Goal: Transaction & Acquisition: Purchase product/service

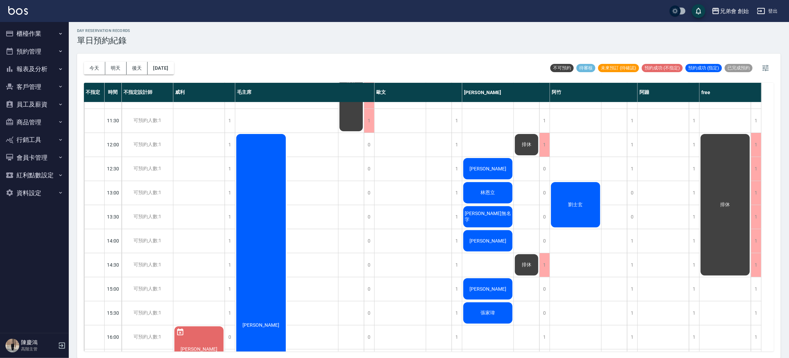
scroll to position [320, 0]
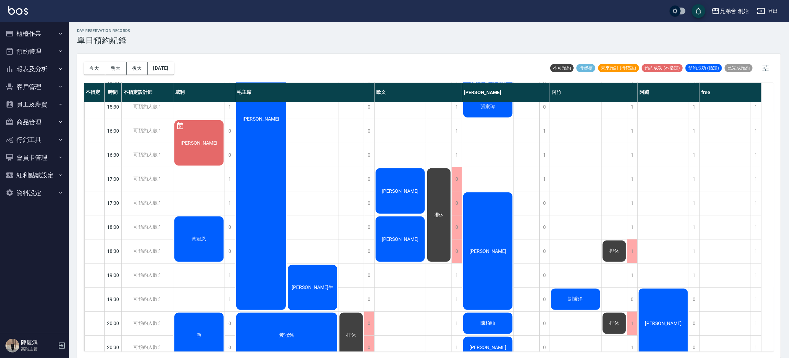
click at [37, 31] on button "櫃檯作業" at bounding box center [34, 34] width 63 height 18
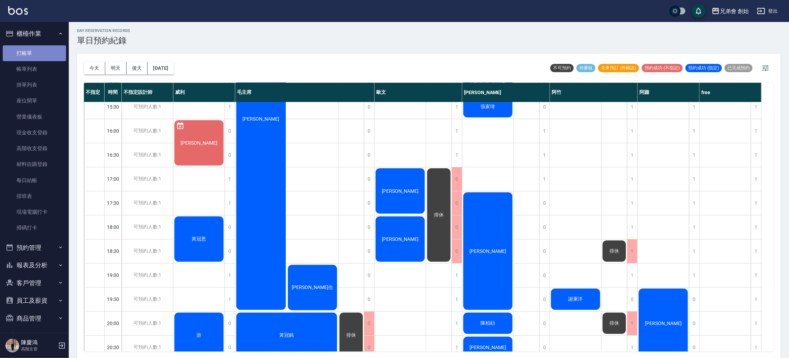
click at [56, 55] on link "打帳單" at bounding box center [34, 53] width 63 height 16
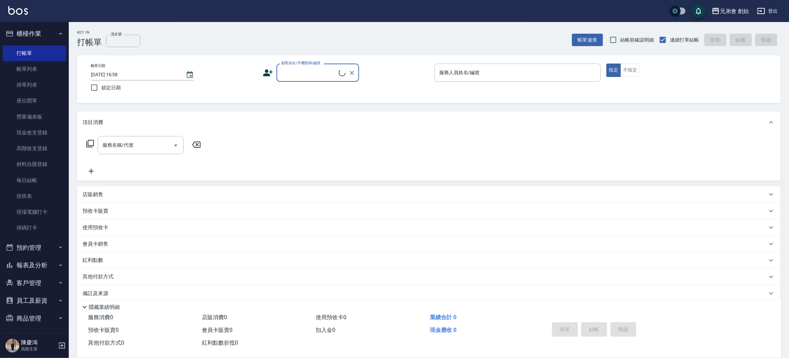
click at [310, 74] on input "顧客姓名/手機號碼/編號" at bounding box center [308, 73] width 59 height 12
click at [309, 86] on li "新增 "泳慶"" at bounding box center [317, 90] width 83 height 11
type input "[PERSON_NAME]"
click at [492, 82] on p at bounding box center [517, 85] width 166 height 7
click at [480, 75] on input "服務人員姓名/編號" at bounding box center [517, 73] width 160 height 12
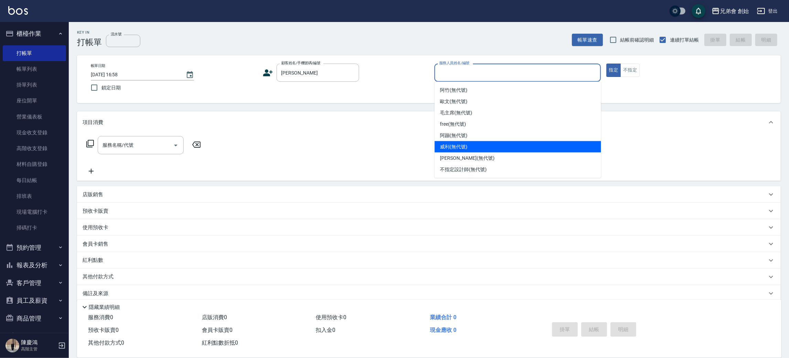
click at [494, 146] on div "[PERSON_NAME] (無代號)" at bounding box center [518, 146] width 166 height 11
type input "[PERSON_NAME](無代號)"
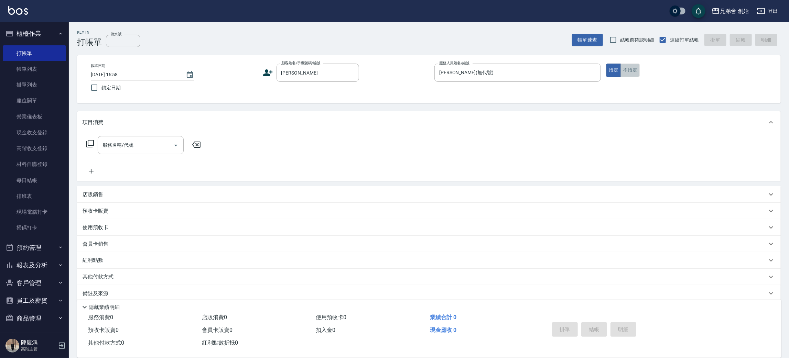
click at [631, 64] on button "不指定" at bounding box center [629, 70] width 19 height 13
click at [99, 141] on div "服務名稱/代號" at bounding box center [141, 145] width 86 height 18
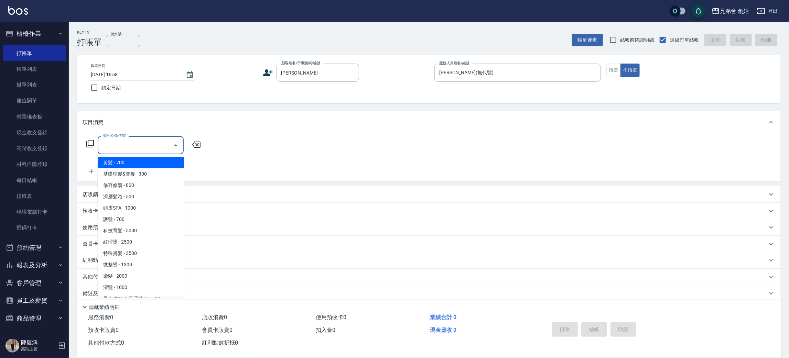
click at [128, 162] on span "剪髮 - 700" at bounding box center [141, 162] width 86 height 11
type input "剪髮(A01)"
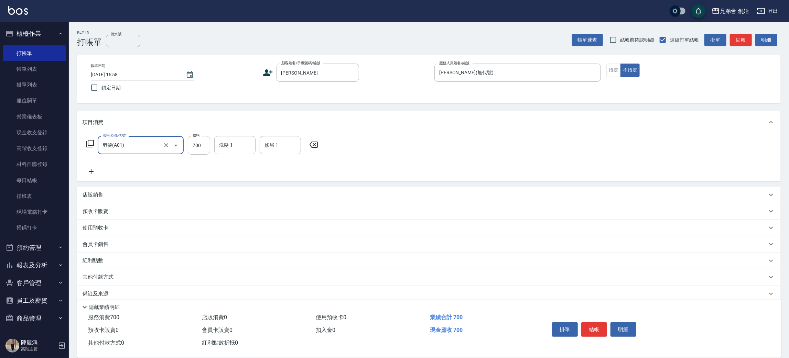
click at [195, 140] on input "700" at bounding box center [199, 145] width 22 height 19
type input "500"
drag, startPoint x: 611, startPoint y: 68, endPoint x: 614, endPoint y: 74, distance: 7.1
click at [614, 74] on button "指定" at bounding box center [613, 70] width 15 height 13
click at [593, 329] on button "結帳" at bounding box center [594, 329] width 26 height 14
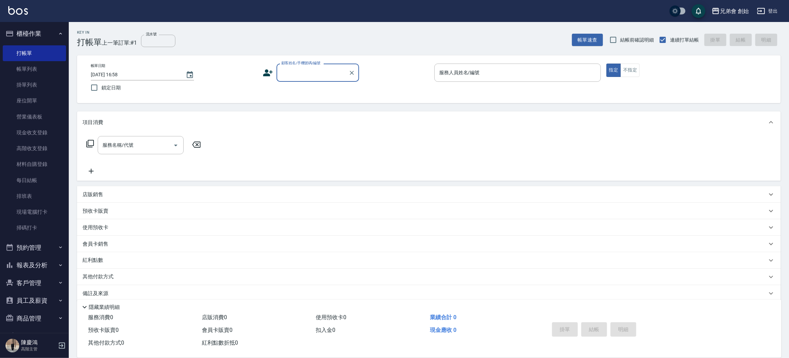
click at [45, 249] on button "預約管理" at bounding box center [34, 248] width 63 height 18
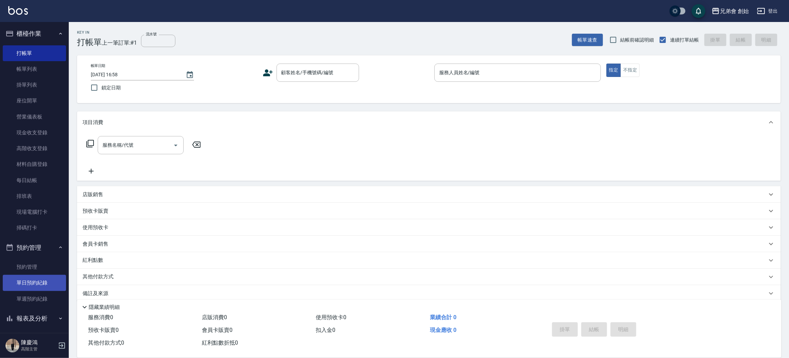
click at [51, 278] on link "單日預約紀錄" at bounding box center [34, 283] width 63 height 16
click at [325, 72] on input "顧客姓名/手機號碼/編號" at bounding box center [312, 73] width 66 height 12
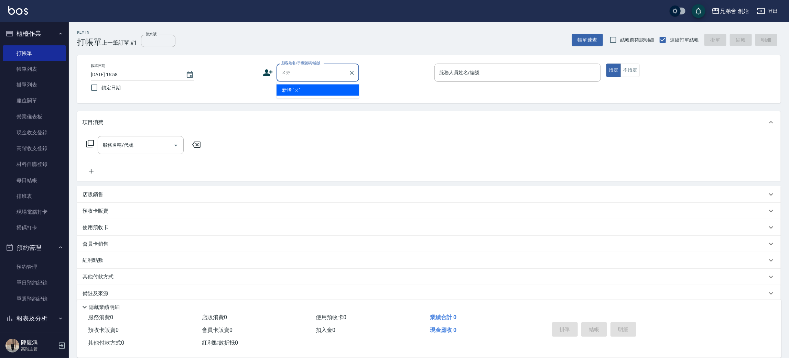
type input "外"
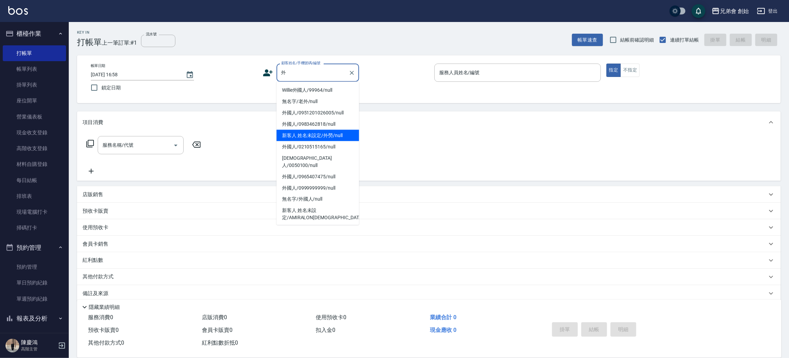
click at [339, 133] on li "新客人 姓名未設定/外勞/null" at bounding box center [317, 135] width 83 height 11
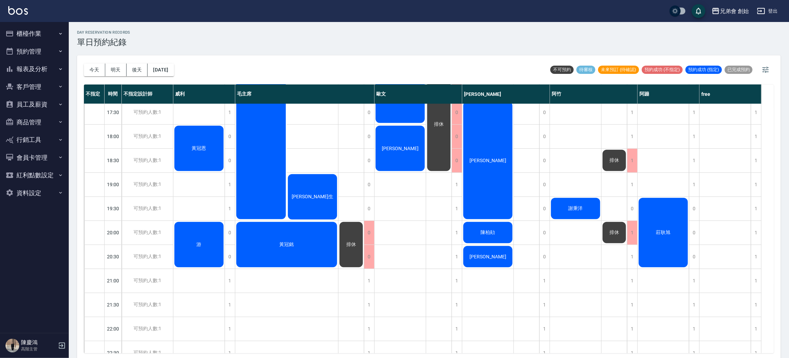
scroll to position [309, 0]
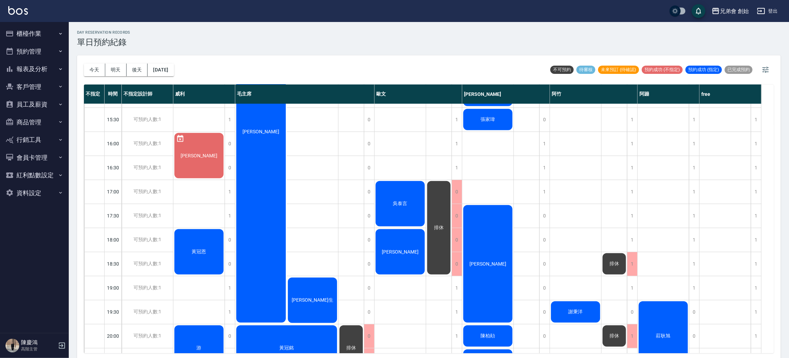
click at [321, 195] on div "邱家維 王汶生" at bounding box center [286, 131] width 103 height 385
click at [43, 32] on button "櫃檯作業" at bounding box center [34, 34] width 63 height 18
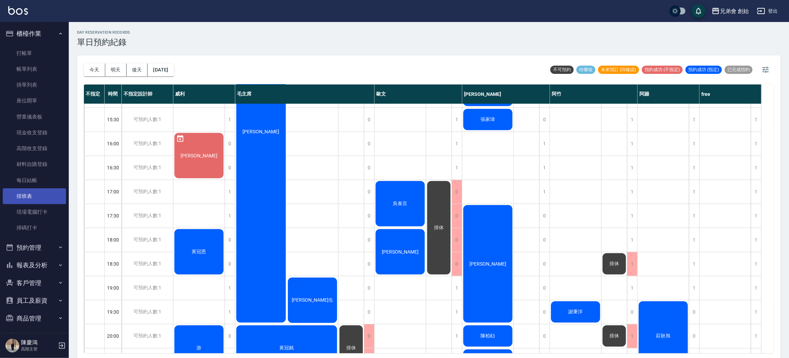
click at [41, 200] on link "排班表" at bounding box center [34, 196] width 63 height 16
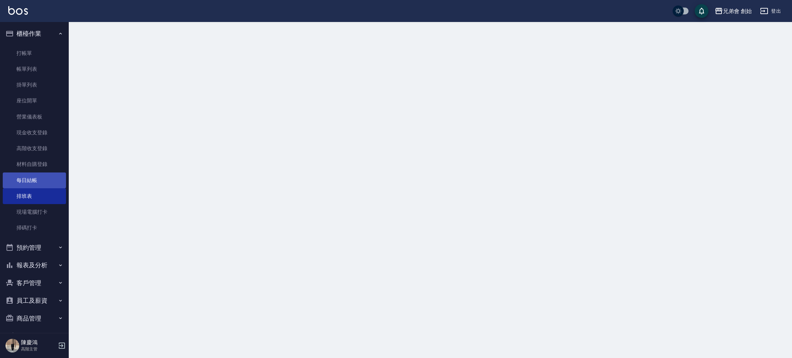
click at [47, 174] on link "每日結帳" at bounding box center [34, 181] width 63 height 16
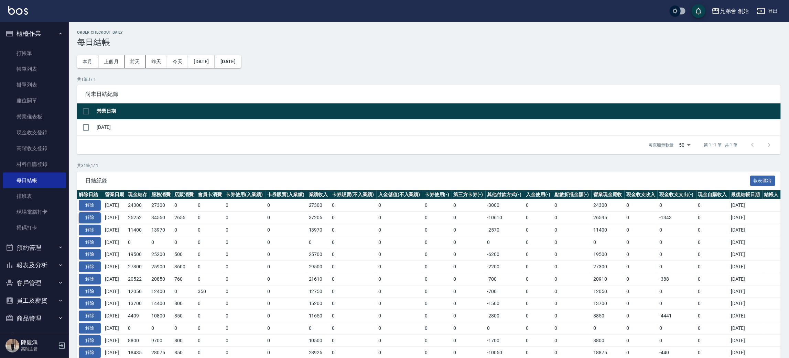
click at [89, 216] on button "解除" at bounding box center [90, 217] width 22 height 11
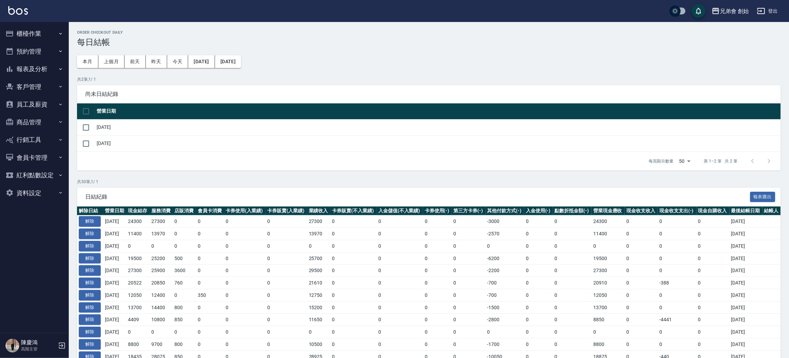
drag, startPoint x: 42, startPoint y: 47, endPoint x: 52, endPoint y: 46, distance: 10.3
click at [42, 47] on button "預約管理" at bounding box center [34, 52] width 63 height 18
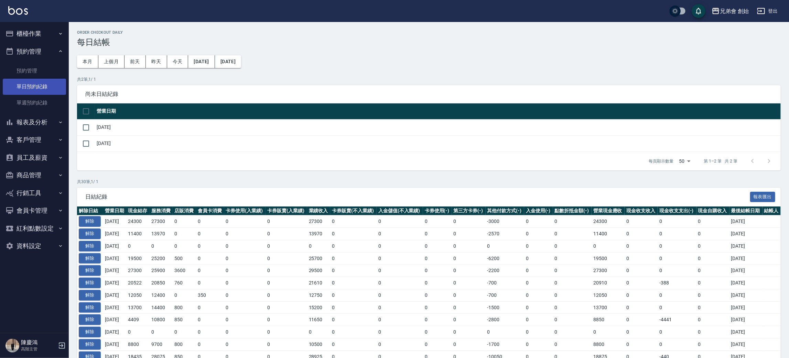
click at [39, 86] on link "單日預約紀錄" at bounding box center [34, 87] width 63 height 16
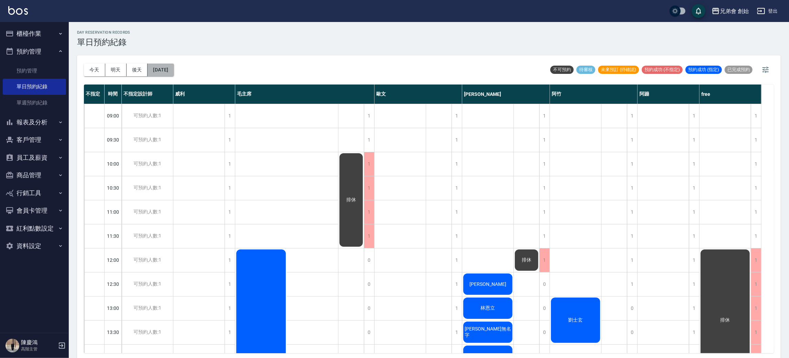
click at [174, 68] on button "[DATE]" at bounding box center [160, 70] width 26 height 13
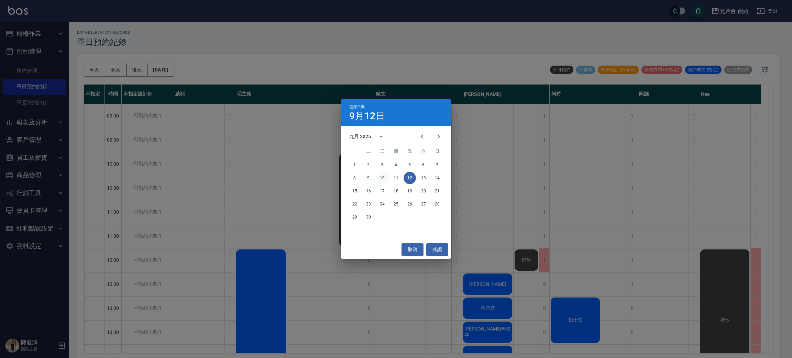
click at [382, 178] on button "10" at bounding box center [382, 178] width 12 height 12
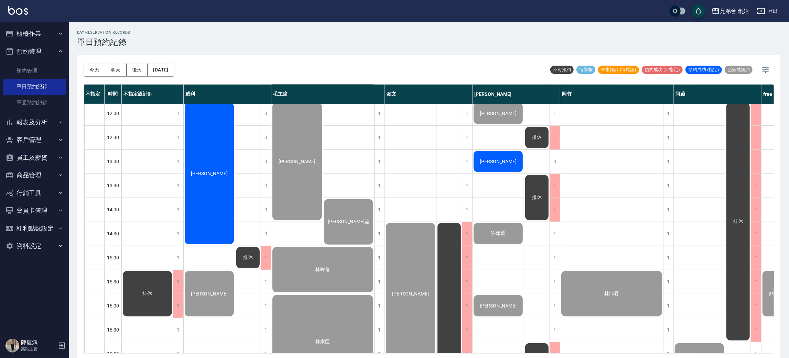
scroll to position [250, 0]
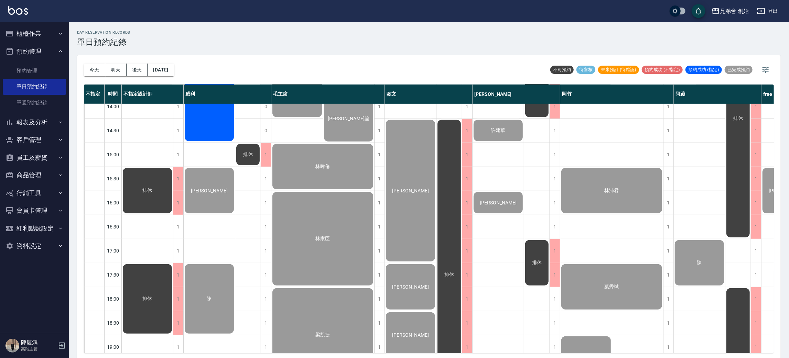
click at [36, 28] on button "櫃檯作業" at bounding box center [34, 34] width 63 height 18
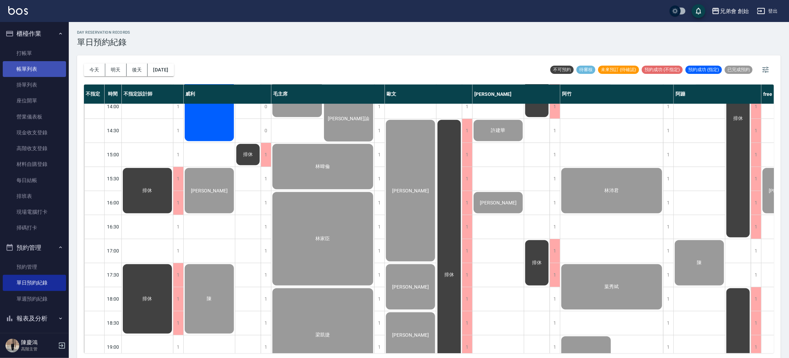
click at [40, 70] on link "帳單列表" at bounding box center [34, 69] width 63 height 16
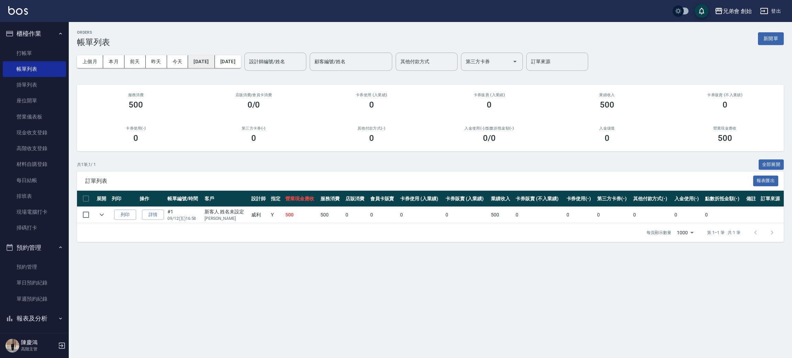
click at [215, 63] on button "[DATE]" at bounding box center [201, 61] width 26 height 13
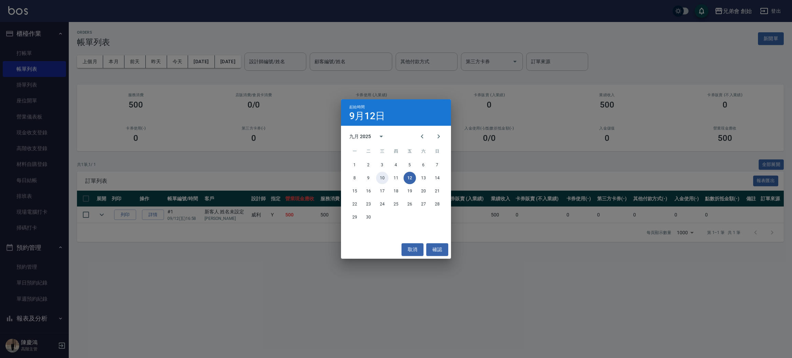
click at [383, 175] on button "10" at bounding box center [382, 178] width 12 height 12
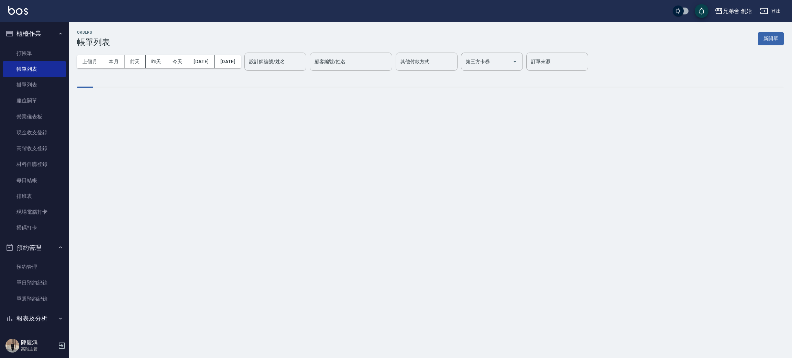
click at [245, 54] on div "上個月 本月 前天 昨天 今天 2025/09/10 2025/09/12 設計師編號/姓名 設計師編號/姓名 顧客編號/姓名 顧客編號/姓名 其他付款方式 …" at bounding box center [430, 61] width 707 height 29
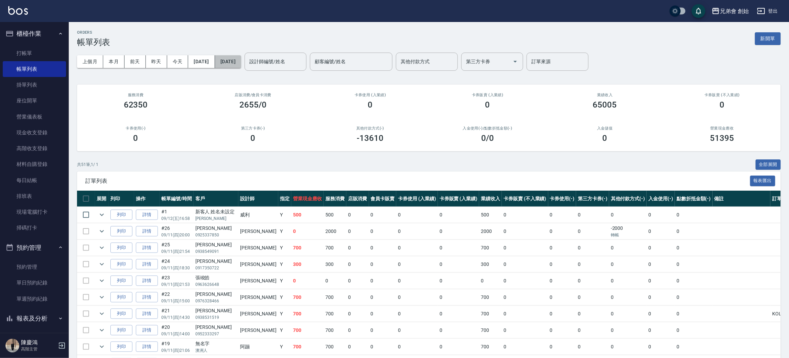
click at [241, 65] on button "2025/09/12" at bounding box center [228, 61] width 26 height 13
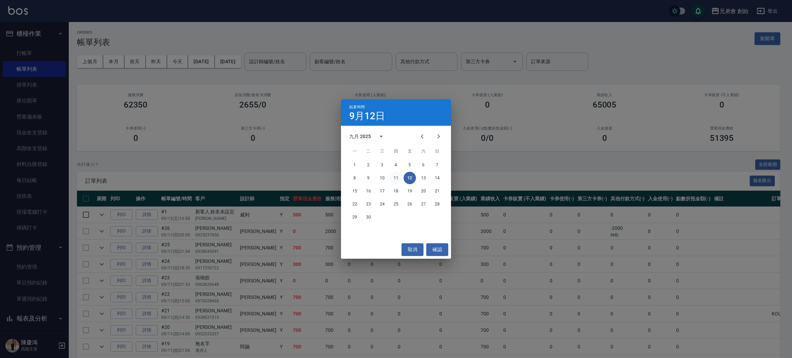
click at [401, 175] on button "11" at bounding box center [396, 178] width 12 height 12
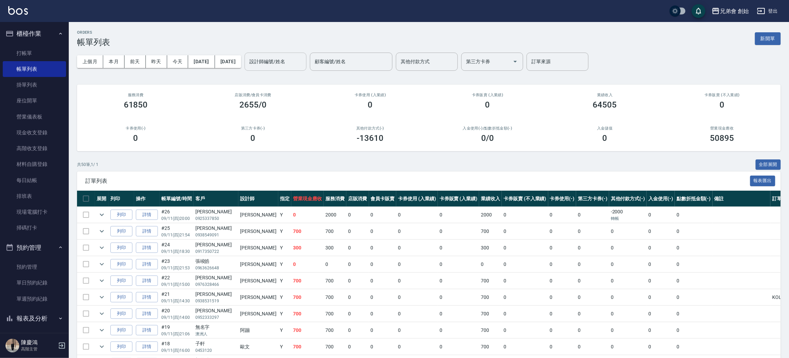
drag, startPoint x: 276, startPoint y: 30, endPoint x: 305, endPoint y: 54, distance: 37.6
click at [303, 63] on input "設計師編號/姓名" at bounding box center [276, 62] width 56 height 12
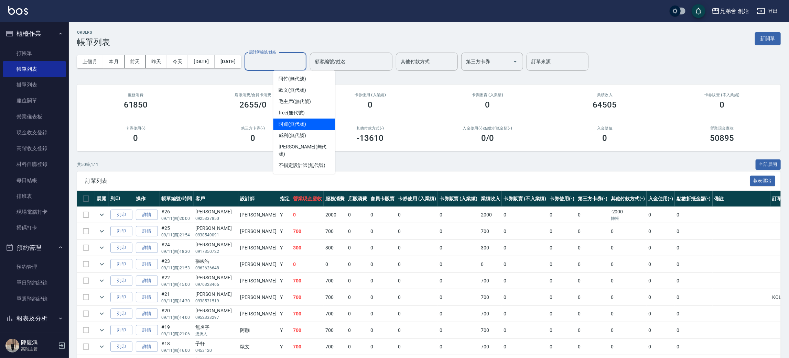
click at [324, 123] on div "阿蹦 (無代號)" at bounding box center [304, 124] width 62 height 11
type input "阿蹦(無代號)"
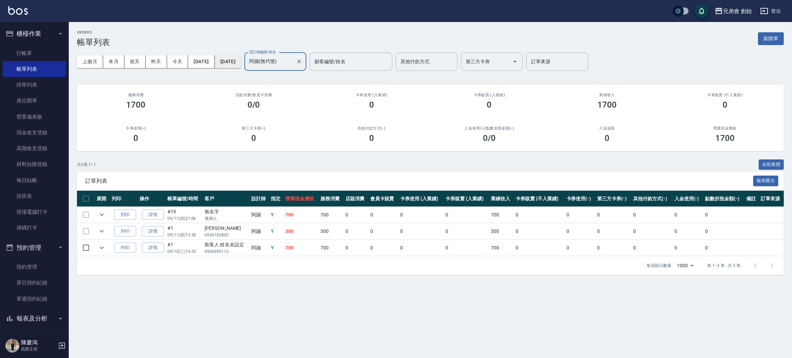
click at [241, 65] on button "2025/09/11" at bounding box center [228, 61] width 26 height 13
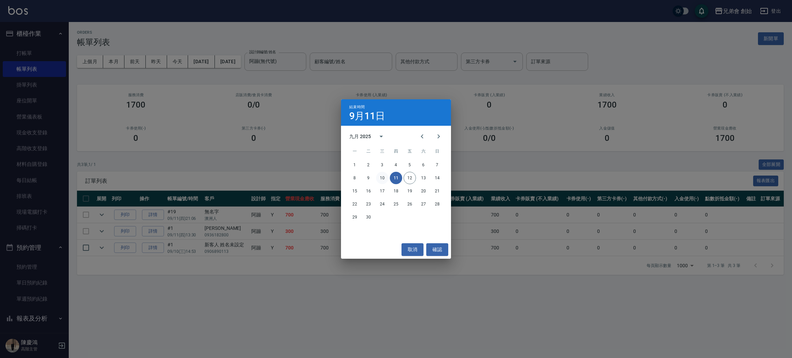
click at [383, 177] on button "10" at bounding box center [382, 178] width 12 height 12
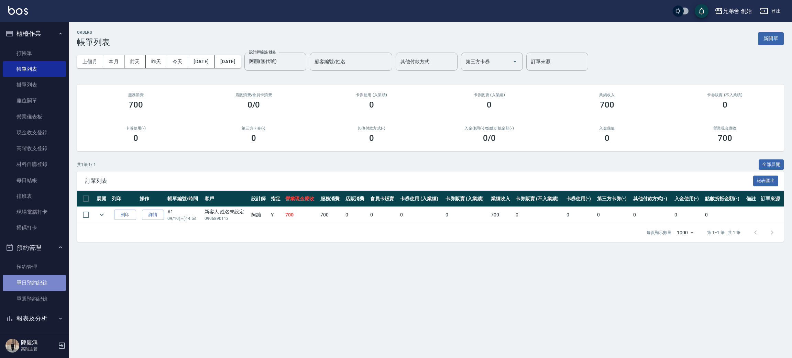
click at [40, 282] on link "單日預約紀錄" at bounding box center [34, 283] width 63 height 16
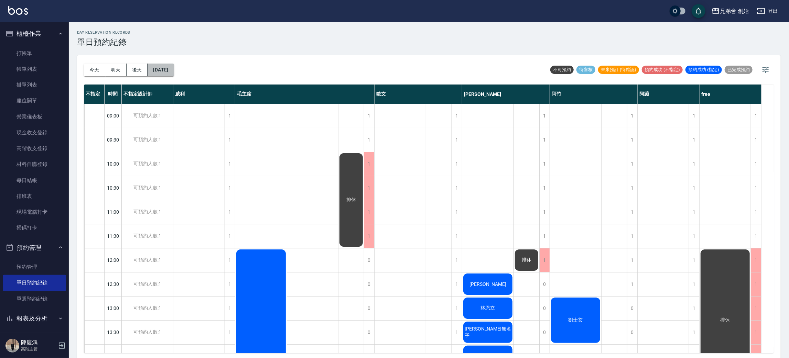
click at [166, 73] on button "2025/09/12" at bounding box center [160, 70] width 26 height 13
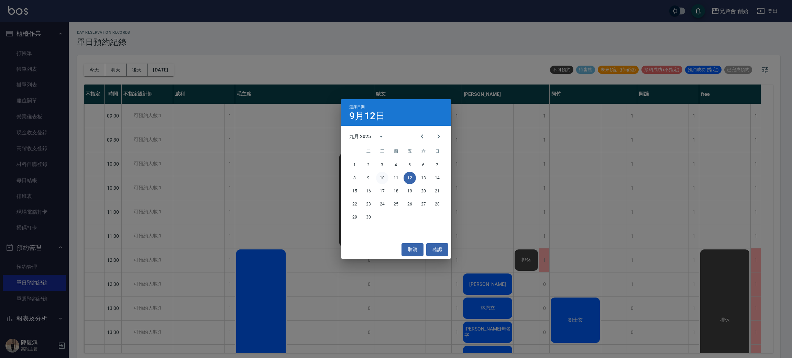
click at [381, 173] on button "10" at bounding box center [382, 178] width 12 height 12
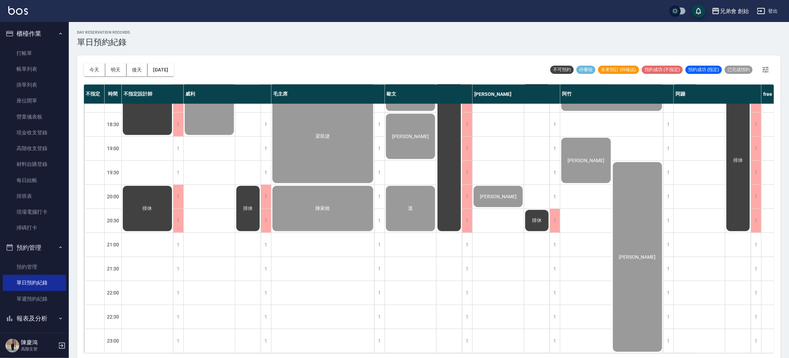
scroll to position [353, 0]
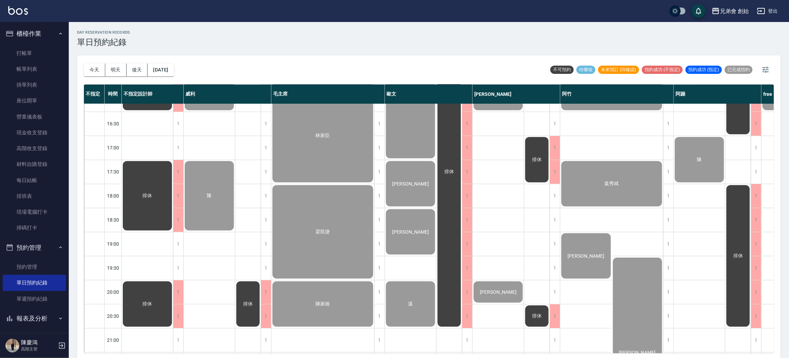
click at [700, 169] on div "陳" at bounding box center [698, 159] width 51 height 47
click at [102, 71] on button "今天" at bounding box center [94, 70] width 21 height 13
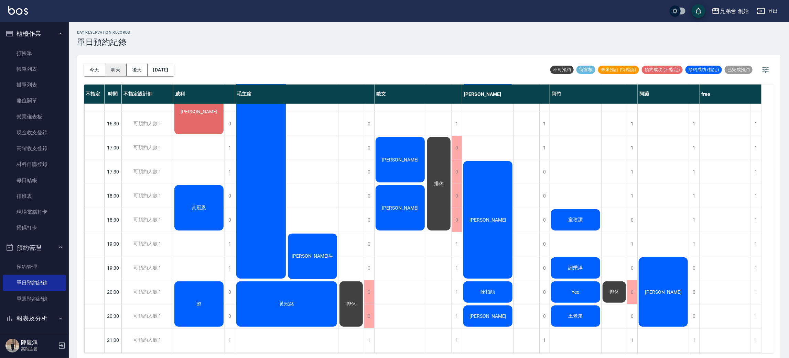
click at [113, 70] on button "明天" at bounding box center [115, 70] width 21 height 13
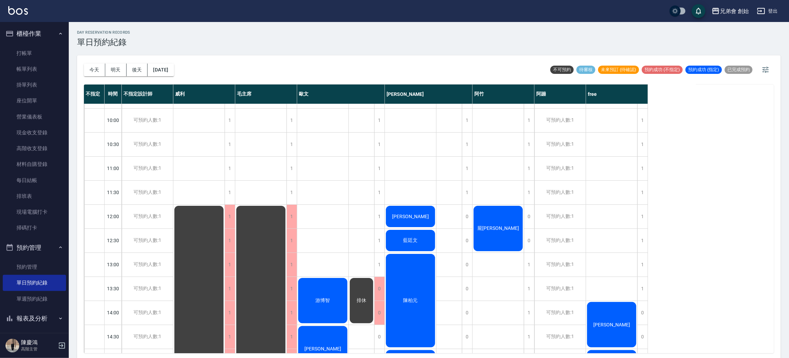
scroll to position [147, 0]
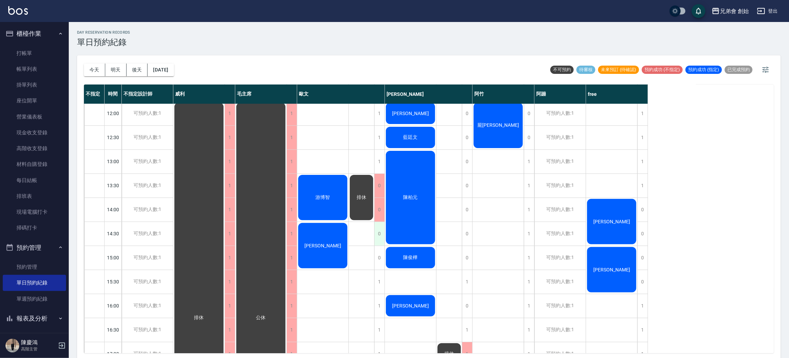
click at [377, 234] on div "0" at bounding box center [379, 234] width 10 height 24
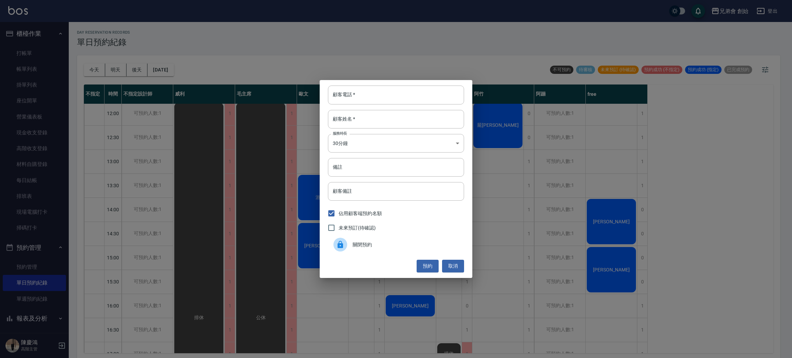
click at [370, 248] on span "關閉預約" at bounding box center [406, 244] width 106 height 7
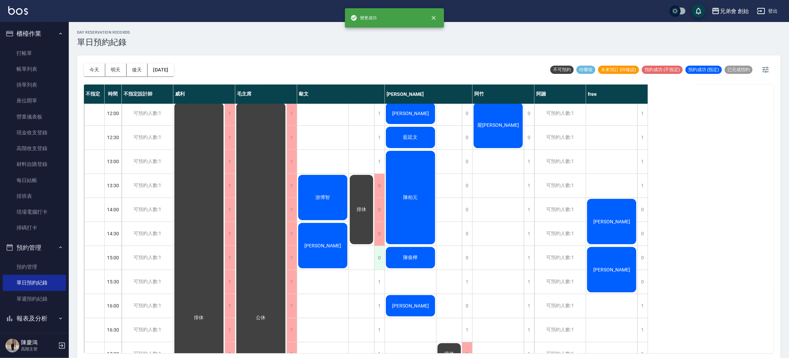
click at [379, 258] on div "0" at bounding box center [379, 258] width 10 height 24
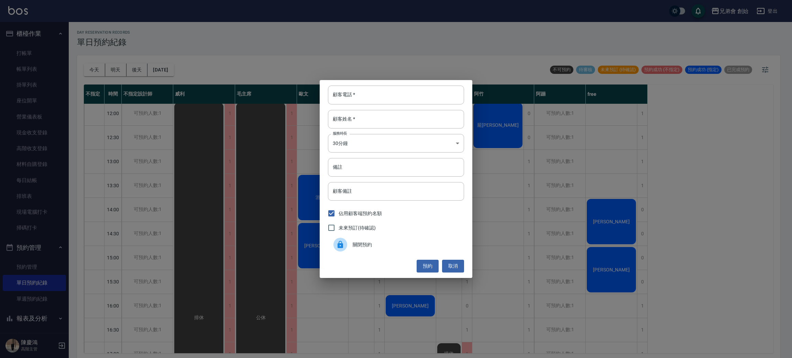
click at [375, 246] on span "關閉預約" at bounding box center [406, 244] width 106 height 7
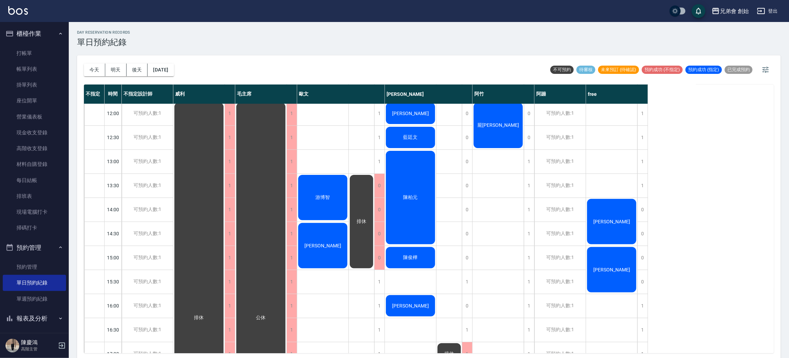
scroll to position [44, 0]
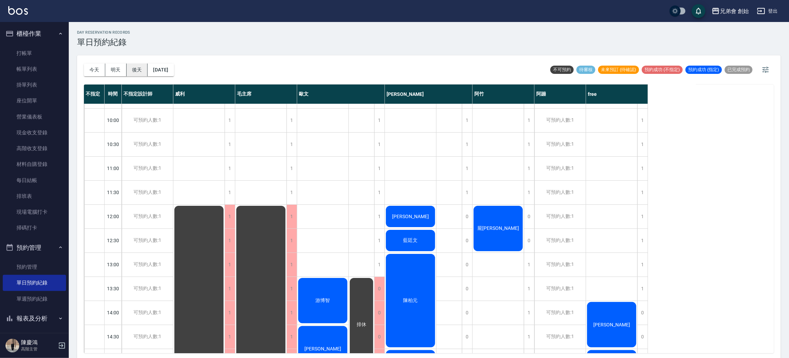
click at [143, 69] on button "後天" at bounding box center [137, 70] width 21 height 13
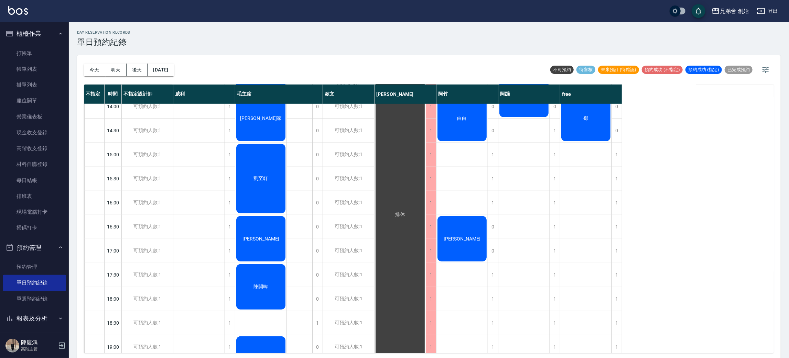
scroll to position [198, 0]
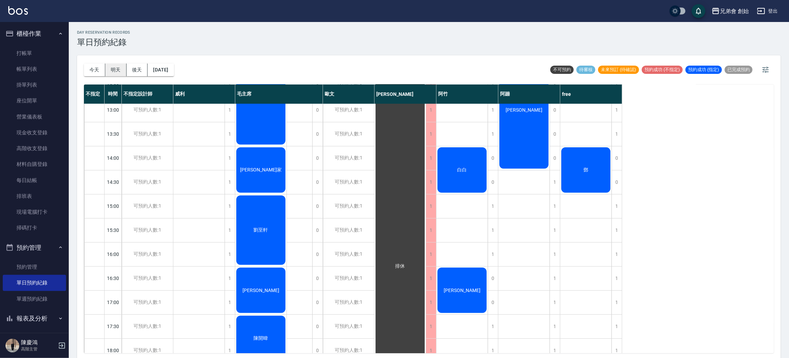
click at [119, 70] on button "明天" at bounding box center [115, 70] width 21 height 13
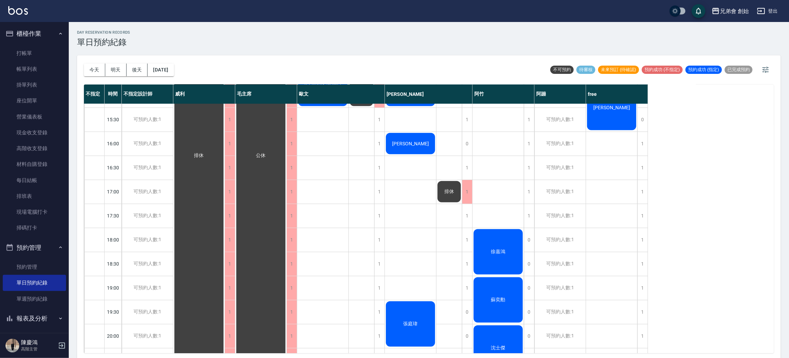
scroll to position [456, 0]
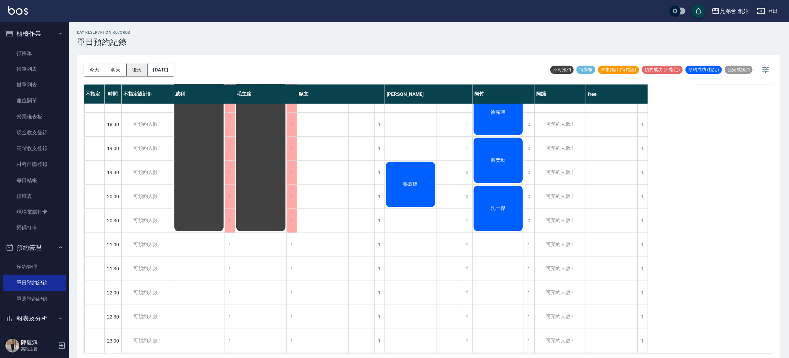
click at [141, 73] on button "後天" at bounding box center [137, 70] width 21 height 13
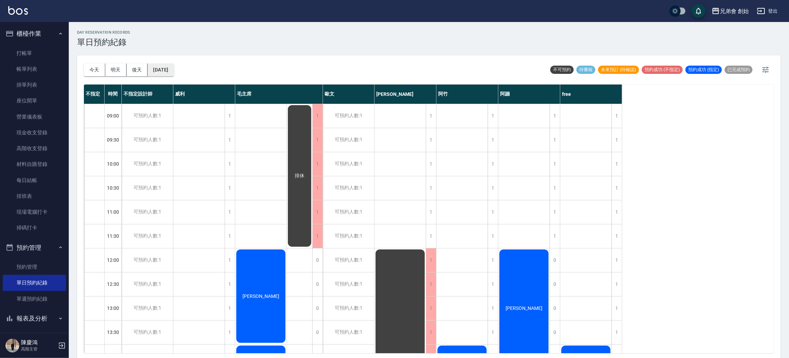
click at [166, 65] on button "2025/09/14" at bounding box center [160, 70] width 26 height 13
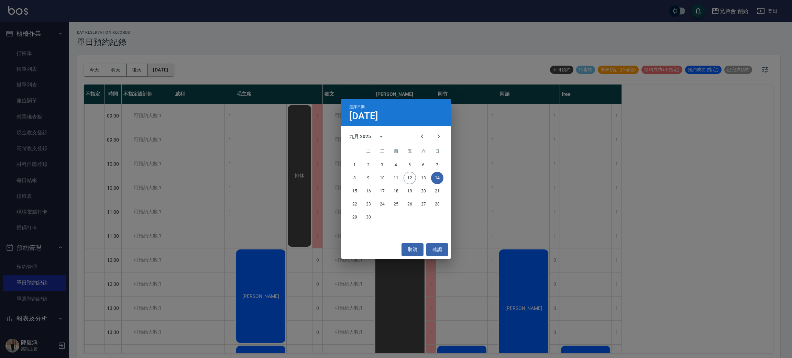
click at [166, 65] on div "選擇日期 9月14日 九月 2025 一 二 三 四 五 六 日 1 2 3 4 5 6 7 8 9 10 11 12 13 14 15 16 17 18 1…" at bounding box center [396, 179] width 792 height 358
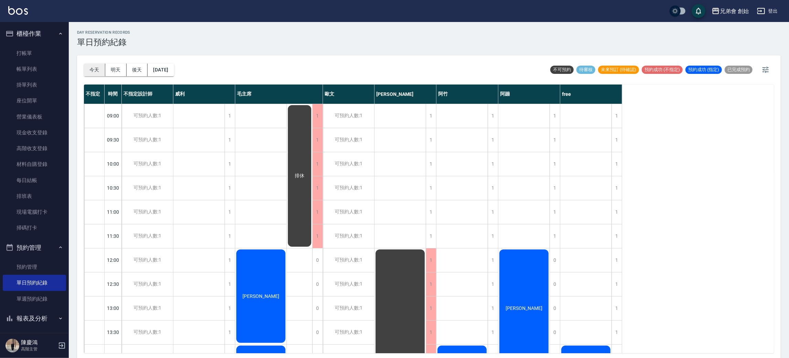
click at [91, 72] on button "今天" at bounding box center [94, 70] width 21 height 13
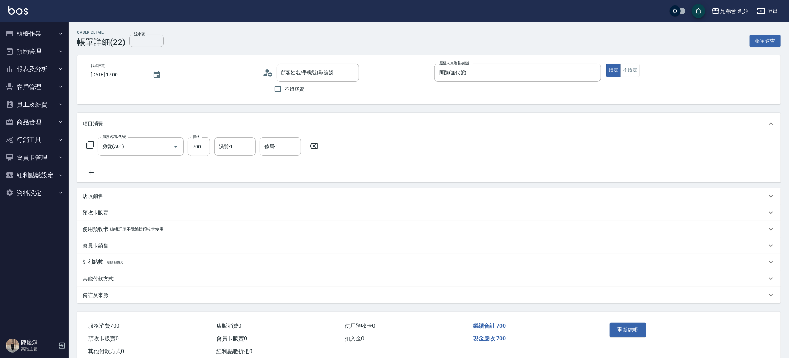
type input "陳/0972151715/null"
click at [632, 331] on button "重新結帳" at bounding box center [627, 330] width 36 height 14
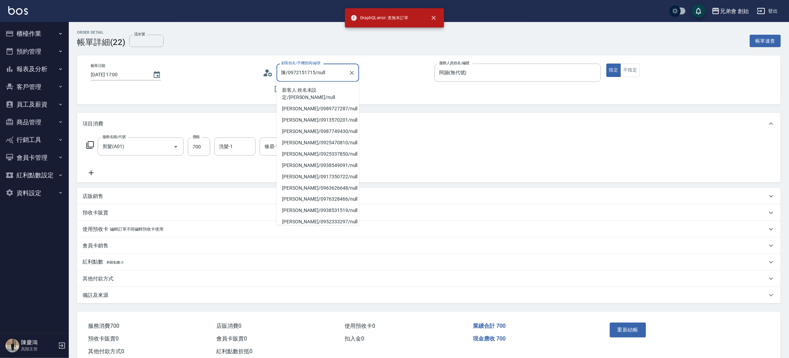
drag, startPoint x: 329, startPoint y: 74, endPoint x: 276, endPoint y: 76, distance: 53.3
click at [276, 76] on div "陳/0972151715/null 顧客姓名/手機號碼/編號" at bounding box center [317, 73] width 83 height 18
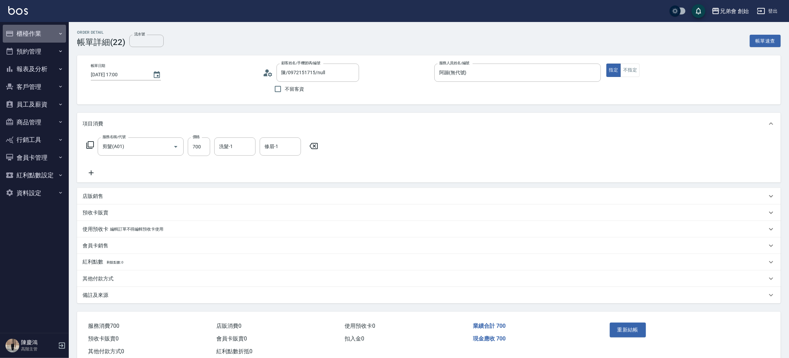
click at [35, 36] on button "櫃檯作業" at bounding box center [34, 34] width 63 height 18
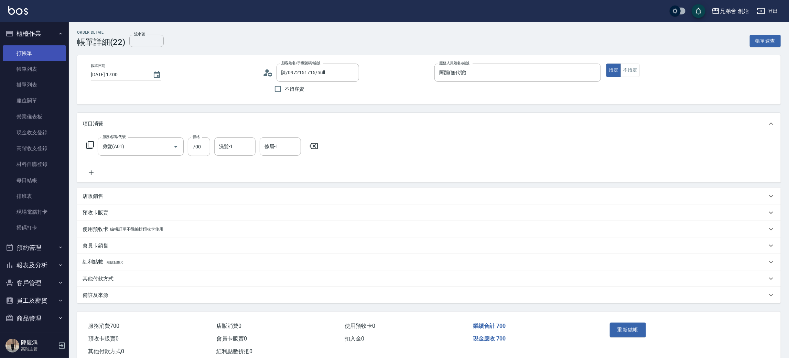
click at [46, 48] on link "打帳單" at bounding box center [34, 53] width 63 height 16
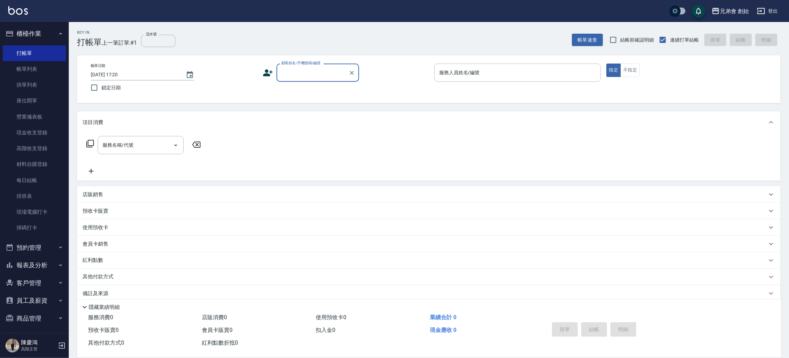
click at [159, 78] on input "2025/09/12 17:20" at bounding box center [135, 74] width 88 height 11
click at [189, 76] on icon "Choose date, selected date is 2025-09-12" at bounding box center [190, 75] width 8 height 8
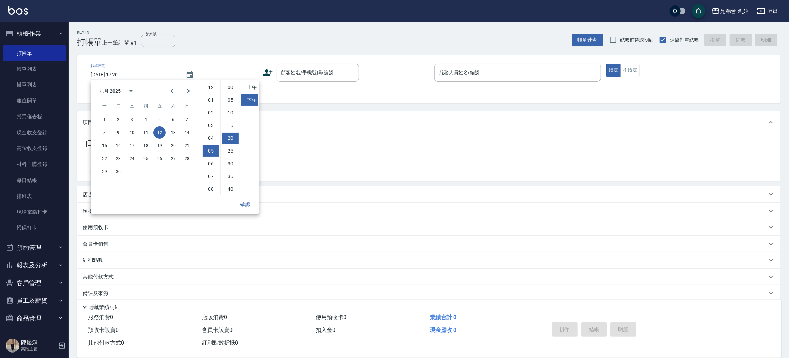
scroll to position [38, 0]
click at [132, 130] on button "10" at bounding box center [132, 133] width 12 height 12
type input "2025/09/10 17:20"
click at [328, 74] on input "顧客姓名/手機號碼/編號" at bounding box center [312, 73] width 66 height 12
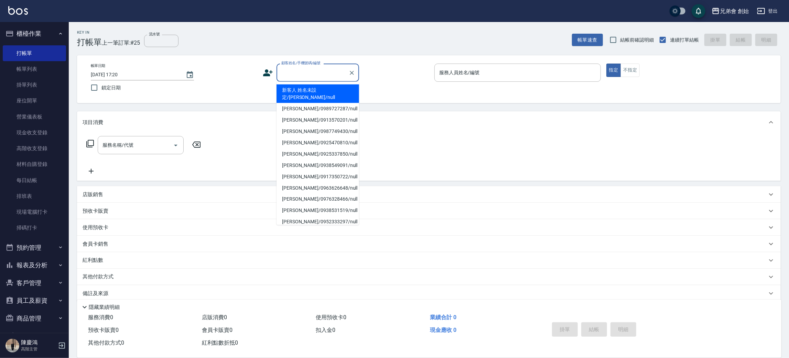
paste input "陳/0972151715/null"
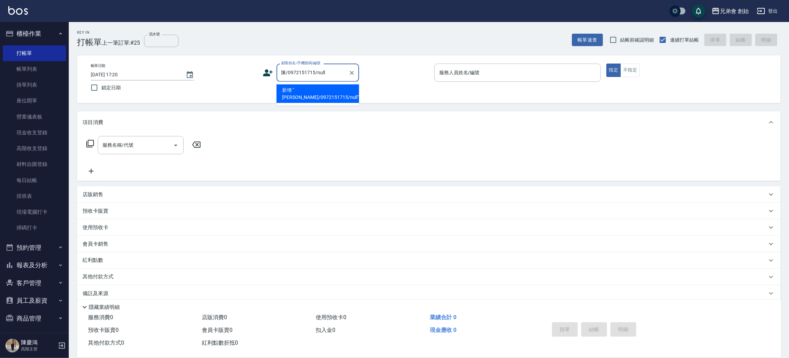
click at [338, 91] on li "新增 "陳/0972151715/null"" at bounding box center [317, 94] width 83 height 19
type input "陳/0972151715/null"
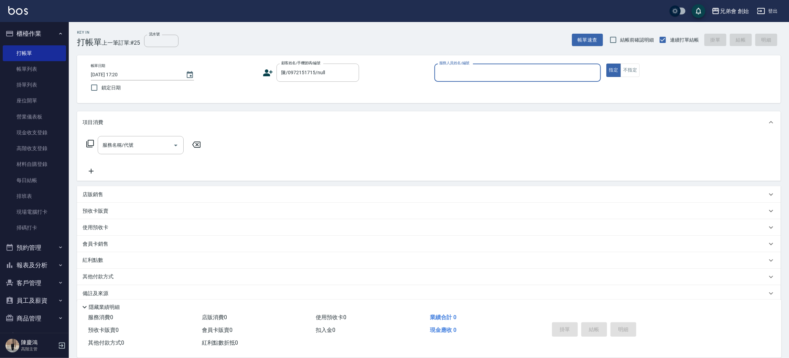
click at [455, 70] on input "服務人員姓名/編號" at bounding box center [517, 73] width 160 height 12
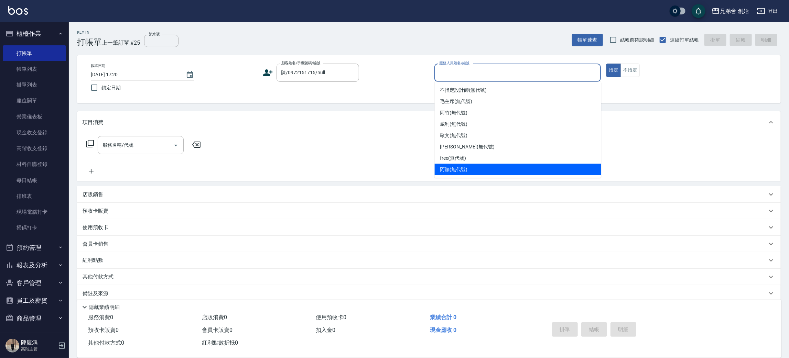
click at [476, 169] on div "阿蹦 (無代號)" at bounding box center [518, 169] width 166 height 11
type input "阿蹦(無代號)"
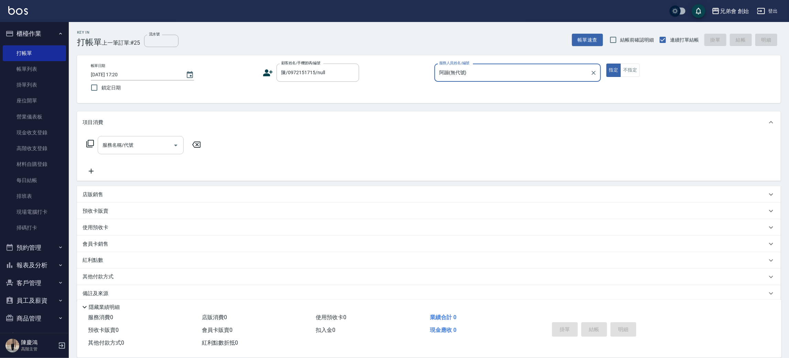
click at [147, 147] on input "服務名稱/代號" at bounding box center [135, 145] width 69 height 12
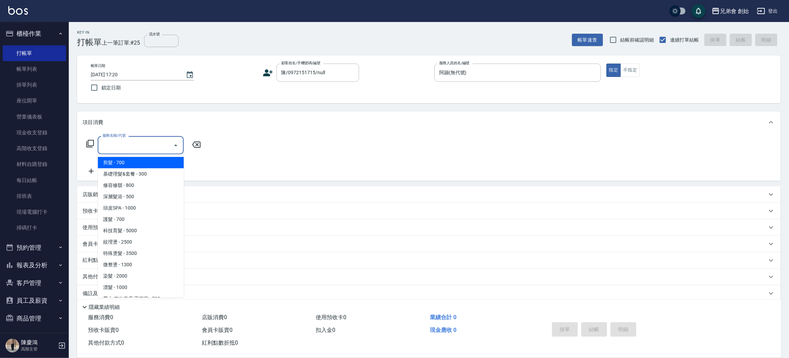
click at [152, 167] on span "剪髮 - 700" at bounding box center [141, 162] width 86 height 11
type input "剪髮(A01)"
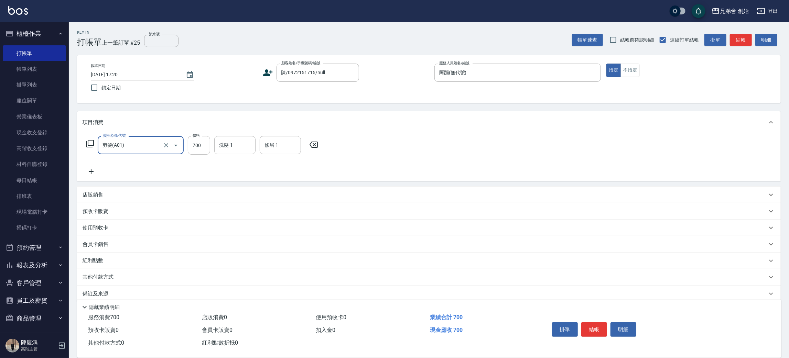
click at [593, 326] on button "結帳" at bounding box center [594, 329] width 26 height 14
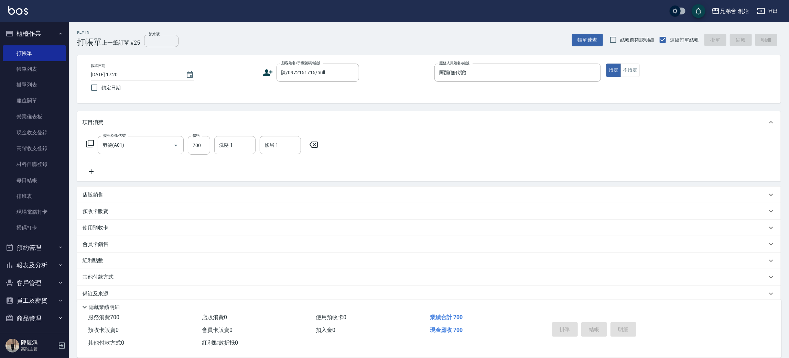
type input "2025/09/12 17:20"
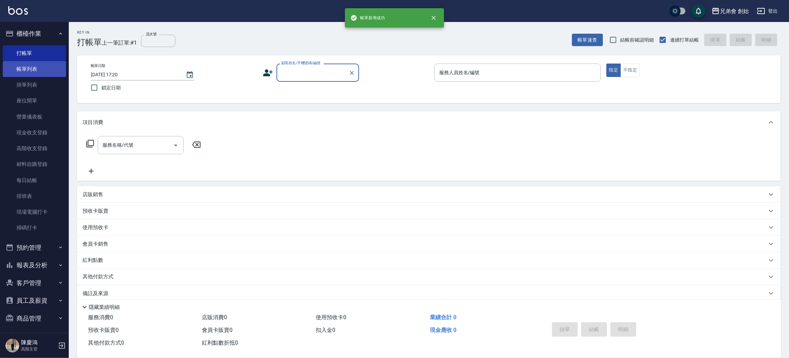
click at [18, 69] on link "帳單列表" at bounding box center [34, 69] width 63 height 16
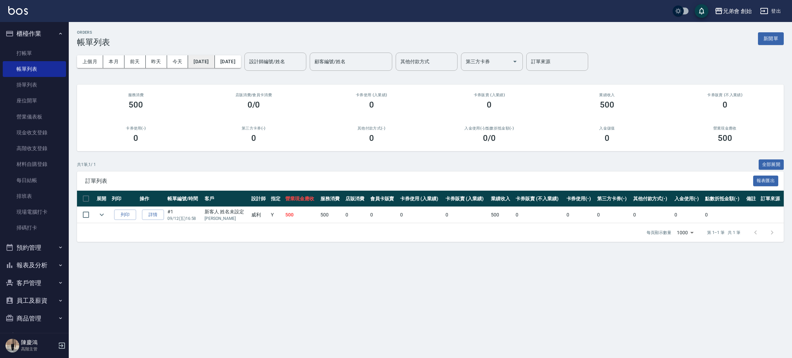
click at [215, 63] on button "[DATE]" at bounding box center [201, 61] width 26 height 13
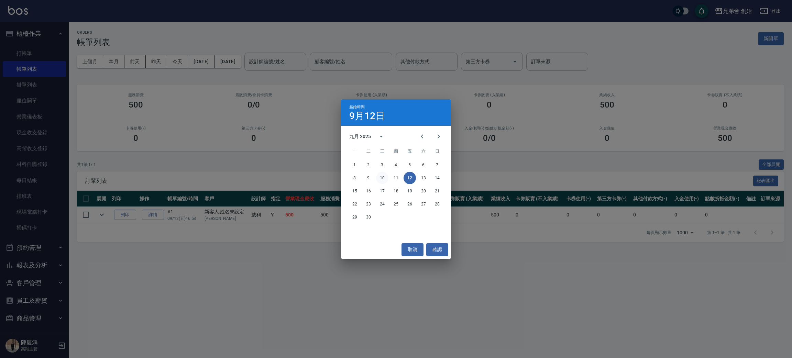
click at [378, 179] on button "10" at bounding box center [382, 178] width 12 height 12
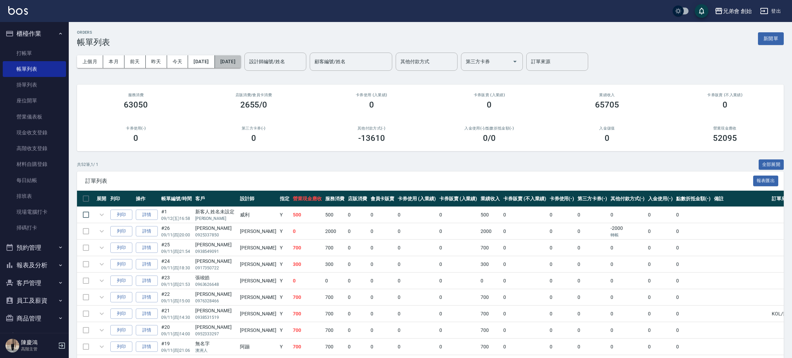
click at [241, 62] on button "[DATE]" at bounding box center [228, 61] width 26 height 13
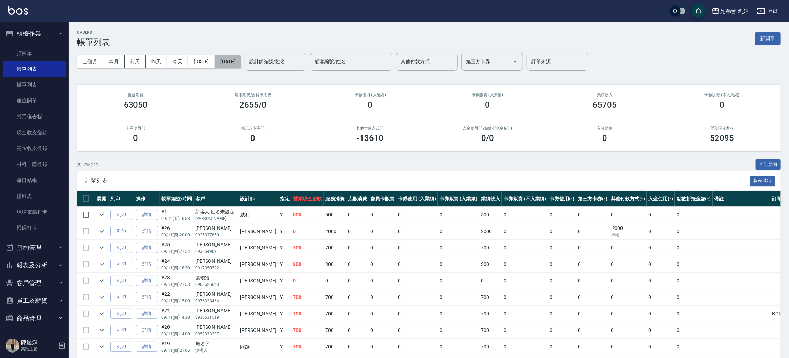
click at [241, 58] on button "[DATE]" at bounding box center [228, 61] width 26 height 13
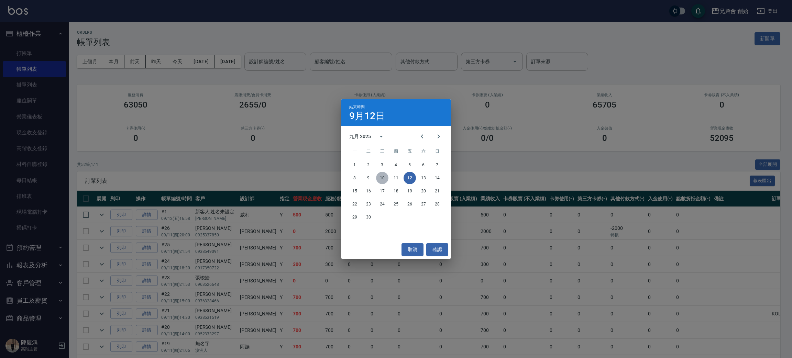
click at [385, 178] on button "10" at bounding box center [382, 178] width 12 height 12
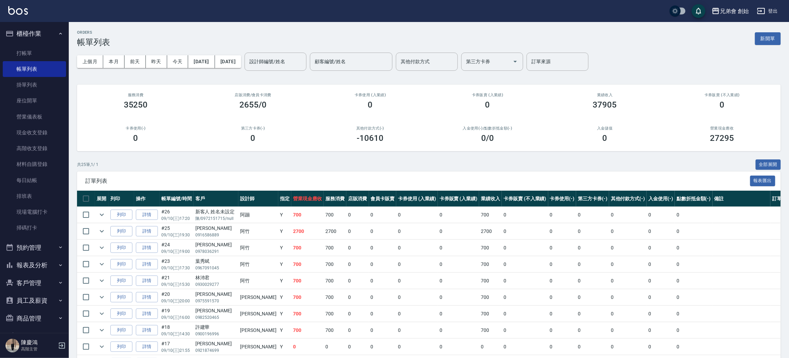
click at [284, 43] on div "ORDERS 帳單列表 新開單" at bounding box center [428, 38] width 703 height 17
click at [306, 57] on div "設計師編號/姓名" at bounding box center [275, 62] width 62 height 18
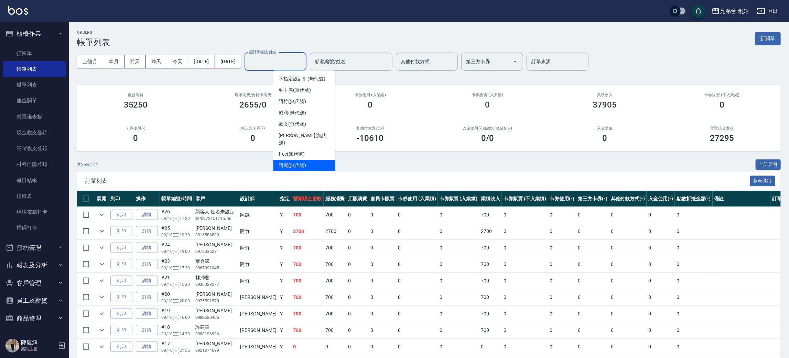
click at [312, 163] on div "阿蹦 (無代號)" at bounding box center [304, 165] width 62 height 11
type input "阿蹦(無代號)"
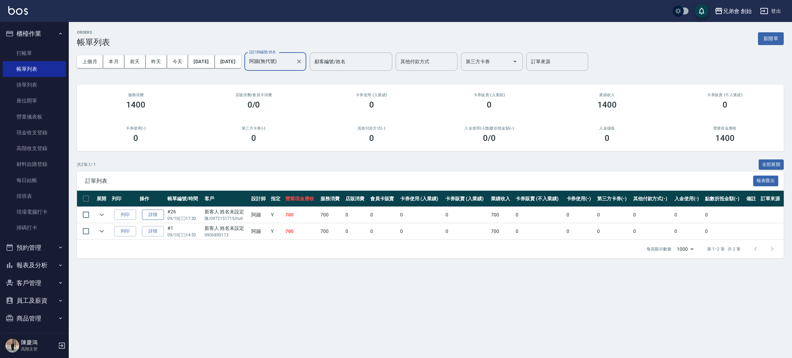
click at [155, 214] on link "詳情" at bounding box center [153, 215] width 22 height 11
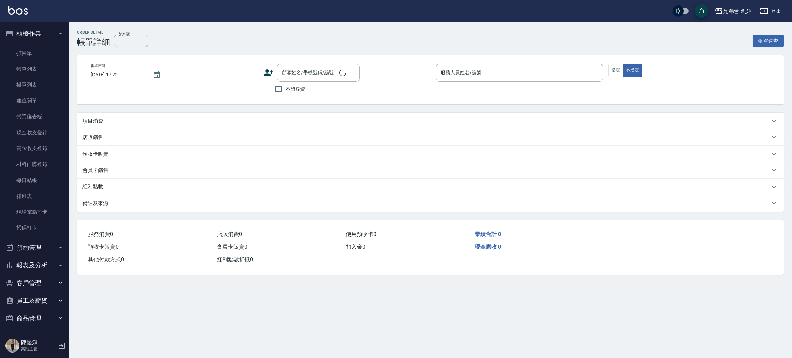
type input "2025/09/10 17:20"
type input "阿蹦(無代號)"
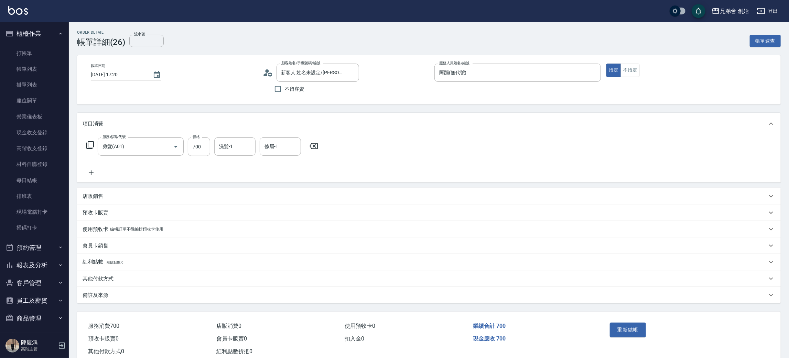
type input "新客人 姓名未設定/陳/0972151715/null/null"
type input "剪髮(A01)"
click at [118, 198] on div "店販銷售" at bounding box center [425, 196] width 684 height 7
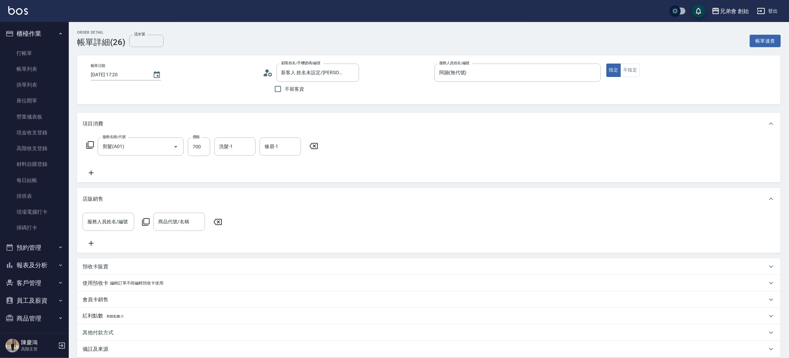
click at [119, 341] on div "其他付款方式" at bounding box center [428, 333] width 703 height 17
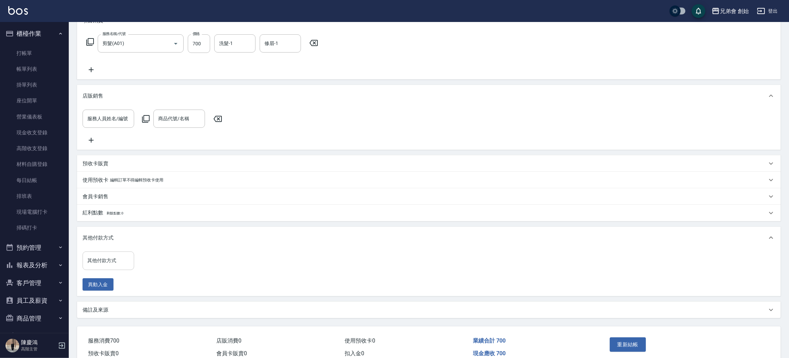
click at [118, 267] on input "其他付款方式" at bounding box center [108, 261] width 45 height 12
click at [123, 300] on span "轉帳" at bounding box center [109, 297] width 52 height 11
type input "轉帳"
click at [163, 279] on div "其他付款方式 轉帳 其他付款方式 轉帳金額 0 轉帳金額 異動入金" at bounding box center [138, 272] width 111 height 40
click at [161, 270] on input "0" at bounding box center [164, 261] width 52 height 19
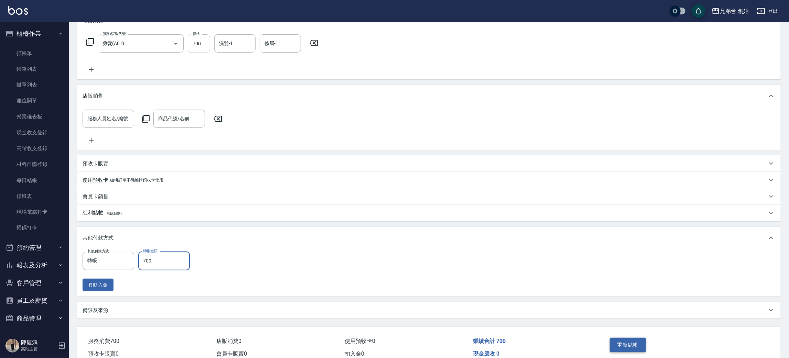
type input "700"
click at [621, 351] on button "重新結帳" at bounding box center [627, 345] width 36 height 14
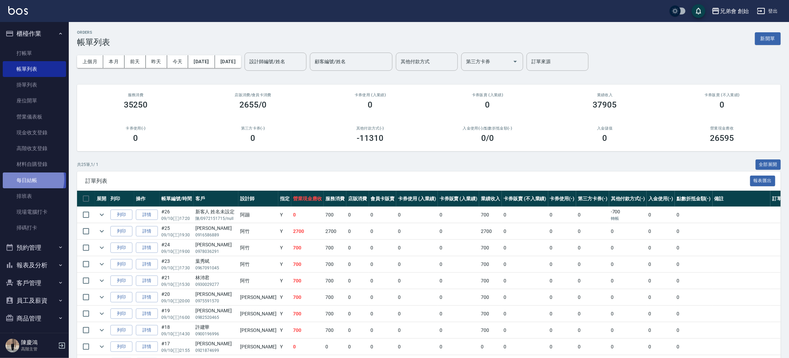
click at [29, 179] on link "每日結帳" at bounding box center [34, 181] width 63 height 16
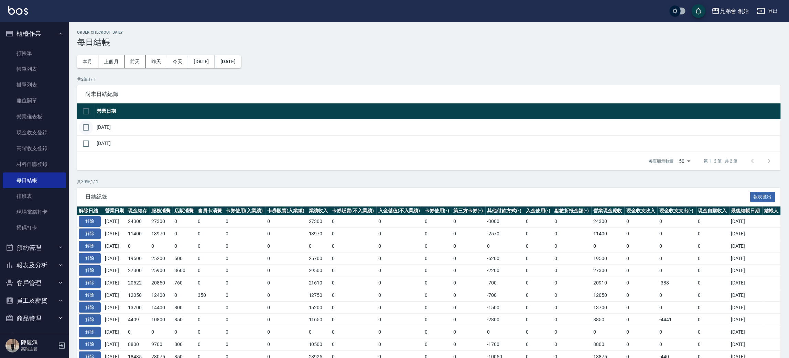
click at [81, 127] on input "checkbox" at bounding box center [86, 127] width 14 height 14
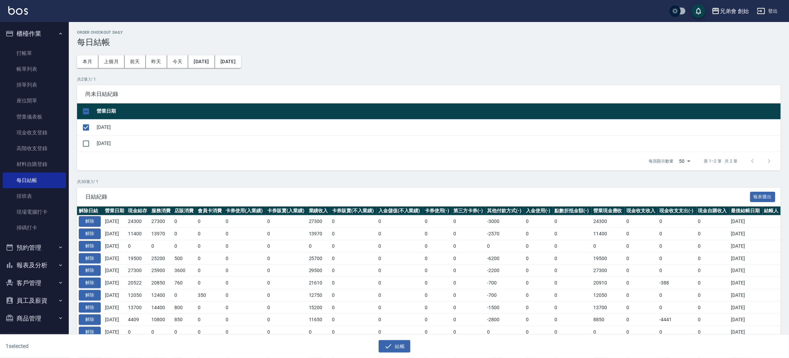
click at [391, 338] on div "結帳" at bounding box center [392, 344] width 392 height 18
click at [396, 344] on button "結帳" at bounding box center [394, 346] width 32 height 13
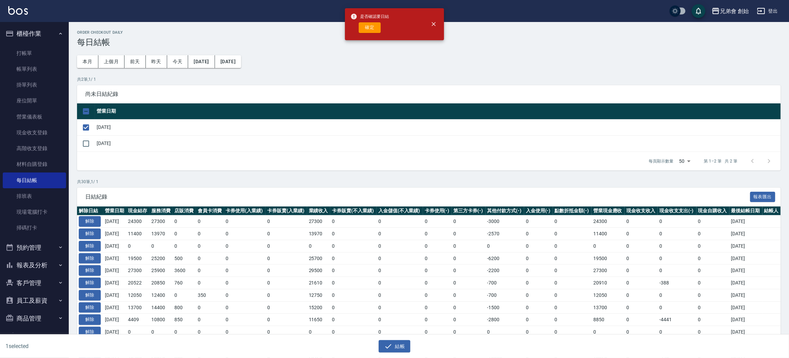
click at [386, 39] on div "是否確認要日結 確定" at bounding box center [394, 24] width 99 height 32
click at [356, 29] on div "確定" at bounding box center [369, 27] width 39 height 11
click at [368, 29] on button "確定" at bounding box center [370, 27] width 22 height 11
checkbox input "false"
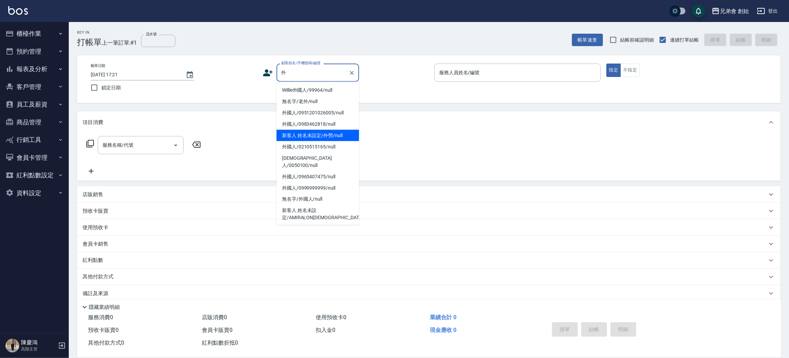
click at [345, 135] on li "新客人 姓名未設定/外勞/null" at bounding box center [317, 135] width 83 height 11
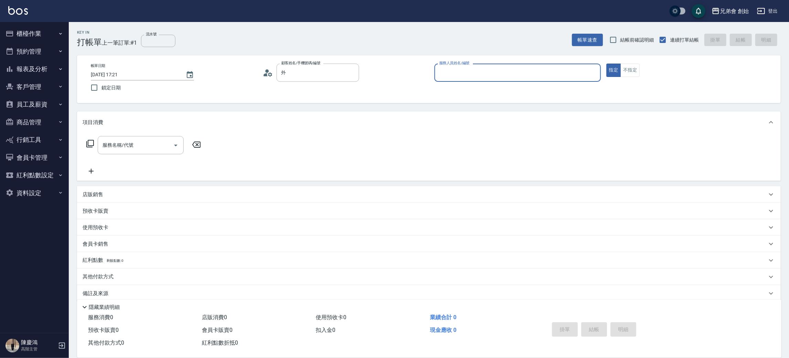
type input "新客人 姓名未設定/外勞/null"
click at [452, 66] on div "服務人員姓名/編號" at bounding box center [517, 73] width 166 height 18
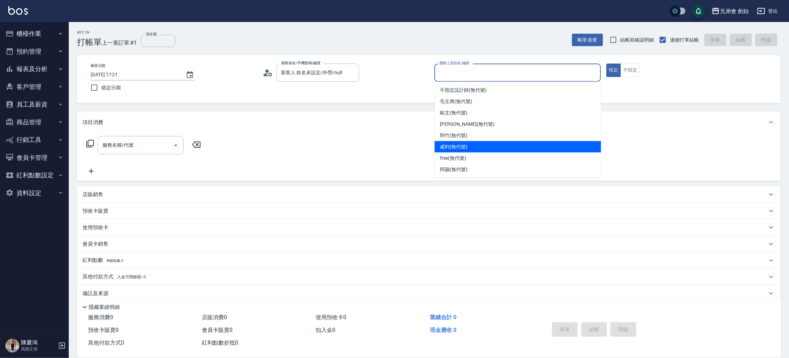
click at [465, 142] on div "[PERSON_NAME] (無代號)" at bounding box center [518, 146] width 166 height 11
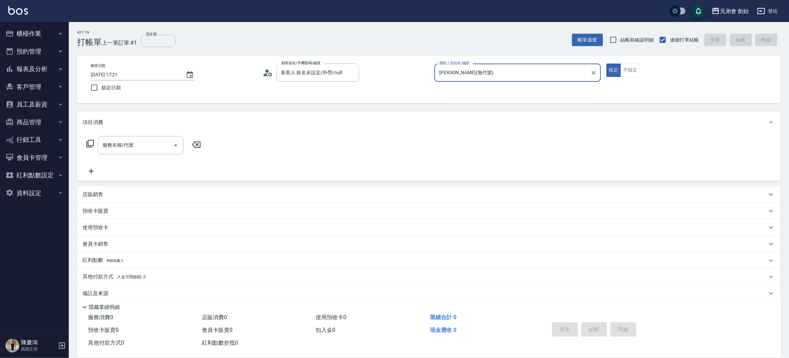
click at [482, 69] on input "[PERSON_NAME](無代號)" at bounding box center [512, 73] width 150 height 12
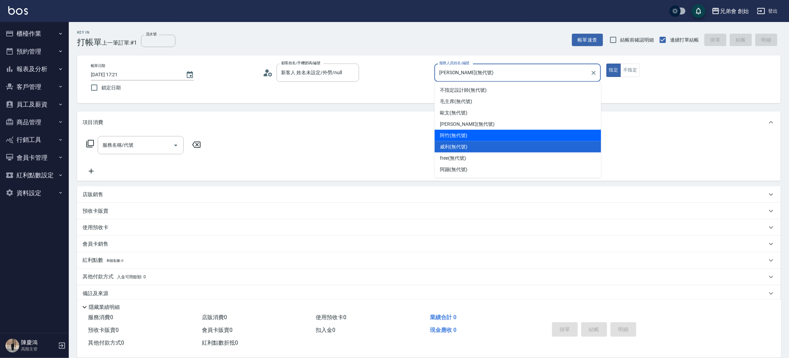
click at [465, 132] on span "阿竹 (無代號)" at bounding box center [454, 135] width 28 height 7
type input "阿竹 (無代號)"
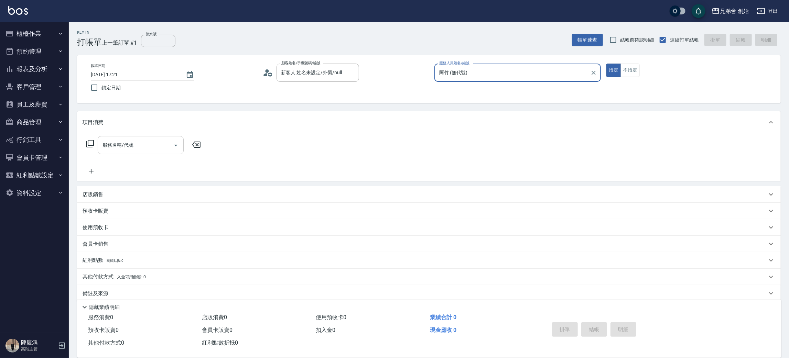
click at [150, 148] on input "服務名稱/代號" at bounding box center [135, 145] width 69 height 12
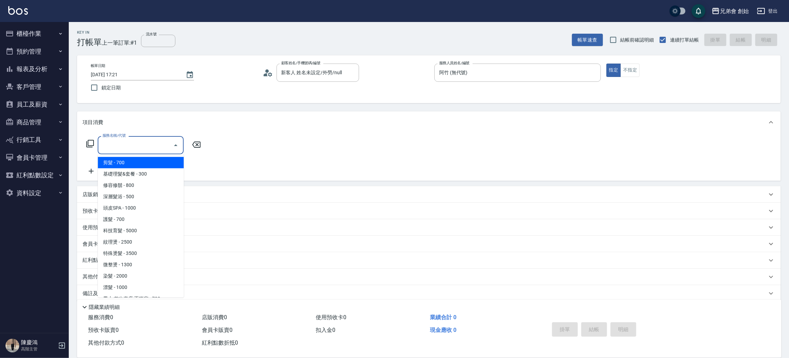
click at [157, 164] on span "剪髮 - 700" at bounding box center [141, 162] width 86 height 11
type input "剪髮(A01)"
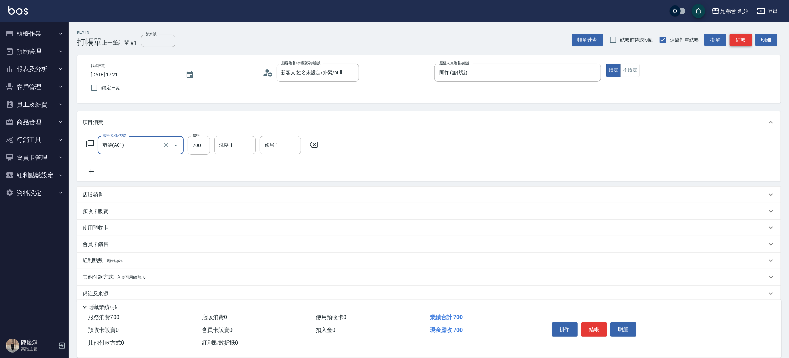
click at [741, 38] on button "結帳" at bounding box center [740, 40] width 22 height 13
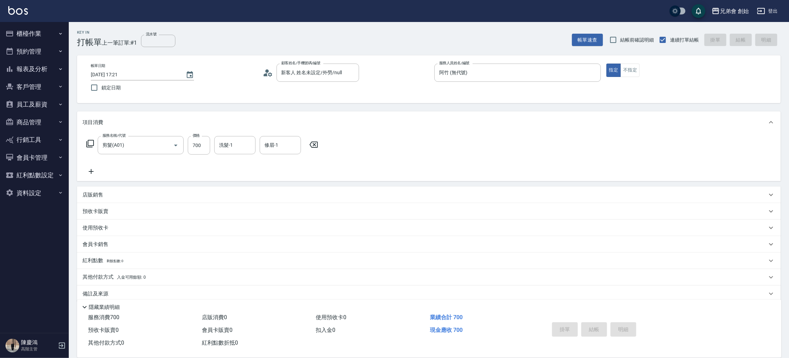
type input "[DATE] 17:22"
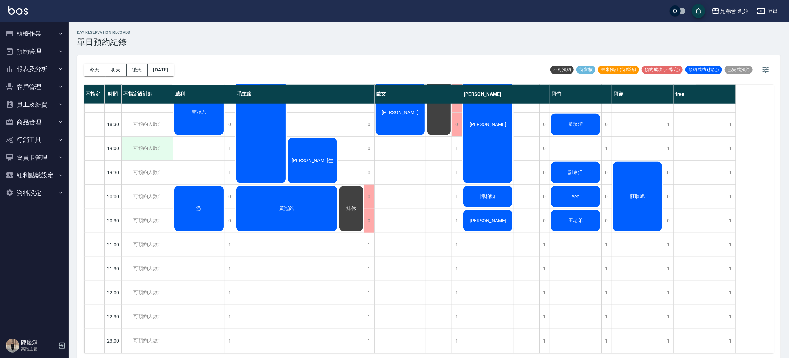
scroll to position [250, 0]
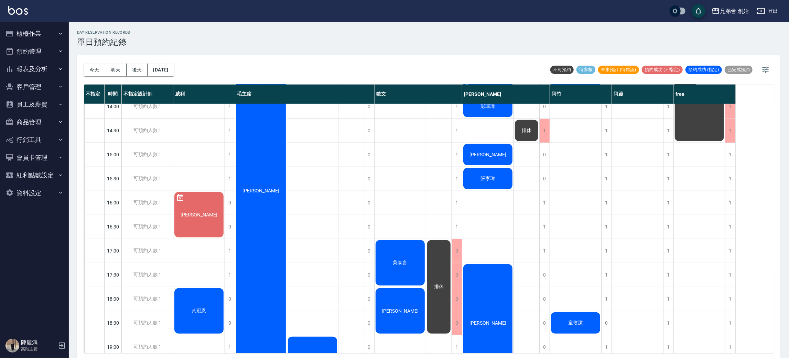
click at [197, 217] on span "[PERSON_NAME]" at bounding box center [199, 215] width 40 height 6
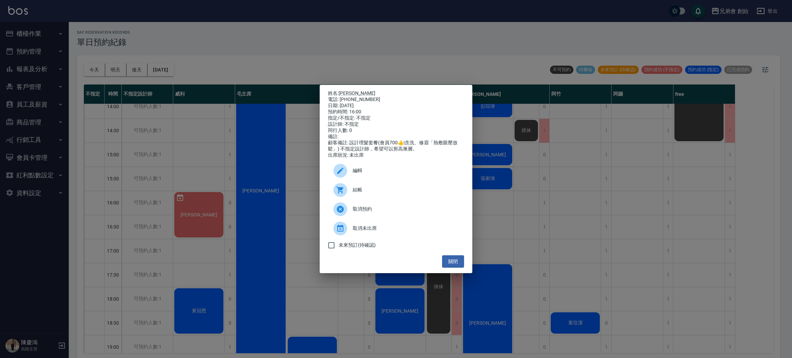
click at [223, 145] on div "姓名: 張昇平 電話: 0925470810 日期: 2025/09/12 預約時間: 16:00 指定/不指定: 不指定 設計師: 不指定 同行人數: 0 …" at bounding box center [396, 179] width 792 height 358
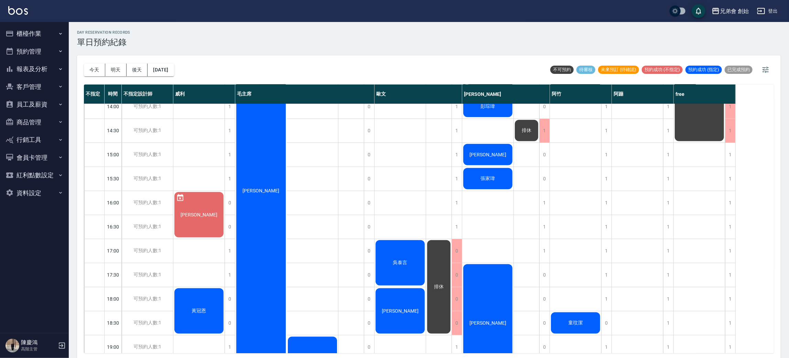
click at [388, 254] on div "吳泰言" at bounding box center [399, 262] width 51 height 47
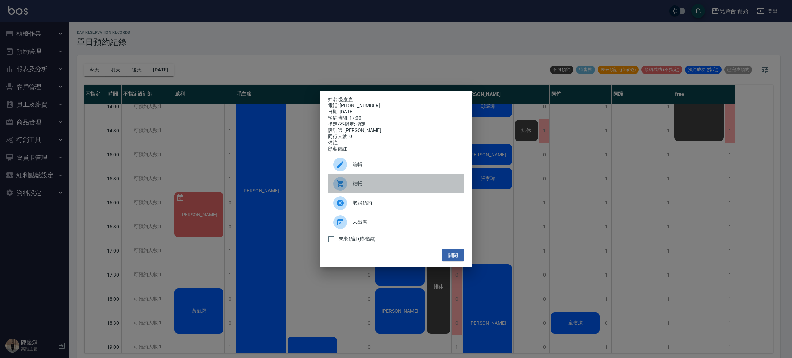
click at [353, 183] on div "結帳" at bounding box center [396, 183] width 136 height 19
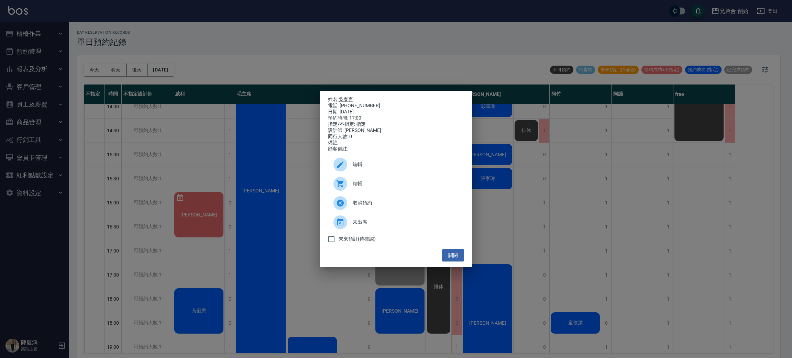
click at [221, 29] on div "姓名: 吳泰言 電話: 0989727287 日期: 2025/09/12 預約時間: 17:00 指定/不指定: 指定 設計師: 歐文 同行人數: 0 備註…" at bounding box center [396, 179] width 792 height 358
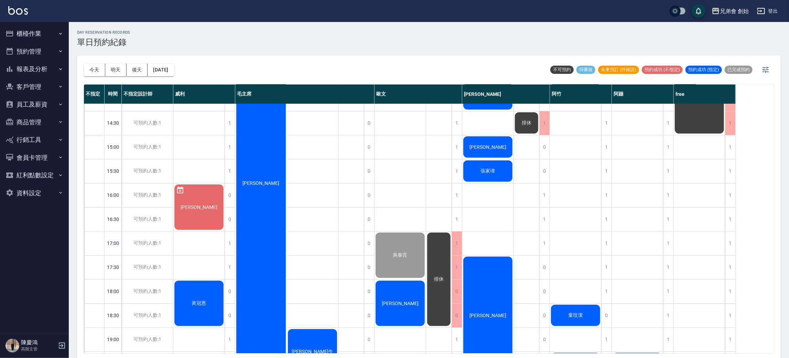
scroll to position [361, 0]
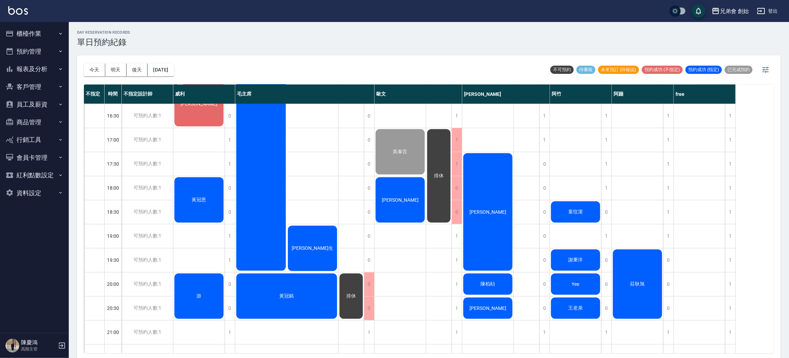
click at [409, 207] on div "盧" at bounding box center [399, 199] width 51 height 47
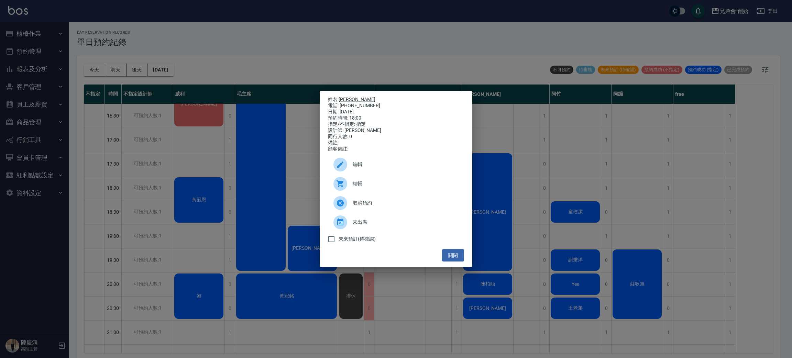
click at [114, 250] on div "姓名: 盧 電話: 0976813370 日期: 2025/09/12 預約時間: 18:00 指定/不指定: 指定 設計師: 歐文 同行人數: 0 備註: …" at bounding box center [396, 179] width 792 height 358
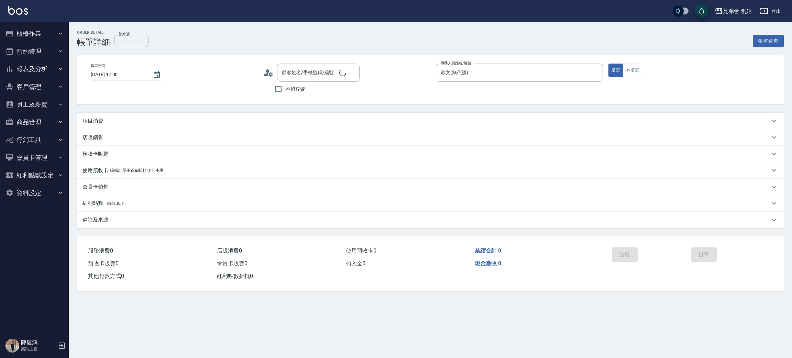
type input "[DATE] 17:00"
type input "歐文(無代號)"
click at [113, 118] on div "項目消費" at bounding box center [427, 121] width 688 height 7
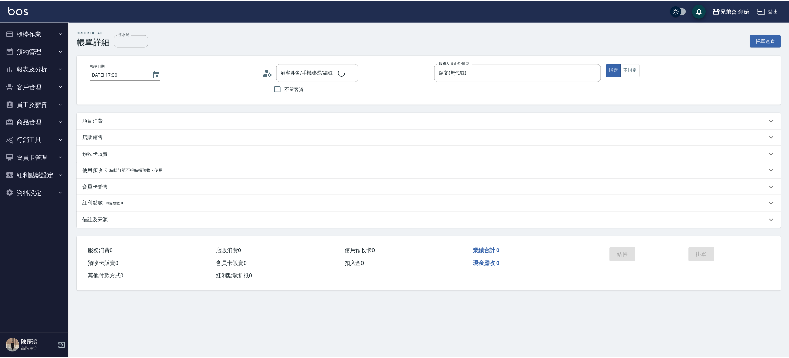
scroll to position [3, 0]
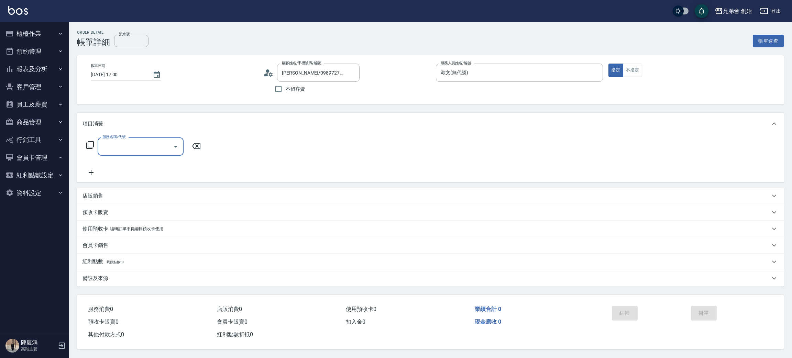
type input "[PERSON_NAME]/0989727287/null"
click at [128, 145] on input "服務名稱/代號" at bounding box center [135, 147] width 69 height 12
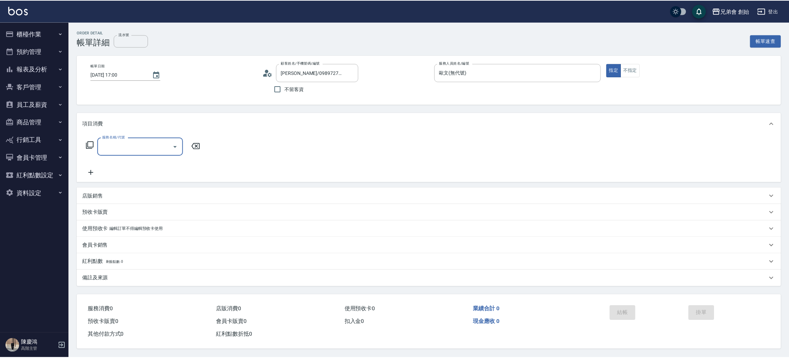
scroll to position [0, 0]
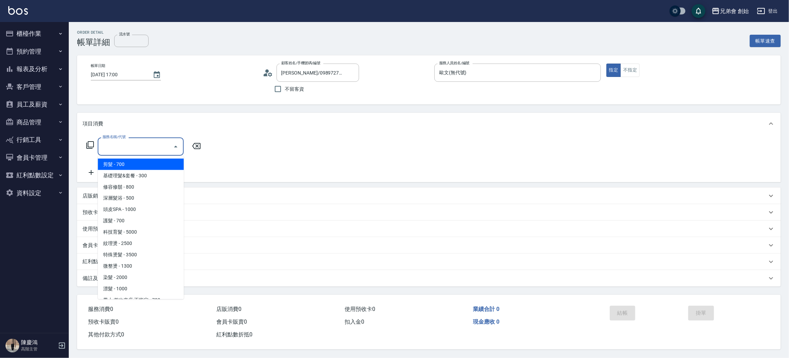
click at [132, 164] on span "剪髮 - 700" at bounding box center [141, 164] width 86 height 11
type input "剪髮(A01)"
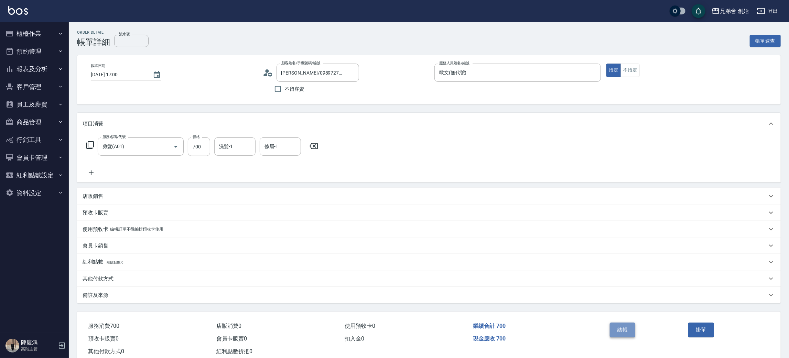
click at [626, 336] on button "結帳" at bounding box center [622, 330] width 26 height 14
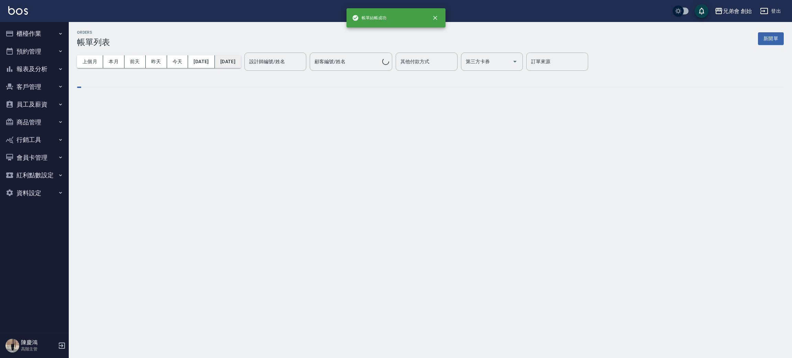
click at [241, 59] on button "[DATE]" at bounding box center [228, 61] width 26 height 13
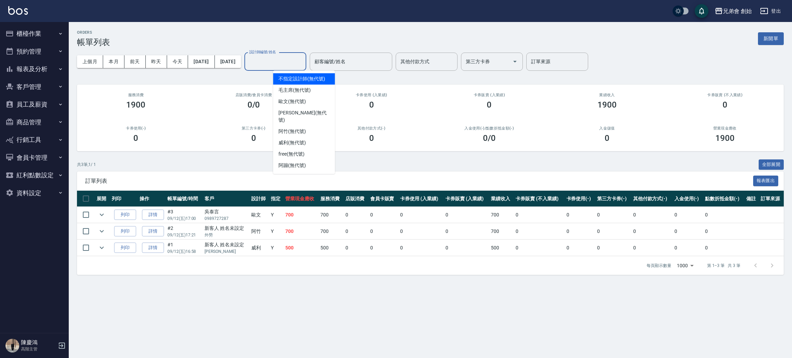
click at [292, 63] on input "設計師編號/姓名" at bounding box center [276, 62] width 56 height 12
click at [309, 105] on div "歐文 (無代號)" at bounding box center [304, 101] width 62 height 11
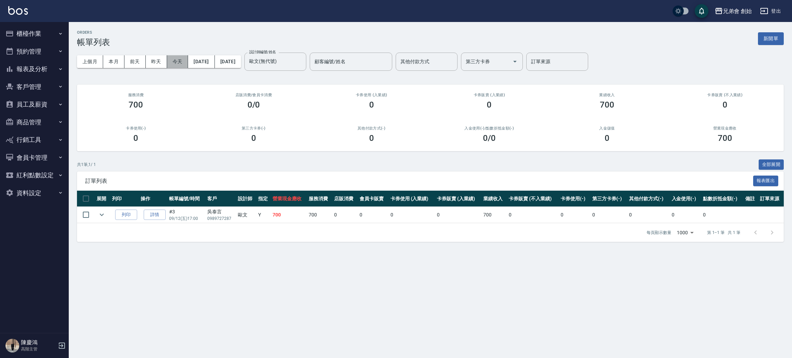
click at [184, 59] on button "今天" at bounding box center [177, 61] width 21 height 13
click at [110, 59] on button "本月" at bounding box center [113, 61] width 21 height 13
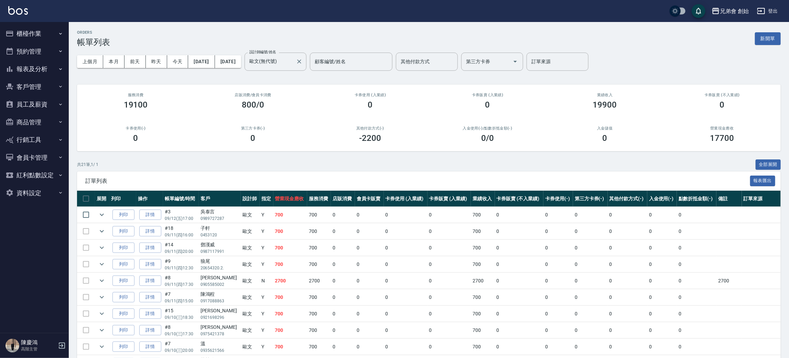
click at [276, 54] on label "設計師編號/姓名" at bounding box center [262, 52] width 27 height 5
click at [293, 56] on input "歐文(無代號)" at bounding box center [270, 62] width 45 height 12
click at [293, 62] on input "歐文(無代號)" at bounding box center [270, 62] width 45 height 12
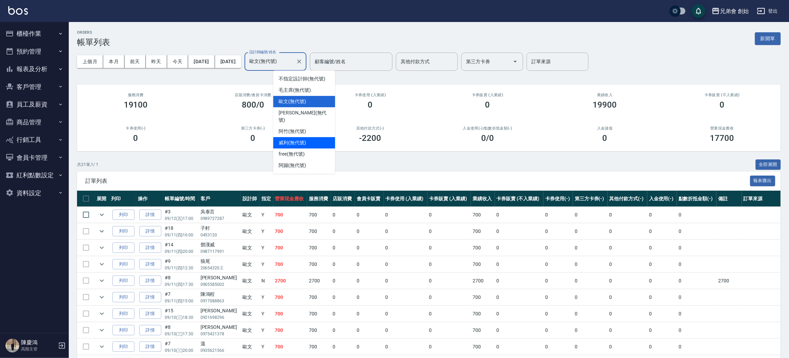
click at [300, 139] on span "[PERSON_NAME] (無代號)" at bounding box center [292, 142] width 28 height 7
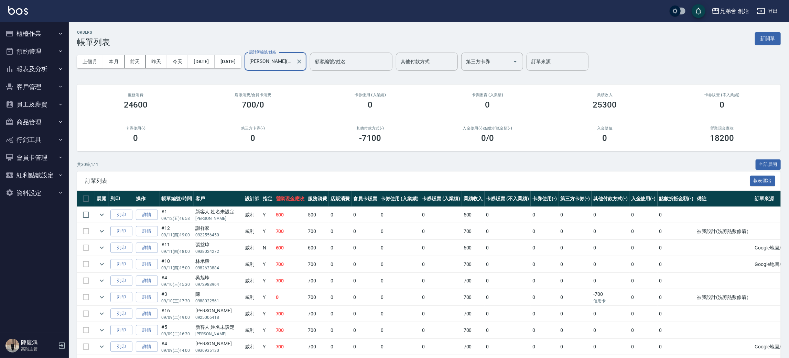
click at [287, 56] on input "[PERSON_NAME](無代號)" at bounding box center [270, 62] width 45 height 12
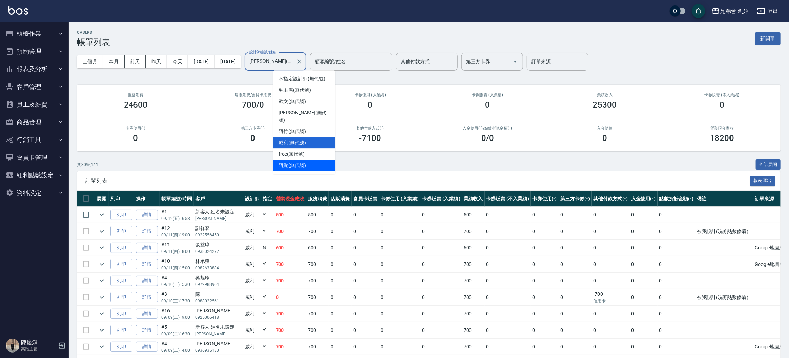
click at [296, 162] on span "阿蹦 (無代號)" at bounding box center [292, 165] width 28 height 7
type input "阿蹦(無代號)"
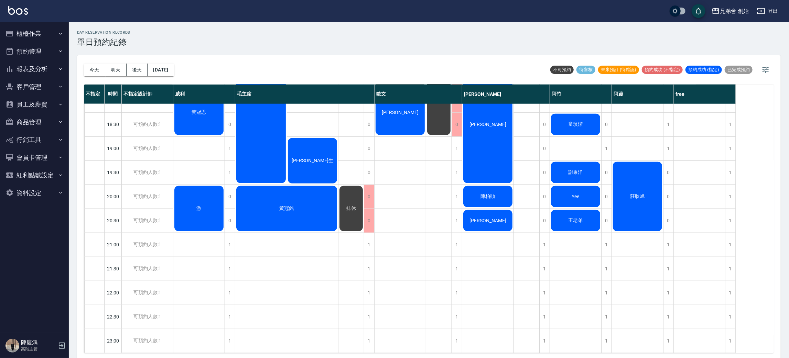
scroll to position [405, 0]
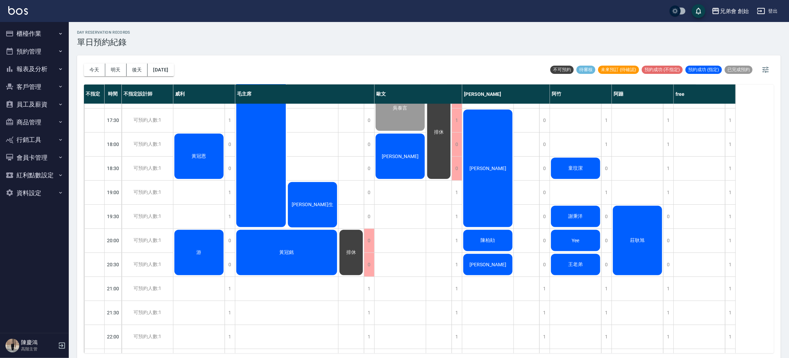
click at [396, 165] on div "[PERSON_NAME]" at bounding box center [399, 156] width 51 height 47
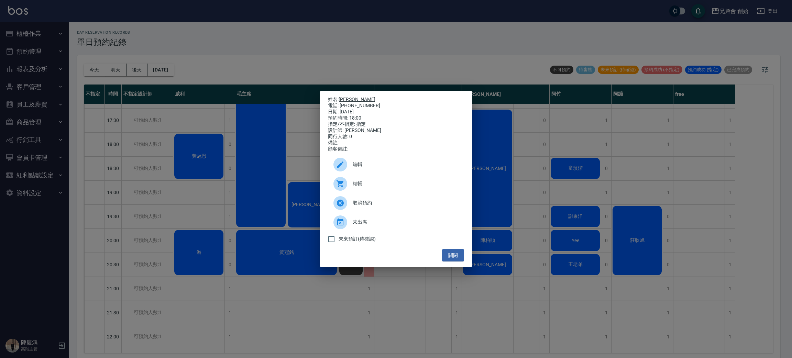
click at [342, 98] on link "[PERSON_NAME]" at bounding box center [357, 100] width 37 height 6
click at [238, 58] on div "姓名: 盧 電話: [PHONE_NUMBER] 日期: [DATE] 預約時間: 18:00 指定/不指定: 指定 設計師: [PERSON_NAME] 同…" at bounding box center [396, 179] width 792 height 358
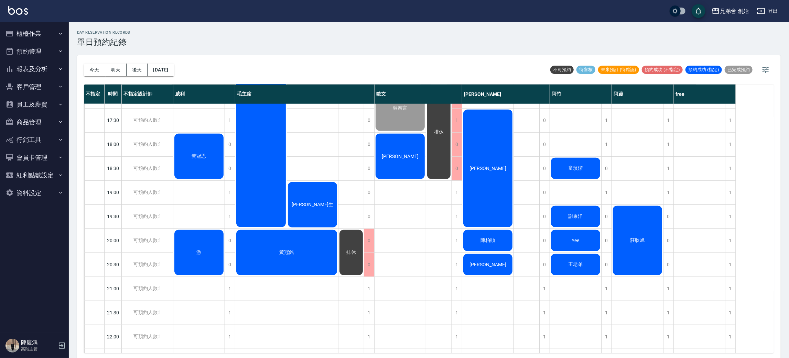
click at [403, 170] on div "[PERSON_NAME]" at bounding box center [399, 156] width 51 height 47
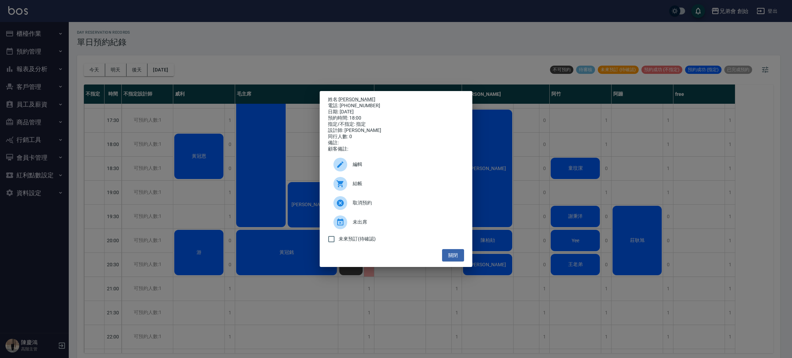
click at [186, 92] on div "姓名: 盧 電話: [PHONE_NUMBER] 日期: [DATE] 預約時間: 18:00 指定/不指定: 指定 設計師: [PERSON_NAME] 同…" at bounding box center [396, 179] width 792 height 358
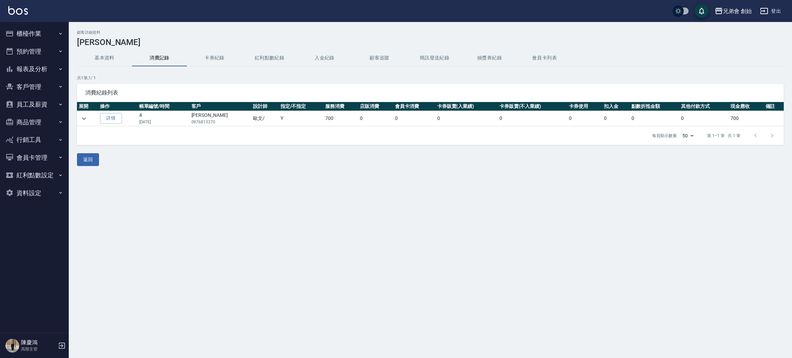
drag, startPoint x: 189, startPoint y: 120, endPoint x: 226, endPoint y: 128, distance: 36.9
click at [226, 128] on div "消費紀錄列表 展開 操作 帳單編號/時間 客戶 設計師 指定/不指定 服務消費 店販消費 會員卡消費 卡券販賣(入業績) 卡券販賣(不入業績) 卡券使用 扣入…" at bounding box center [430, 114] width 707 height 61
click at [232, 144] on div "每頁顯示數量 50 50 第 1–1 筆 共 1 筆" at bounding box center [430, 136] width 707 height 19
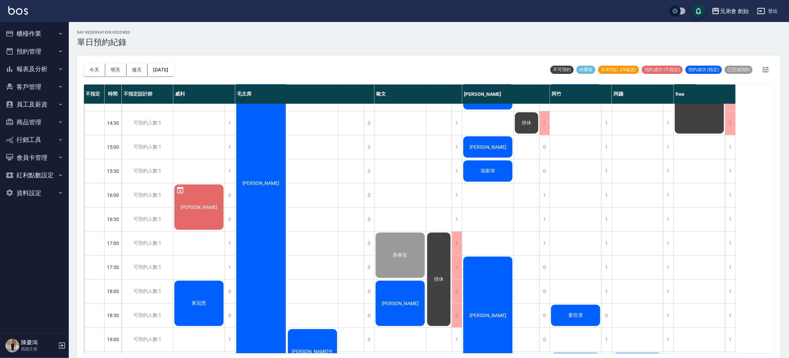
scroll to position [413, 0]
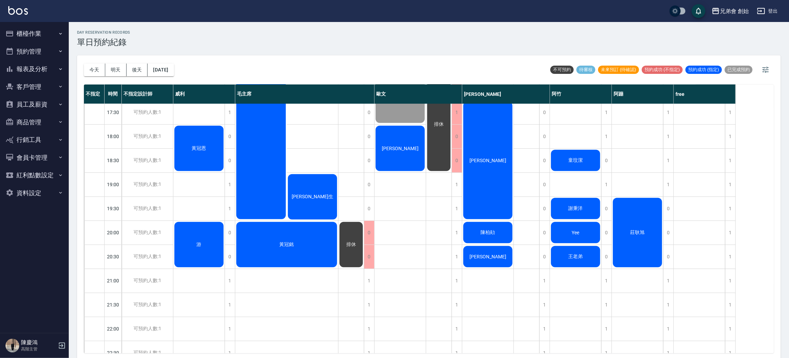
click at [406, 154] on div "[PERSON_NAME]" at bounding box center [399, 148] width 51 height 47
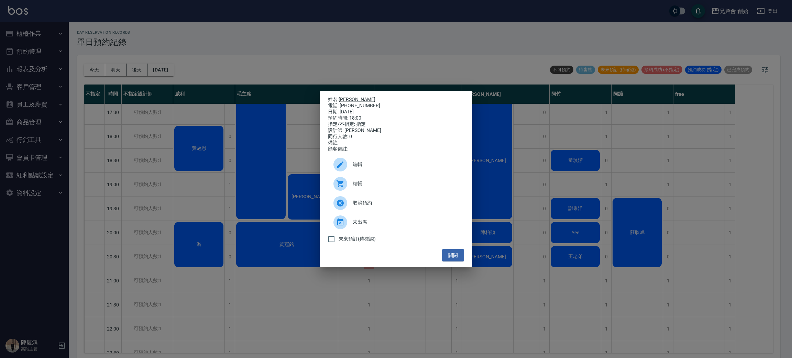
click at [351, 53] on div "姓名: 盧 電話: 0976813370 日期: 2025/09/12 預約時間: 18:00 指定/不指定: 指定 設計師: 歐文 同行人數: 0 備註: …" at bounding box center [396, 179] width 792 height 358
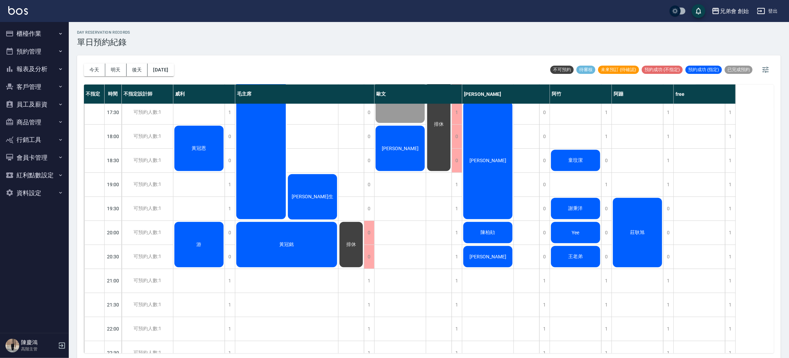
click at [413, 141] on div "[PERSON_NAME]" at bounding box center [399, 148] width 51 height 47
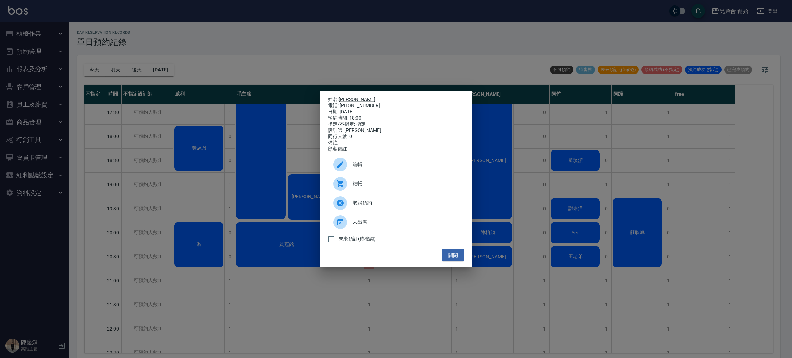
click at [369, 226] on span "未出席" at bounding box center [406, 222] width 106 height 7
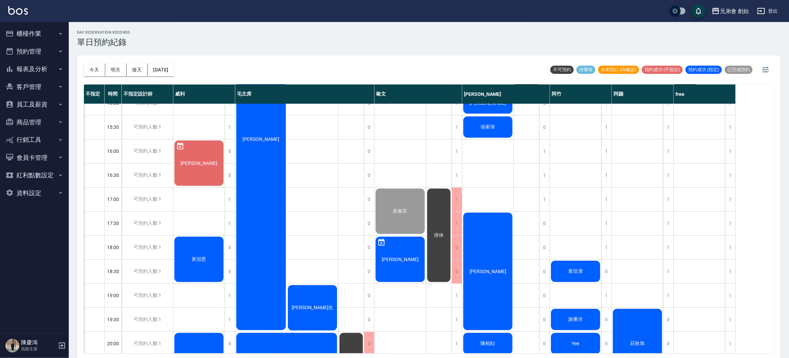
scroll to position [456, 0]
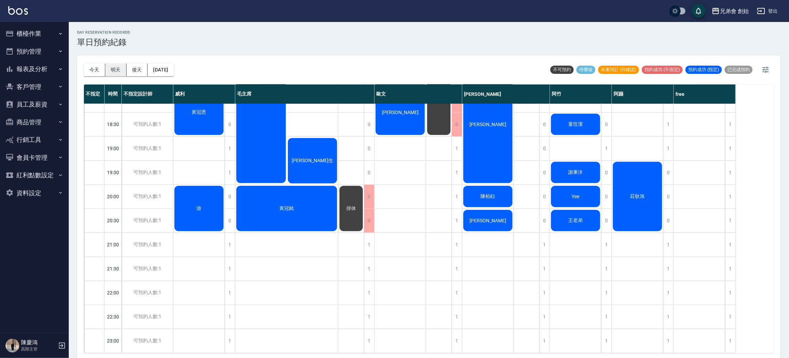
click at [114, 69] on button "明天" at bounding box center [115, 70] width 21 height 13
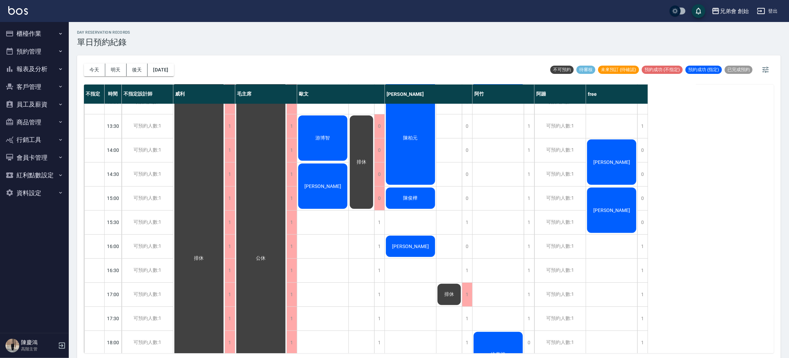
scroll to position [413, 0]
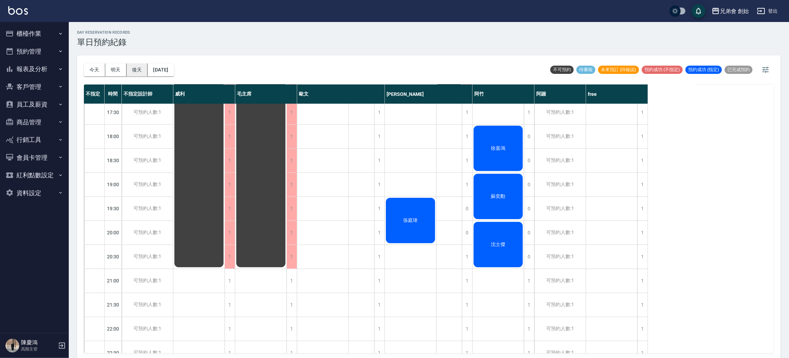
click at [140, 69] on button "後天" at bounding box center [137, 70] width 21 height 13
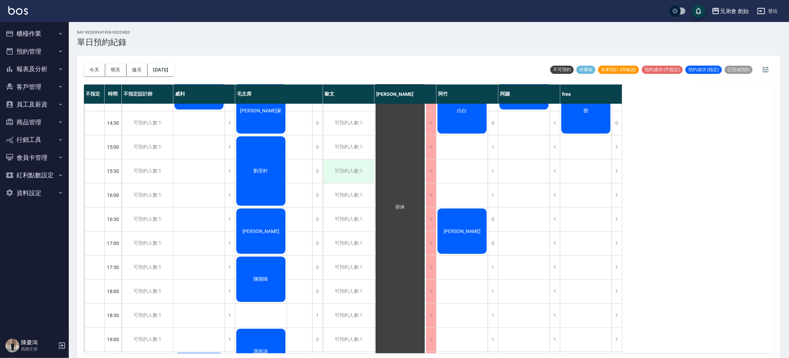
scroll to position [413, 0]
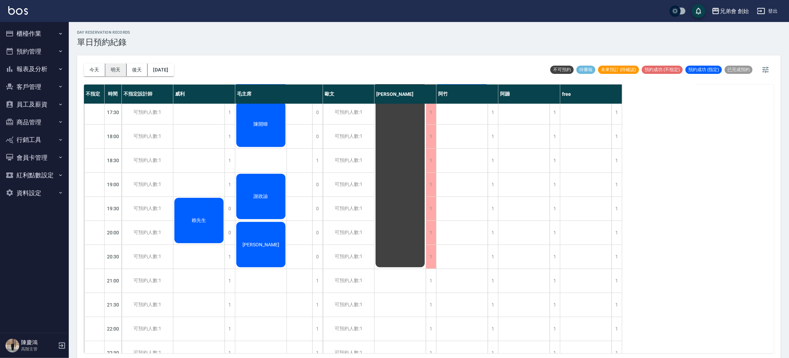
click at [111, 74] on button "明天" at bounding box center [115, 70] width 21 height 13
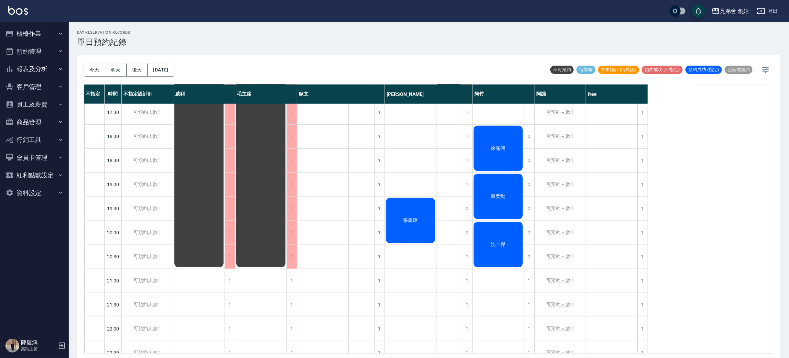
scroll to position [103, 0]
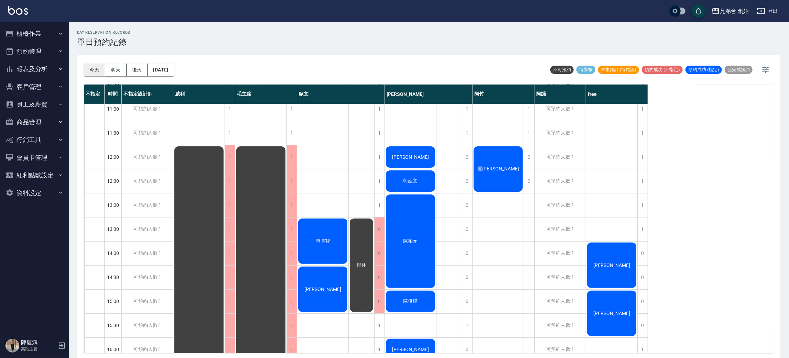
click at [95, 72] on button "今天" at bounding box center [94, 70] width 21 height 13
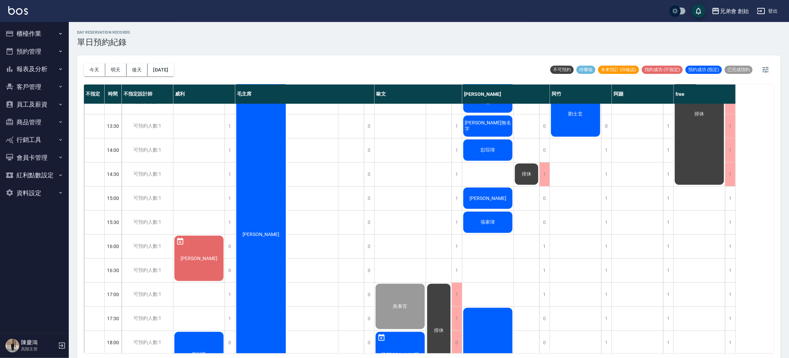
scroll to position [413, 0]
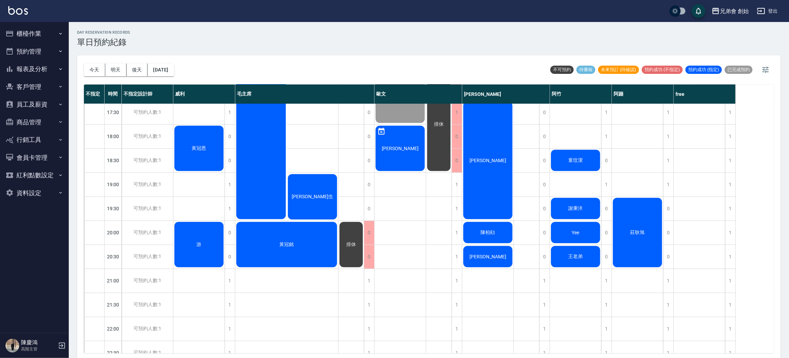
click at [625, 238] on div "莊耿旭" at bounding box center [637, 233] width 51 height 72
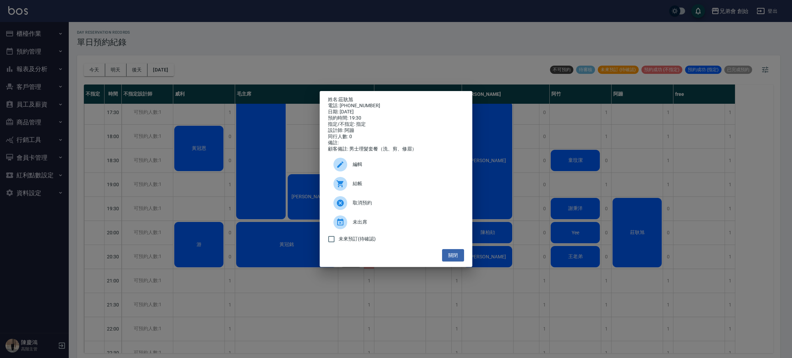
click at [626, 238] on div "姓名: 莊耿旭 電話: 0902192292 日期: 2025/09/12 預約時間: 19:30 指定/不指定: 指定 設計師: 阿蹦 同行人數: 0 備註…" at bounding box center [396, 179] width 792 height 358
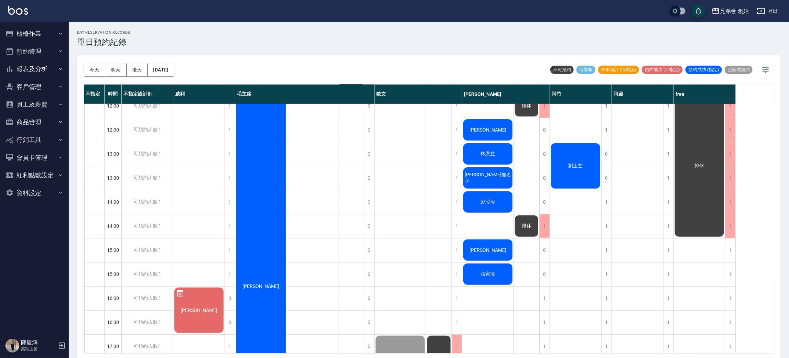
scroll to position [0, 0]
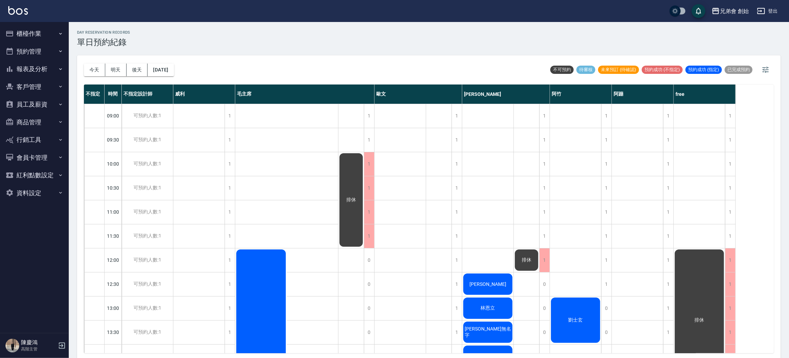
drag, startPoint x: 570, startPoint y: 325, endPoint x: 560, endPoint y: 338, distance: 16.4
click at [560, 338] on div "劉士玄" at bounding box center [575, 320] width 51 height 47
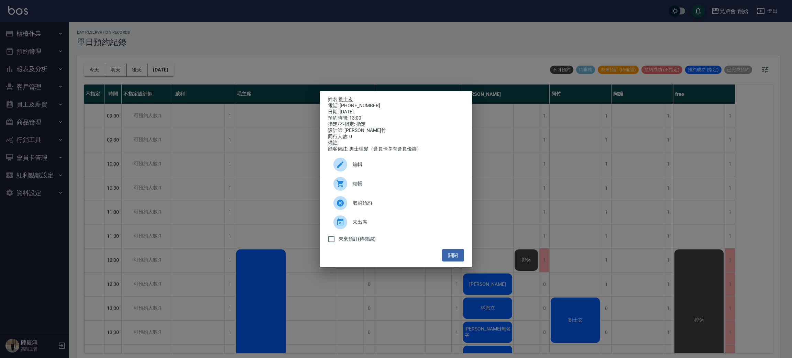
click at [341, 218] on div "未出席" at bounding box center [396, 222] width 136 height 19
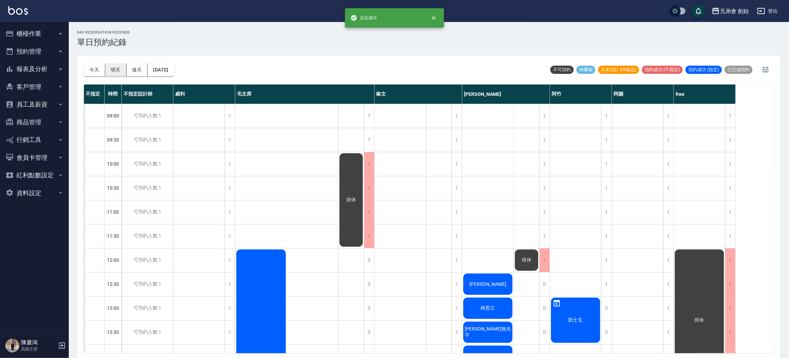
click at [121, 73] on button "明天" at bounding box center [115, 70] width 21 height 13
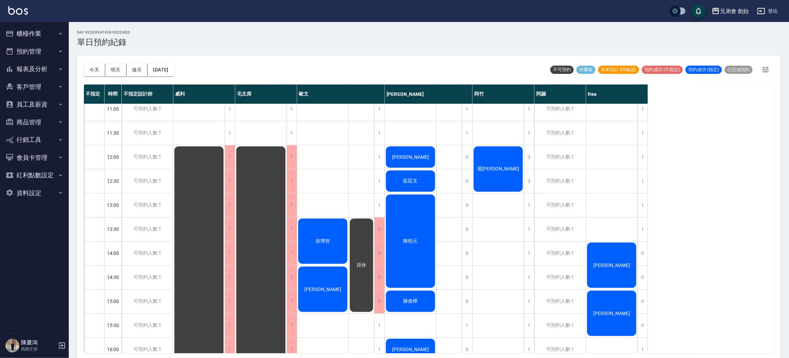
scroll to position [206, 0]
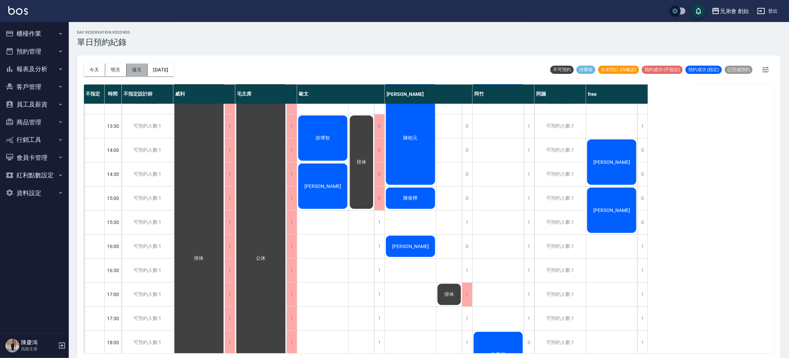
click at [141, 71] on button "後天" at bounding box center [137, 70] width 21 height 13
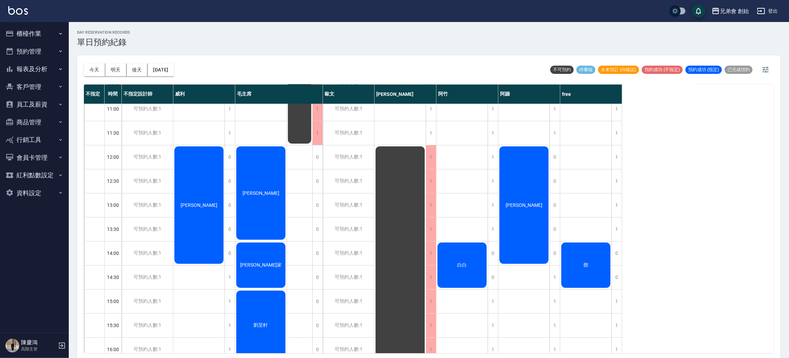
scroll to position [52, 0]
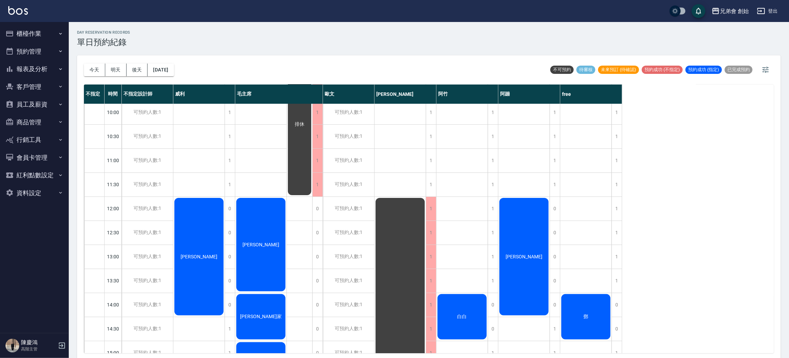
click at [94, 59] on div "今天 明天 後天 2025/09/14" at bounding box center [129, 69] width 90 height 29
click at [101, 71] on button "今天" at bounding box center [94, 70] width 21 height 13
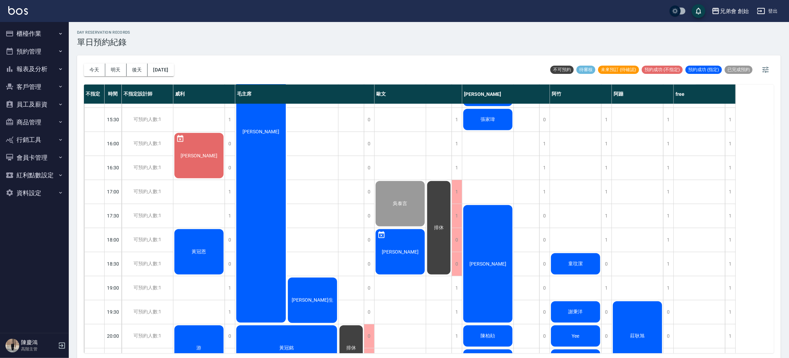
scroll to position [361, 0]
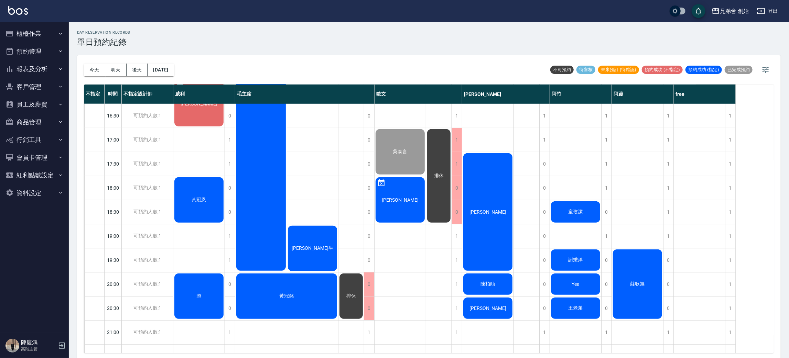
click at [199, 109] on div "張昇平" at bounding box center [198, 103] width 51 height 47
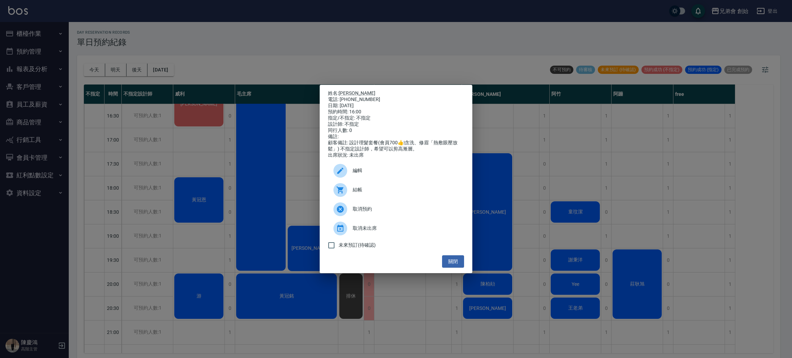
click at [408, 174] on span "編輯" at bounding box center [406, 170] width 106 height 7
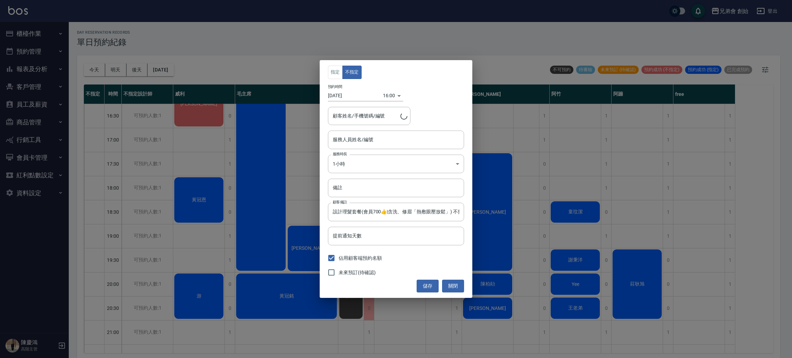
type input "威利(無代號)"
type input "張昇平/0925470810"
click at [352, 94] on input "[DATE]" at bounding box center [355, 95] width 55 height 11
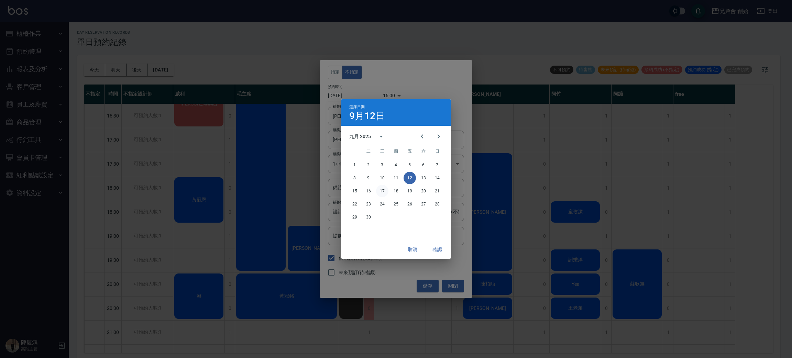
click at [384, 187] on button "17" at bounding box center [382, 191] width 12 height 12
type input "2025/09/17"
type input "1758096000000"
click at [435, 245] on button "確認" at bounding box center [437, 249] width 22 height 13
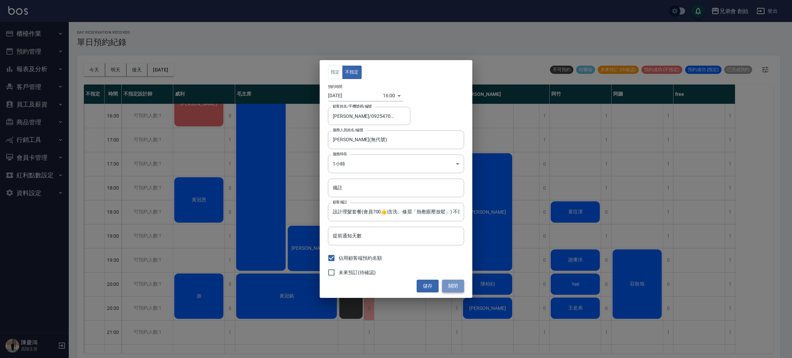
click at [447, 289] on button "關閉" at bounding box center [453, 286] width 22 height 13
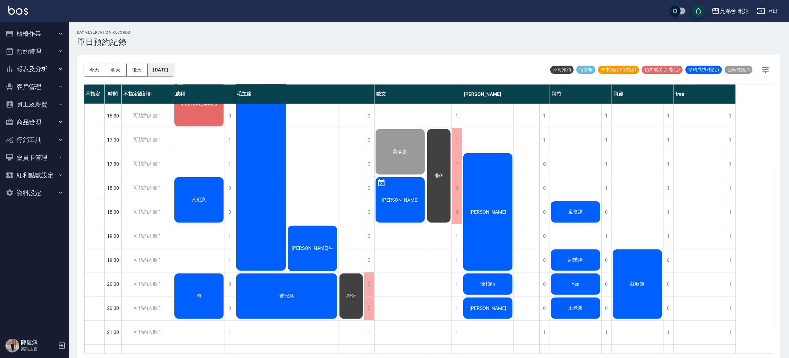
click at [166, 67] on button "[DATE]" at bounding box center [160, 70] width 26 height 13
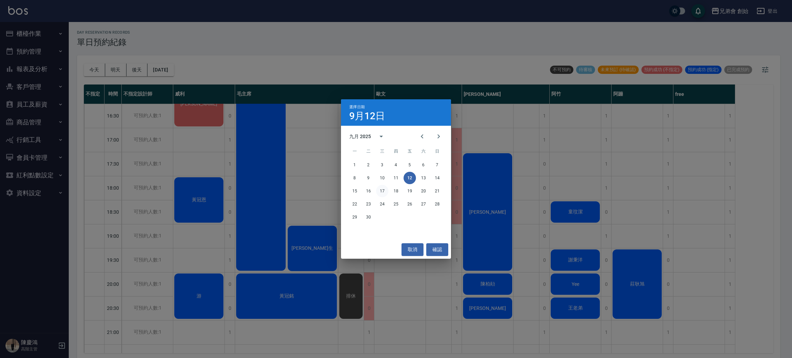
click at [381, 195] on button "17" at bounding box center [382, 191] width 12 height 12
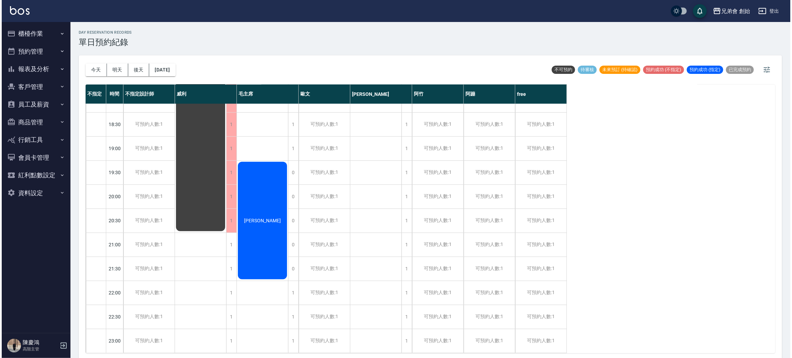
scroll to position [147, 0]
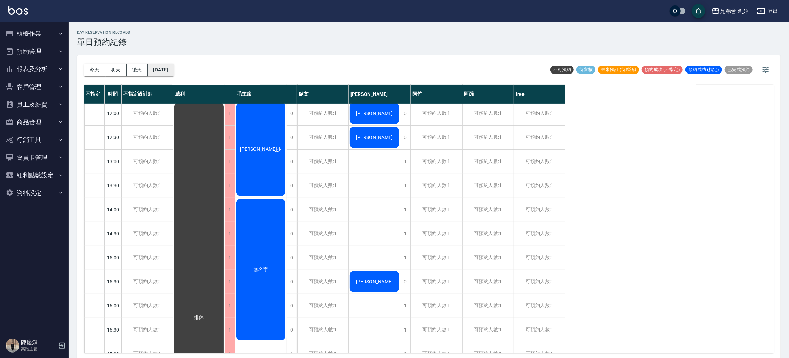
click at [166, 67] on button "2025/09/17" at bounding box center [160, 70] width 26 height 13
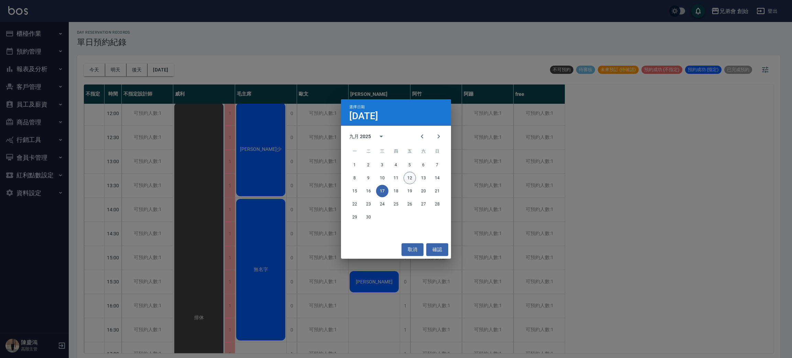
click at [408, 175] on button "12" at bounding box center [410, 178] width 12 height 12
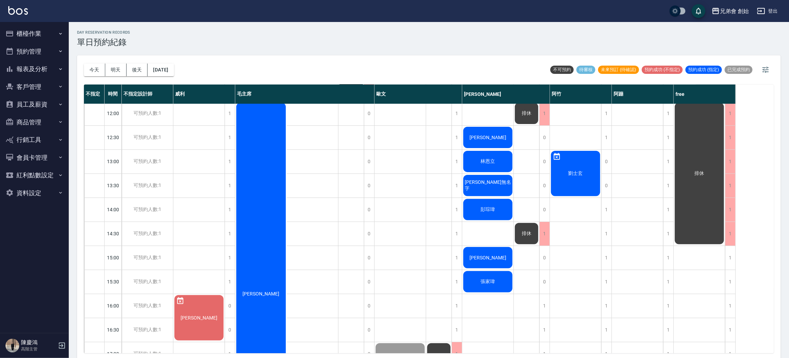
click at [208, 304] on div "張昇平" at bounding box center [198, 317] width 51 height 47
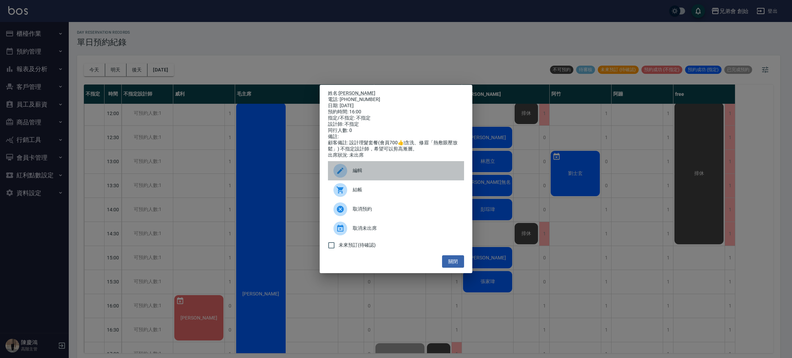
click at [360, 173] on span "編輯" at bounding box center [406, 170] width 106 height 7
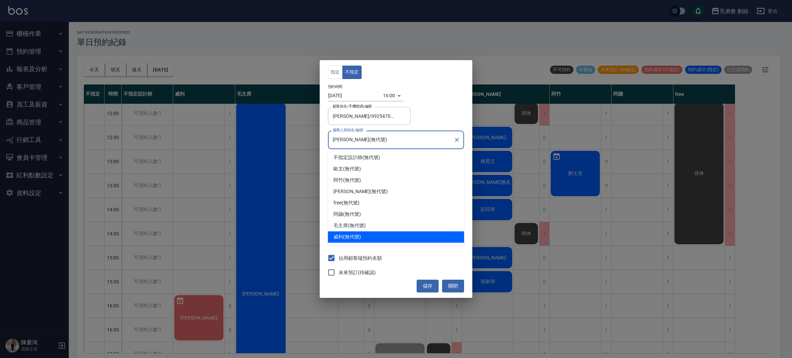
click at [378, 142] on input "威利(無代號)" at bounding box center [391, 140] width 120 height 12
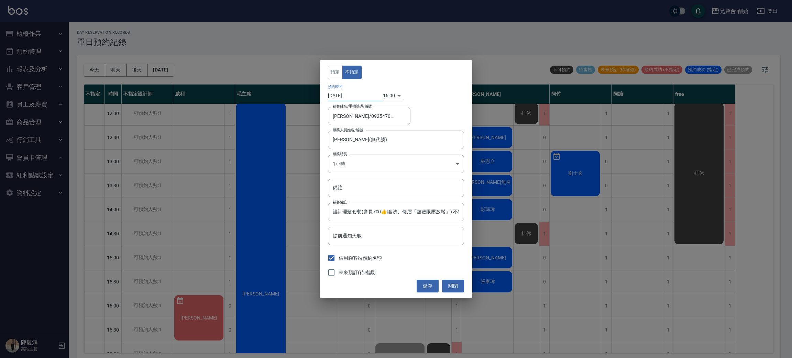
click at [335, 98] on input "[DATE]" at bounding box center [355, 95] width 55 height 11
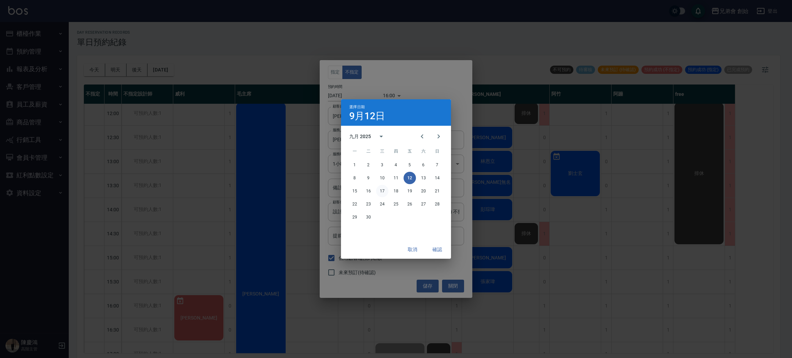
click at [379, 189] on button "17" at bounding box center [382, 191] width 12 height 12
type input "2025/09/17"
type input "1758096000000"
click at [432, 249] on button "確認" at bounding box center [437, 249] width 22 height 13
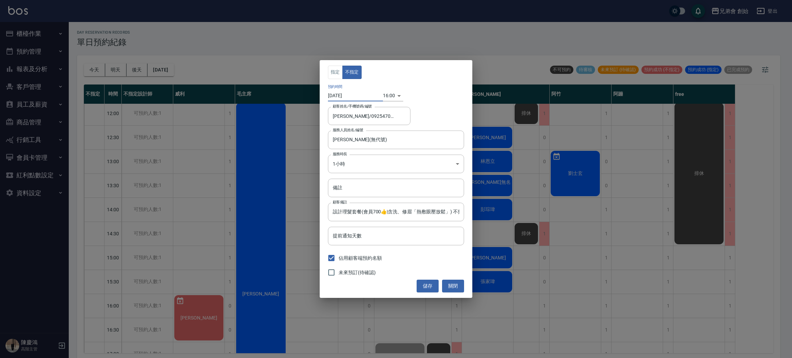
click at [391, 98] on body "兄弟會 創始 登出 櫃檯作業 打帳單 帳單列表 掛單列表 座位開單 營業儀表板 現金收支登錄 高階收支登錄 材料自購登錄 每日結帳 排班表 現場電腦打卡 掃碼…" at bounding box center [396, 180] width 792 height 360
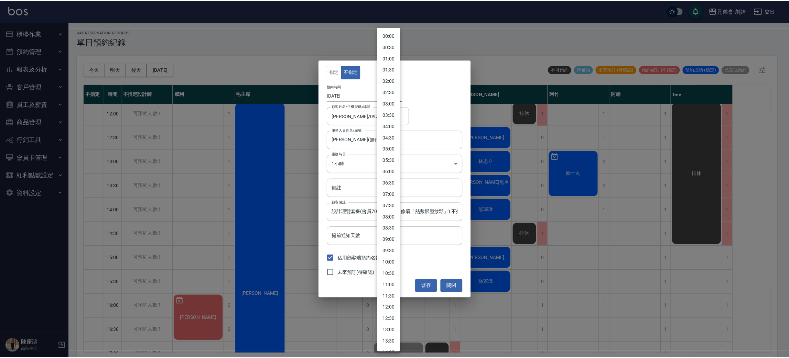
scroll to position [209, 0]
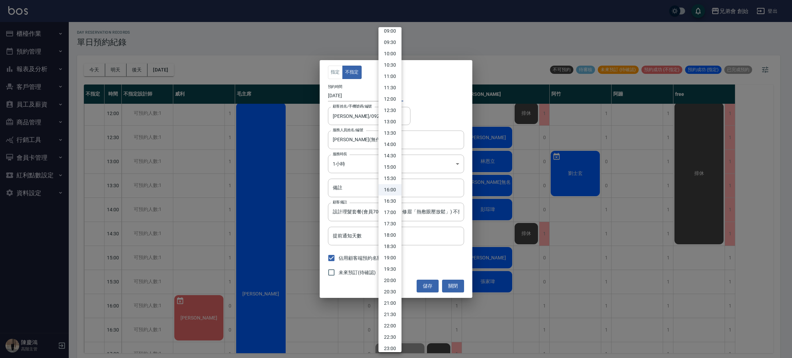
click at [454, 284] on div at bounding box center [396, 179] width 792 height 358
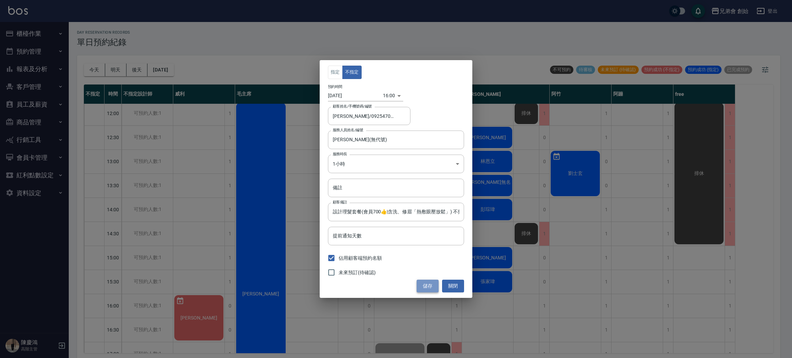
click at [432, 282] on button "儲存" at bounding box center [428, 286] width 22 height 13
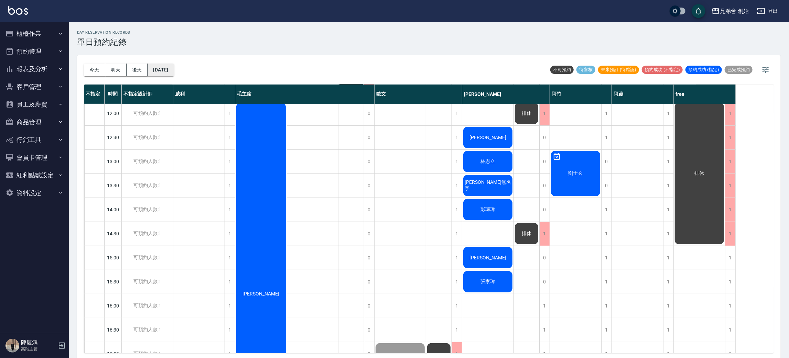
click at [174, 72] on button "[DATE]" at bounding box center [160, 70] width 26 height 13
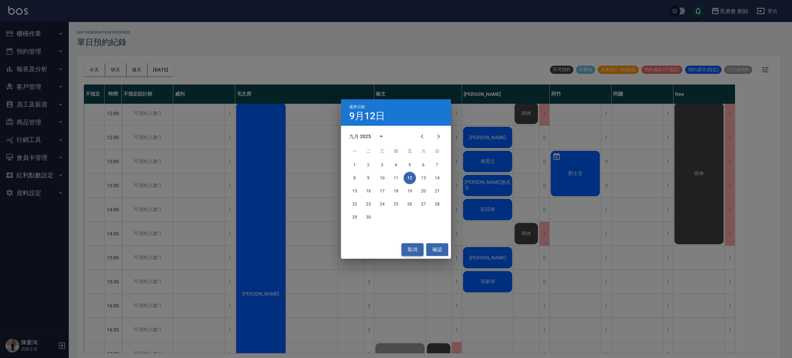
click at [414, 249] on button "取消" at bounding box center [413, 249] width 22 height 13
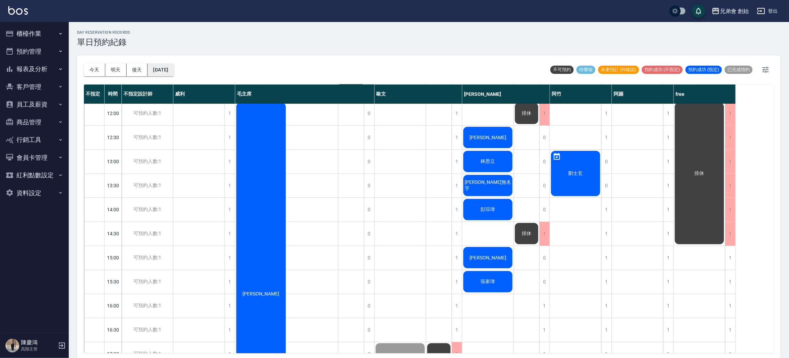
click at [169, 67] on button "[DATE]" at bounding box center [160, 70] width 26 height 13
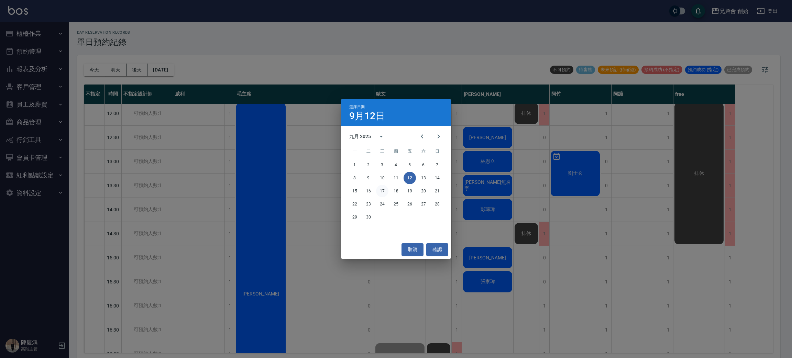
click at [382, 186] on button "17" at bounding box center [382, 191] width 12 height 12
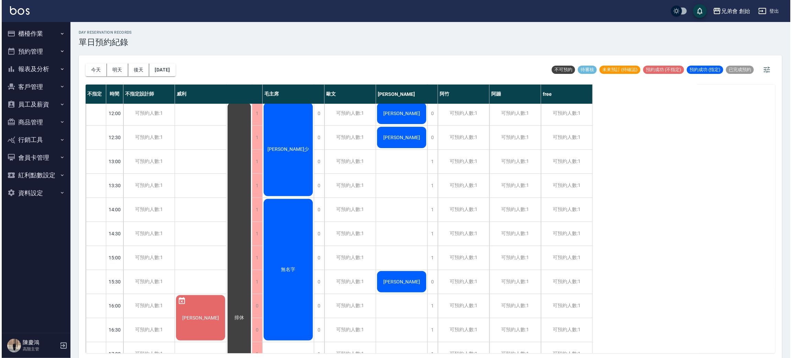
scroll to position [301, 0]
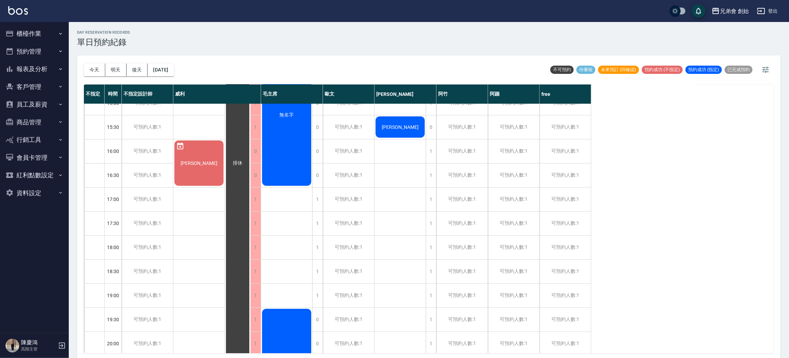
click at [203, 180] on div "張昇平" at bounding box center [198, 163] width 51 height 47
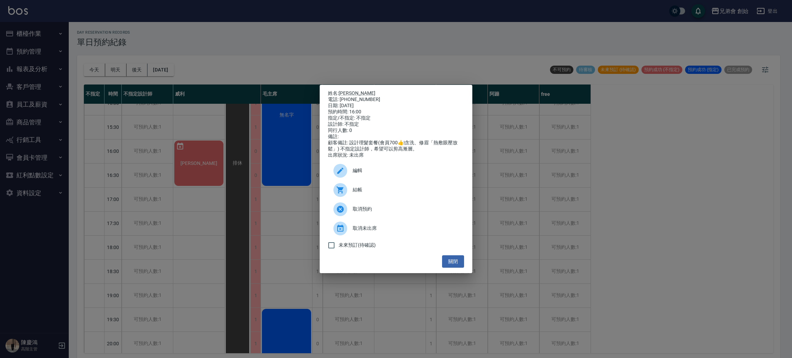
click at [366, 180] on div "編輯" at bounding box center [396, 170] width 136 height 19
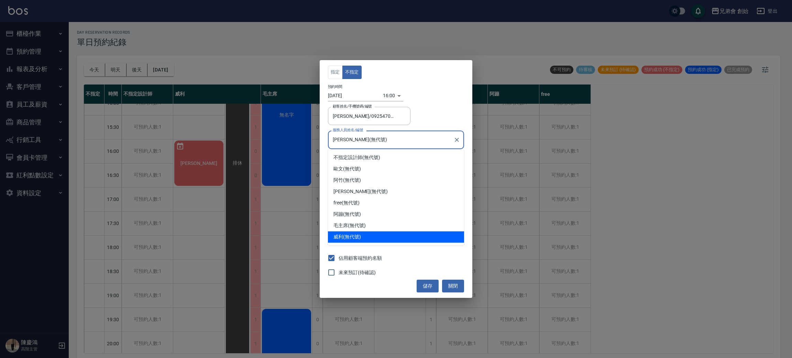
click at [359, 142] on input "威利(無代號)" at bounding box center [391, 140] width 120 height 12
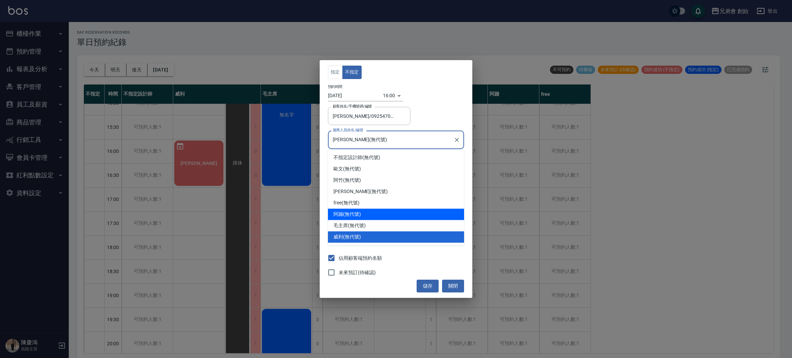
click at [366, 214] on div "阿蹦 (無代號)" at bounding box center [396, 214] width 136 height 11
type input "阿蹦(無代號)"
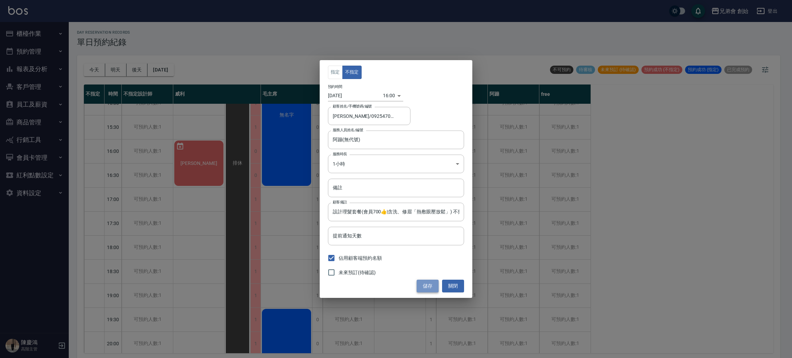
click at [428, 287] on button "儲存" at bounding box center [428, 286] width 22 height 13
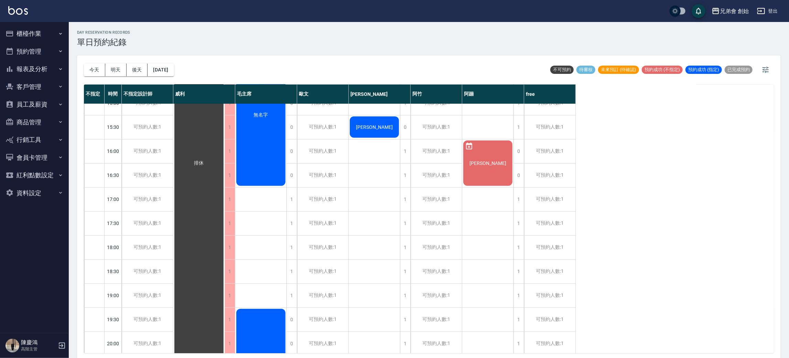
click at [503, 155] on div "張昇平" at bounding box center [487, 163] width 51 height 47
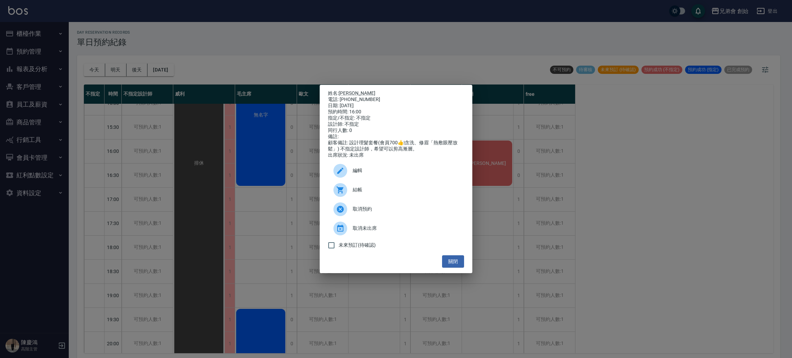
click at [390, 180] on div "編輯" at bounding box center [396, 170] width 136 height 19
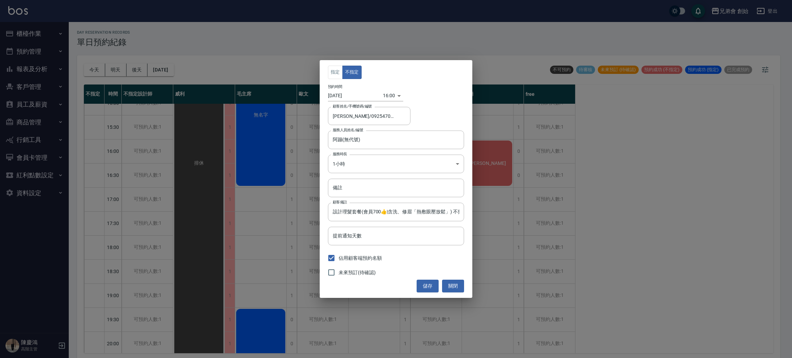
click at [385, 97] on body "兄弟會 創始 登出 櫃檯作業 打帳單 帳單列表 掛單列表 座位開單 營業儀表板 現金收支登錄 高階收支登錄 材料自購登錄 每日結帳 排班表 現場電腦打卡 掃碼…" at bounding box center [396, 180] width 792 height 360
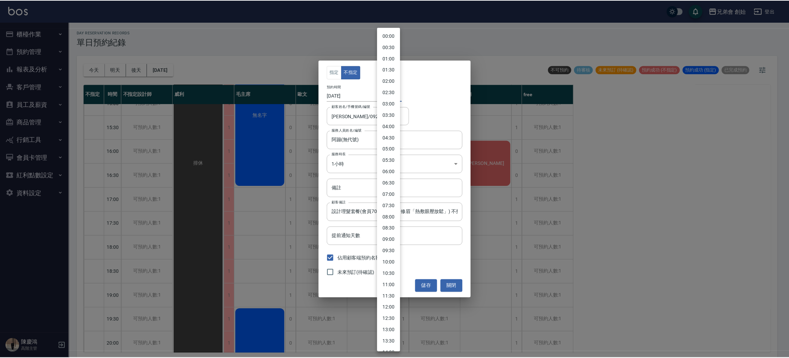
scroll to position [209, 0]
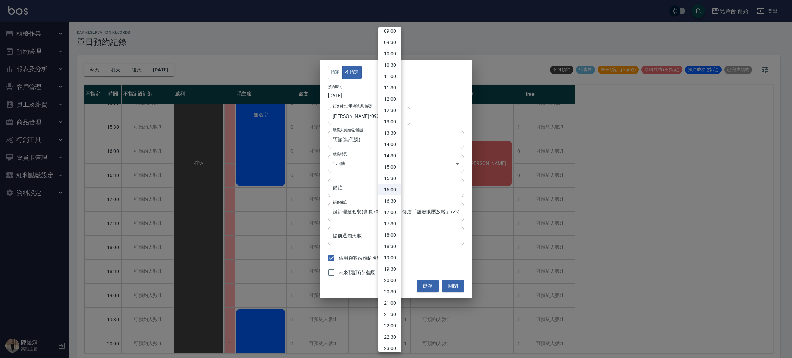
click at [395, 257] on li "19:00" at bounding box center [389, 257] width 23 height 11
type input "1758106800000"
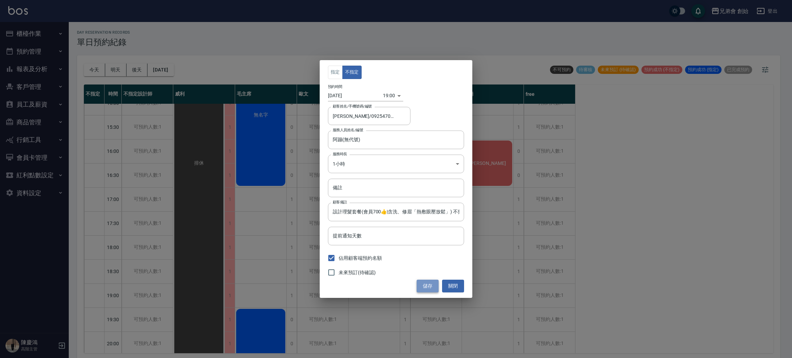
click at [426, 282] on button "儲存" at bounding box center [428, 286] width 22 height 13
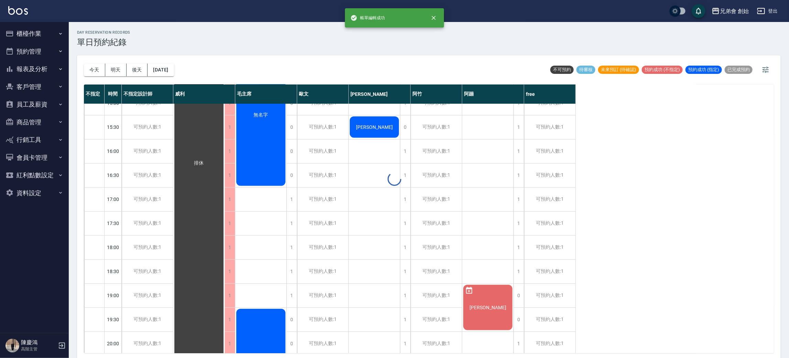
scroll to position [2, 0]
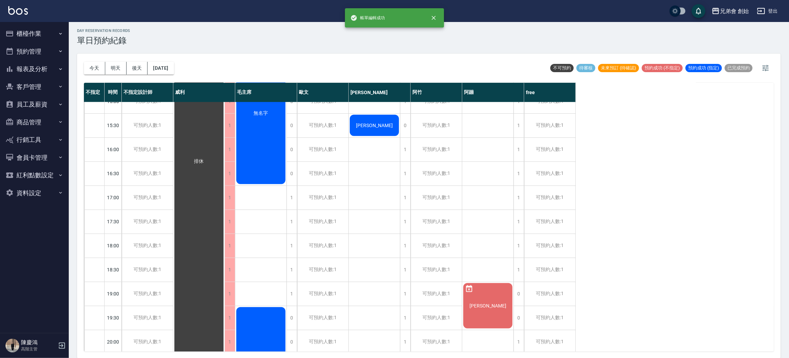
click at [493, 299] on div "張昇平" at bounding box center [487, 305] width 51 height 47
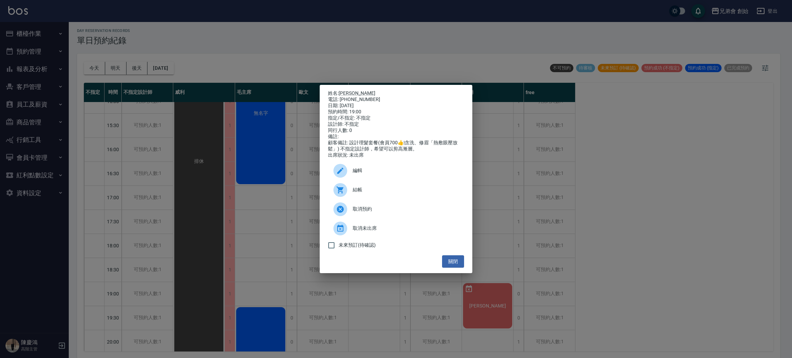
click at [405, 232] on span "取消未出席" at bounding box center [406, 228] width 106 height 7
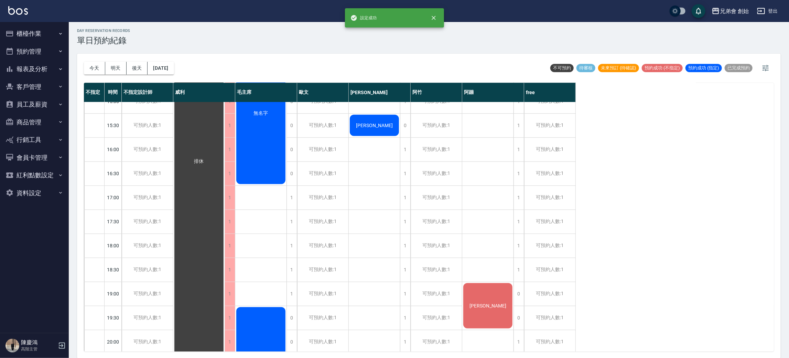
scroll to position [456, 0]
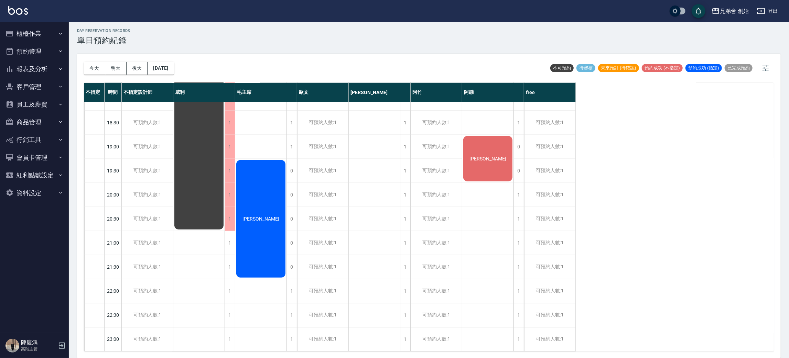
click at [88, 74] on button "今天" at bounding box center [94, 68] width 21 height 13
click at [90, 67] on div at bounding box center [394, 179] width 789 height 358
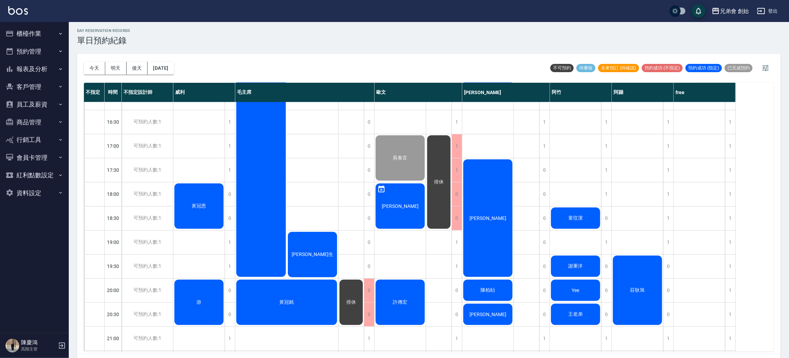
scroll to position [405, 0]
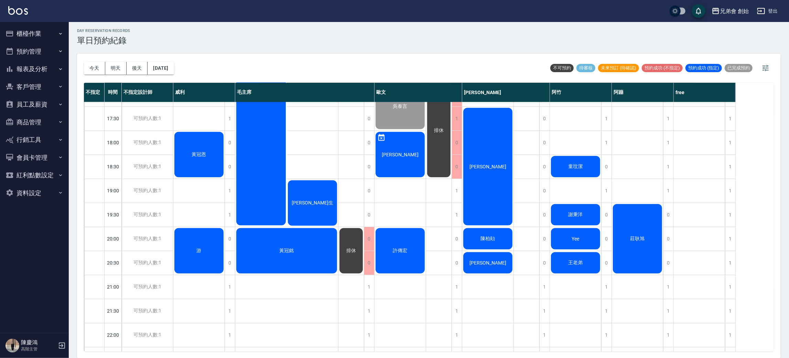
click at [199, 199] on div "黃冠恩 游" at bounding box center [199, 46] width 52 height 698
drag, startPoint x: 196, startPoint y: 188, endPoint x: 211, endPoint y: 183, distance: 16.5
click at [211, 183] on div "黃冠恩 游" at bounding box center [199, 46] width 52 height 698
click at [204, 143] on div "黃冠恩" at bounding box center [198, 154] width 51 height 47
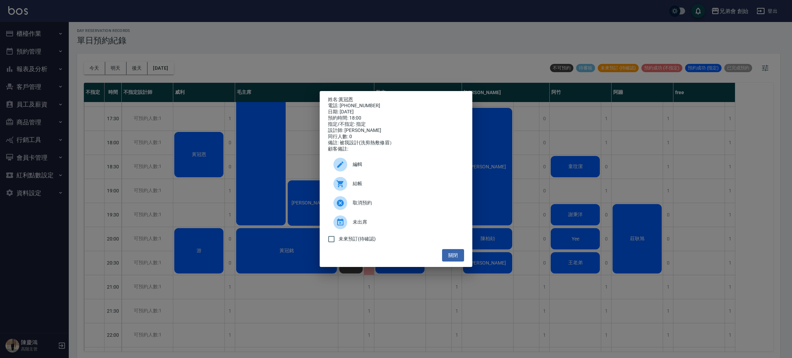
click at [363, 186] on span "結帳" at bounding box center [406, 183] width 106 height 7
click at [244, 45] on div "姓名: 黃冠恩 電話: 0966916632 日期: 2025/09/12 預約時間: 18:00 指定/不指定: 指定 設計師: 威利 同行人數: 0 備註…" at bounding box center [396, 179] width 792 height 358
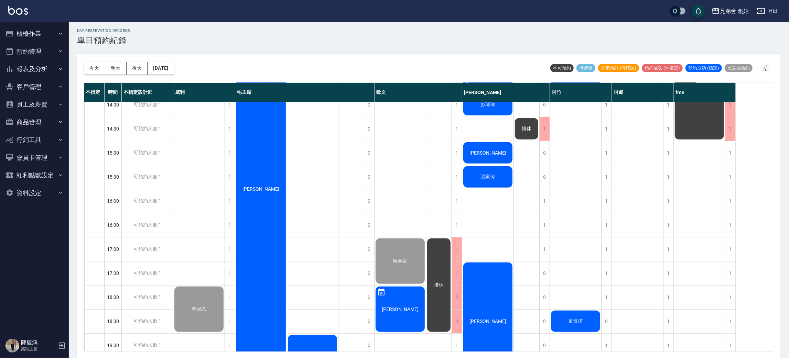
scroll to position [147, 0]
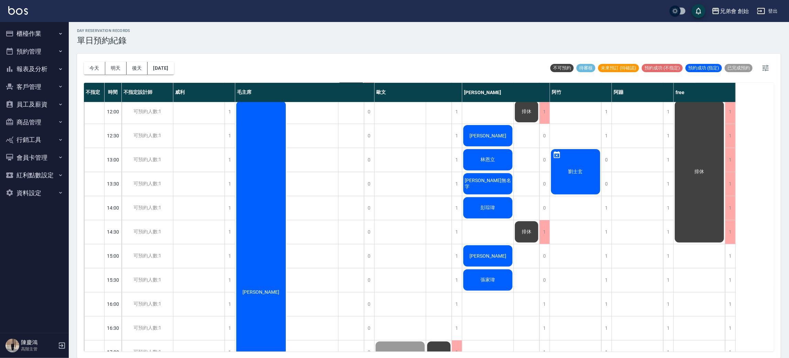
click at [571, 176] on div "劉士玄" at bounding box center [575, 171] width 51 height 47
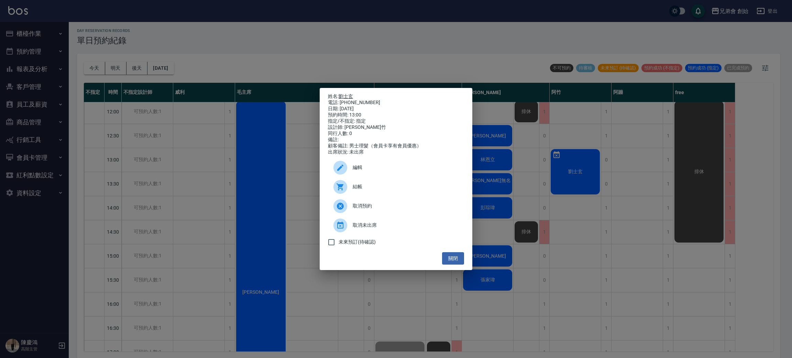
click at [349, 94] on link "劉士玄" at bounding box center [346, 97] width 14 height 6
click at [496, 61] on div "姓名: 劉士玄 電話: 0927927826 日期: 2025/09/12 預約時間: 13:00 指定/不指定: 指定 設計師: 阿竹 同行人數: 0 備註…" at bounding box center [396, 179] width 792 height 358
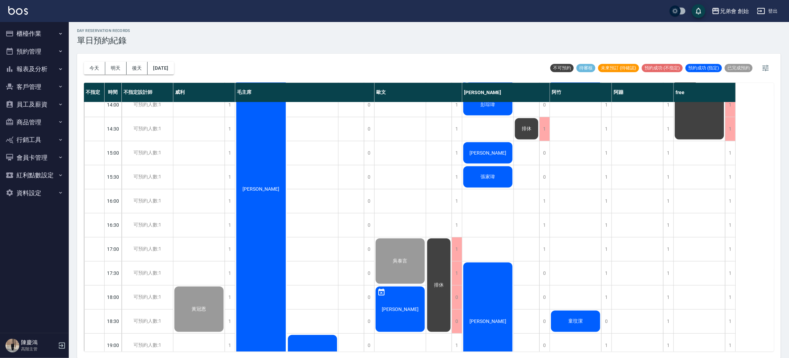
click at [590, 222] on div "劉士玄 童玟潔 謝秉洋 Yee 王老弟" at bounding box center [576, 201] width 52 height 698
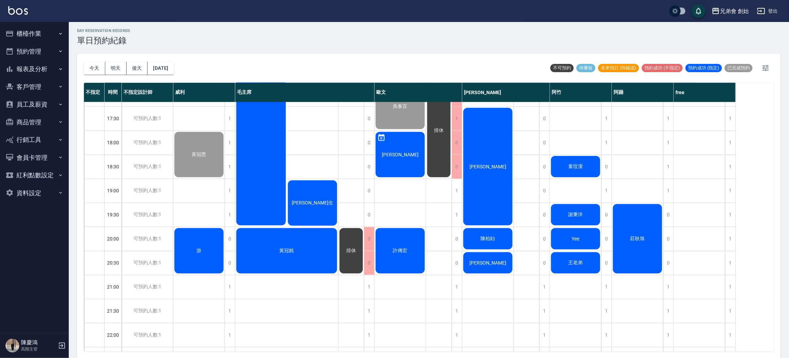
click at [582, 134] on div "劉士玄 童玟潔 謝秉洋 Yee 王老弟" at bounding box center [576, 46] width 52 height 698
click at [580, 189] on div "劉士玄 童玟潔 謝秉洋 Yee 王老弟" at bounding box center [576, 46] width 52 height 698
click at [573, 213] on span "謝秉洋" at bounding box center [575, 215] width 17 height 6
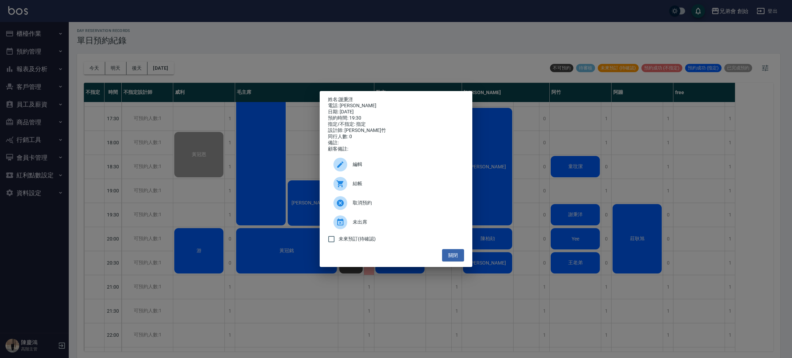
click at [405, 59] on div "姓名: 謝秉洋 電話: 謝秉洋 日期: 2025/09/12 預約時間: 19:30 指定/不指定: 指定 設計師: 阿竹 同行人數: 0 備註: 顧客備註:…" at bounding box center [396, 179] width 792 height 358
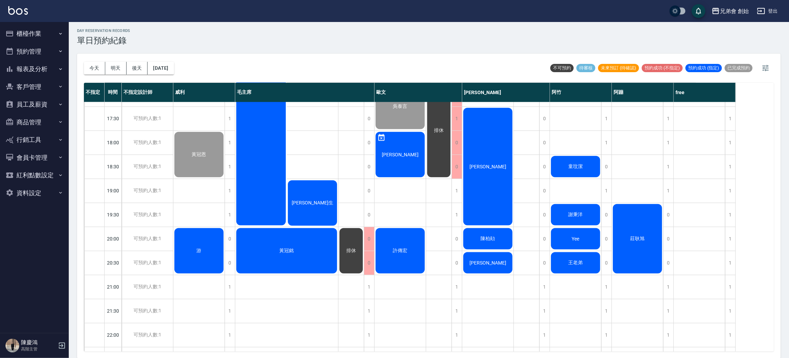
click at [643, 230] on div "莊耿旭" at bounding box center [637, 239] width 51 height 72
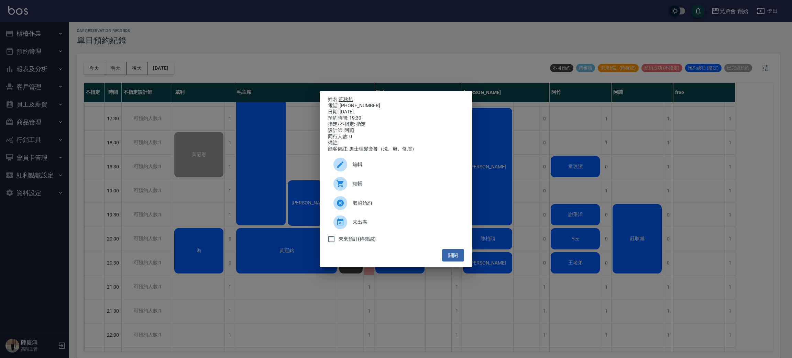
click at [352, 98] on link "莊耿旭" at bounding box center [346, 100] width 14 height 6
click at [367, 71] on div "姓名: 莊耿旭 電話: 0902192292 日期: 2025/09/12 預約時間: 19:30 指定/不指定: 指定 設計師: 阿蹦 同行人數: 0 備註…" at bounding box center [396, 179] width 792 height 358
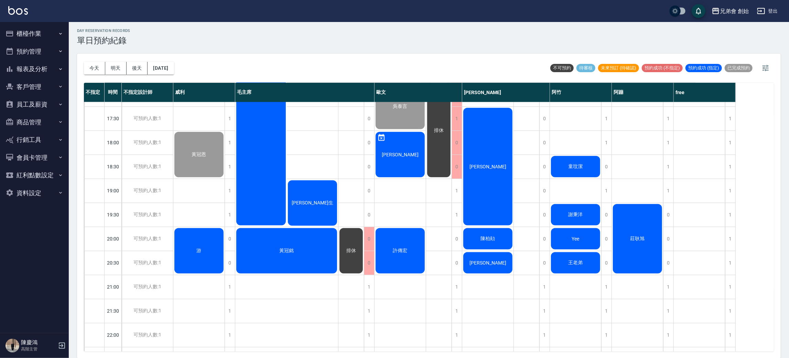
click at [637, 185] on div "莊耿旭" at bounding box center [638, 46] width 52 height 698
click at [655, 243] on div "莊耿旭" at bounding box center [637, 239] width 51 height 72
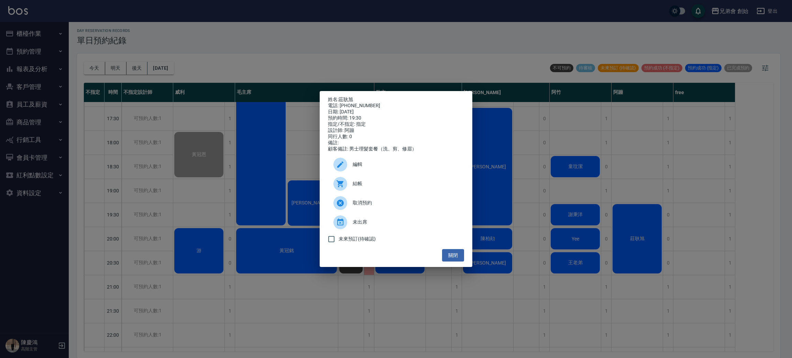
click at [640, 199] on div "姓名: 莊耿旭 電話: 0902192292 日期: 2025/09/12 預約時間: 19:30 指定/不指定: 指定 設計師: 阿蹦 同行人數: 0 備註…" at bounding box center [396, 179] width 792 height 358
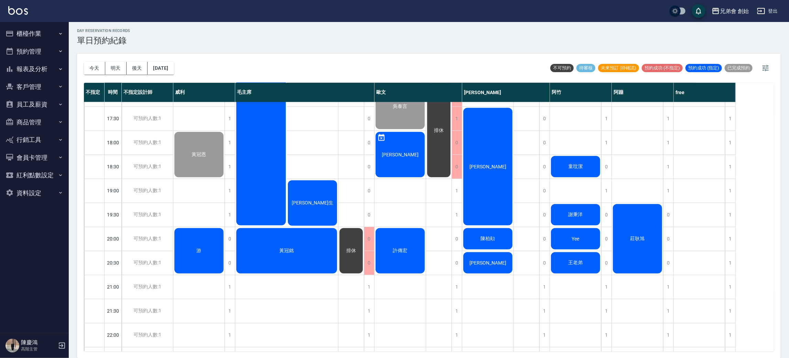
click at [640, 199] on div "莊耿旭" at bounding box center [638, 46] width 52 height 698
click at [635, 195] on div "莊耿旭" at bounding box center [638, 46] width 52 height 698
click at [642, 232] on div "莊耿旭" at bounding box center [637, 239] width 51 height 72
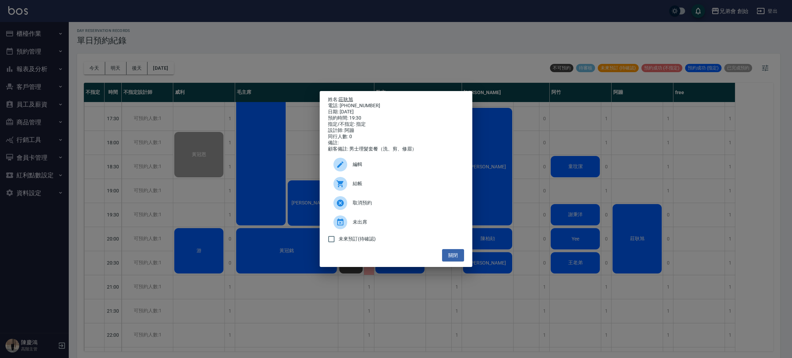
click at [350, 98] on link "莊耿旭" at bounding box center [346, 100] width 14 height 6
click at [680, 159] on div "姓名: 莊耿旭 電話: 0902192292 日期: 2025/09/12 預約時間: 19:30 指定/不指定: 指定 設計師: 阿蹦 同行人數: 0 備註…" at bounding box center [396, 179] width 792 height 358
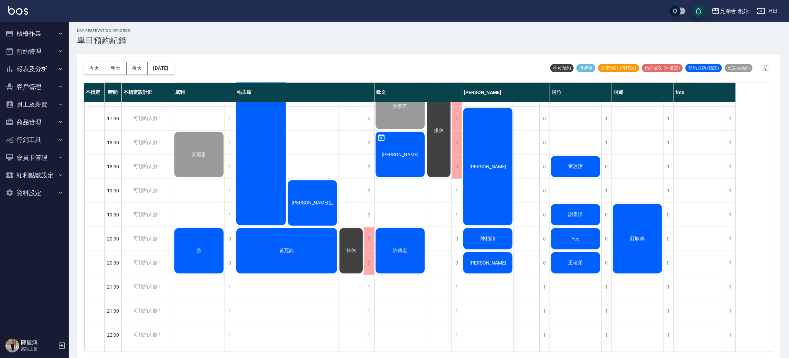
click at [649, 229] on div "莊耿旭" at bounding box center [637, 239] width 51 height 72
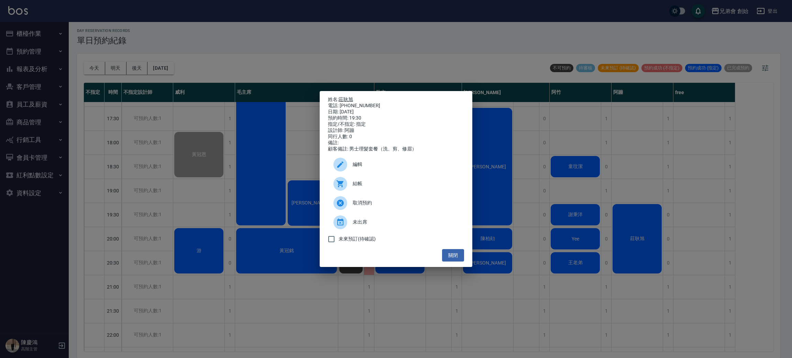
click at [346, 97] on link "莊耿旭" at bounding box center [346, 100] width 14 height 6
click at [207, 113] on div "姓名: 莊耿旭 電話: 0902192292 日期: 2025/09/12 預約時間: 19:30 指定/不指定: 指定 設計師: 阿蹦 同行人數: 0 備註…" at bounding box center [396, 179] width 792 height 358
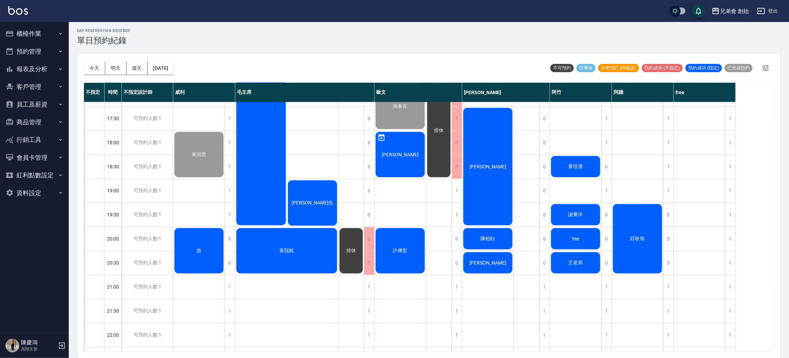
click at [636, 174] on div "莊耿旭" at bounding box center [638, 46] width 52 height 698
click at [639, 232] on div "莊耿旭" at bounding box center [637, 239] width 51 height 72
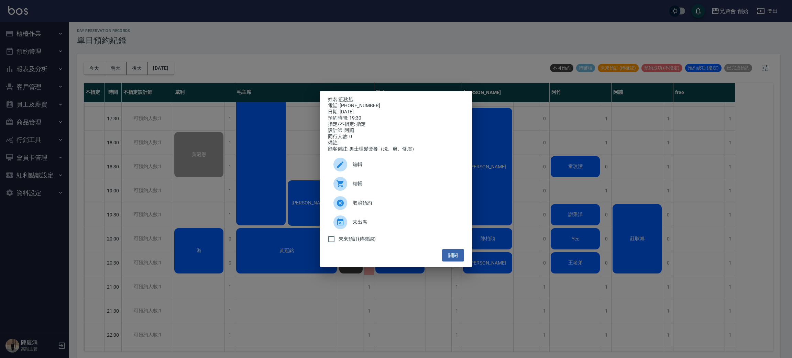
click at [343, 103] on div "電話: 0902192292" at bounding box center [396, 106] width 136 height 6
click at [348, 98] on link "莊耿旭" at bounding box center [346, 100] width 14 height 6
click at [176, 194] on div "姓名: 莊耿旭 電話: 0902192292 日期: 2025/09/12 預約時間: 19:30 指定/不指定: 指定 設計師: 阿蹦 同行人數: 0 備註…" at bounding box center [396, 179] width 792 height 358
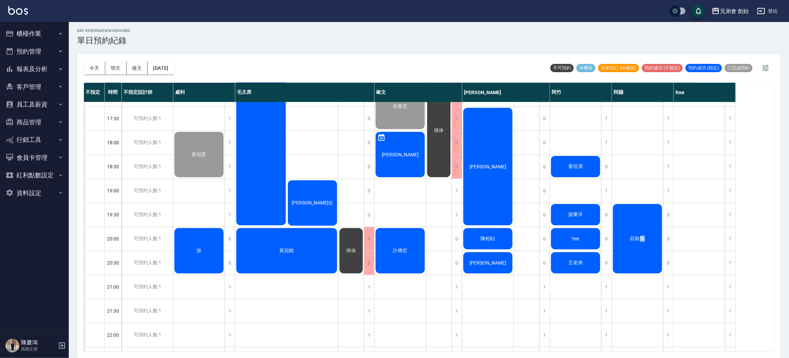
click at [643, 236] on span "莊耿旭" at bounding box center [637, 239] width 17 height 6
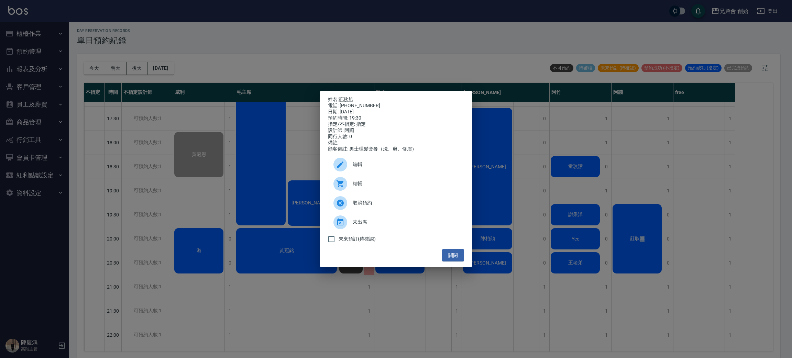
click at [379, 182] on div "結帳" at bounding box center [396, 183] width 136 height 19
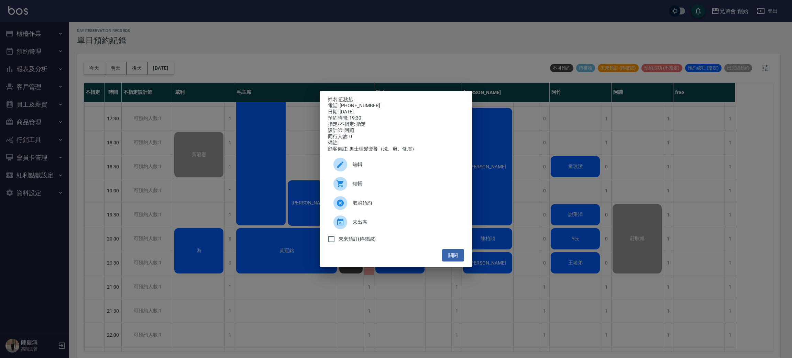
drag, startPoint x: 214, startPoint y: 52, endPoint x: 207, endPoint y: 51, distance: 7.1
click at [216, 54] on div "姓名: 莊耿旭 電話: 0902192292 日期: 2025/09/12 預約時間: 19:30 指定/不指定: 指定 設計師: 阿蹦 同行人數: 0 備註…" at bounding box center [396, 179] width 792 height 358
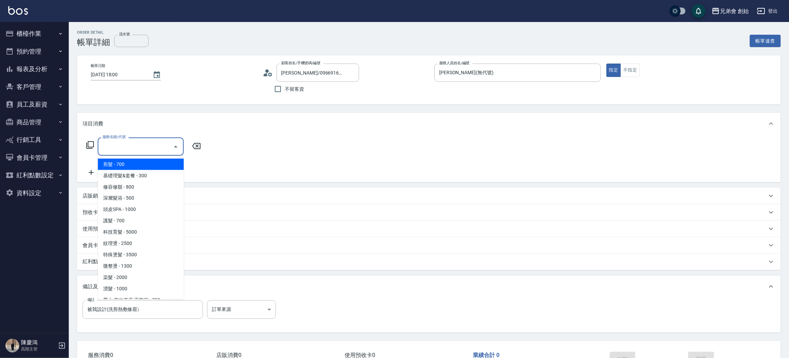
click at [135, 168] on span "剪髮 - 700" at bounding box center [141, 164] width 86 height 11
type input "剪髮(A01)"
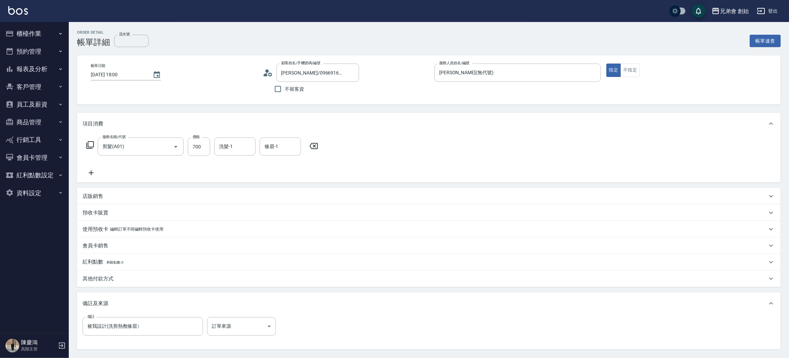
click at [426, 133] on div "項目消費" at bounding box center [428, 124] width 703 height 22
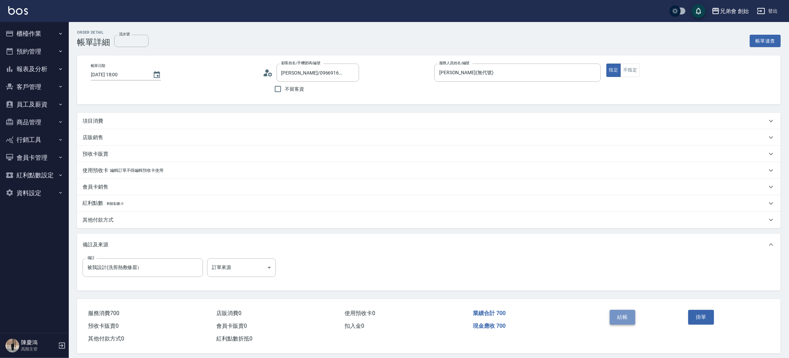
click at [619, 319] on button "結帳" at bounding box center [622, 317] width 26 height 14
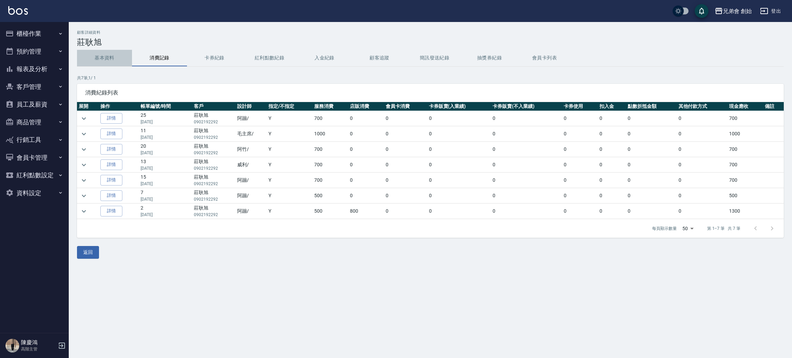
click at [99, 55] on button "基本資料" at bounding box center [104, 58] width 55 height 17
click at [112, 57] on button "基本資料" at bounding box center [104, 58] width 55 height 17
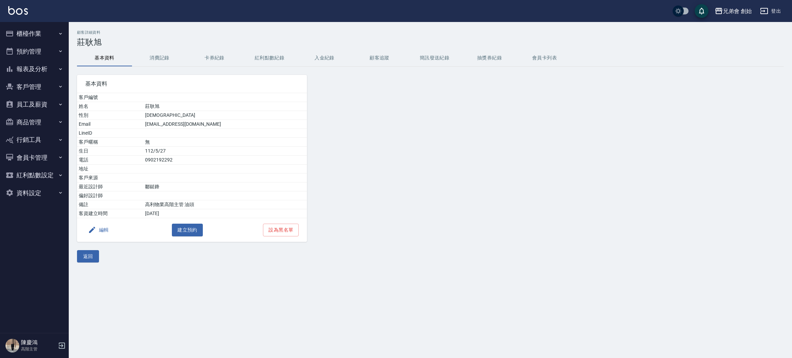
click at [308, 21] on div "兄弟會 創始 登出" at bounding box center [396, 11] width 792 height 22
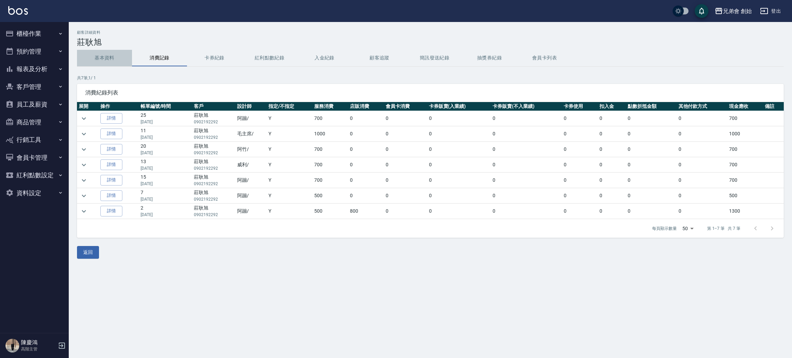
click at [100, 61] on button "基本資料" at bounding box center [104, 58] width 55 height 17
click at [86, 134] on icon "expand row" at bounding box center [84, 134] width 8 height 8
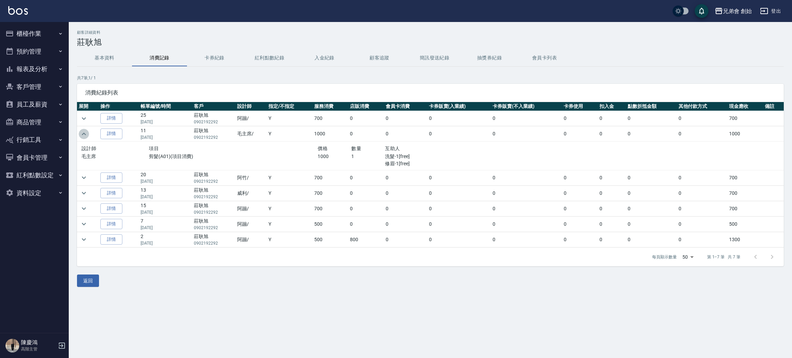
click at [86, 134] on icon "expand row" at bounding box center [84, 134] width 8 height 8
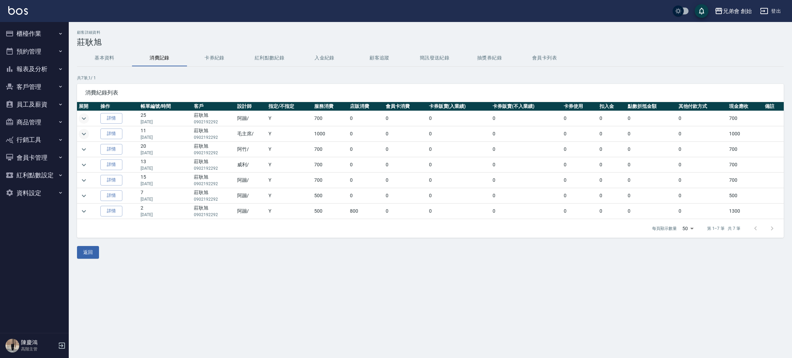
click at [85, 117] on icon "expand row" at bounding box center [84, 118] width 8 height 8
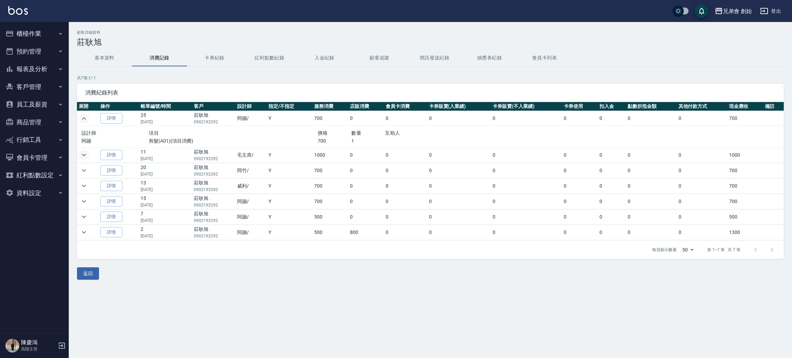
click at [85, 117] on icon "expand row" at bounding box center [84, 118] width 8 height 8
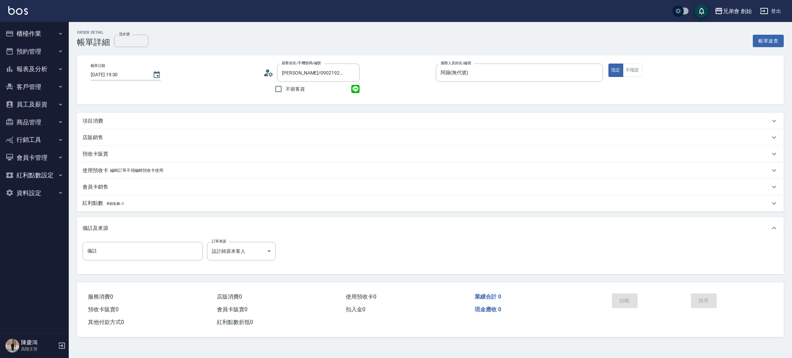
click at [166, 113] on div "項目消費" at bounding box center [430, 121] width 707 height 17
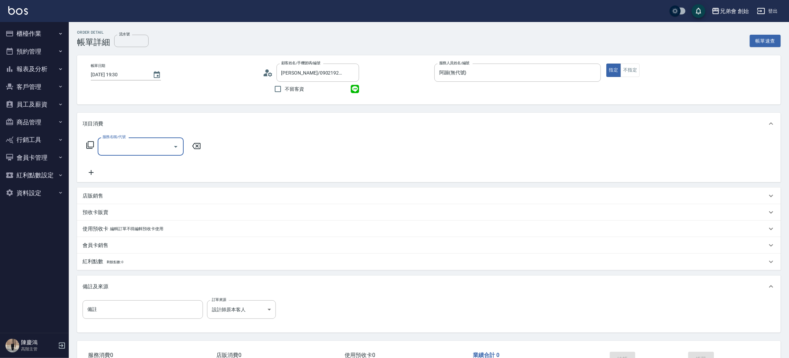
click at [171, 142] on div at bounding box center [175, 147] width 10 height 18
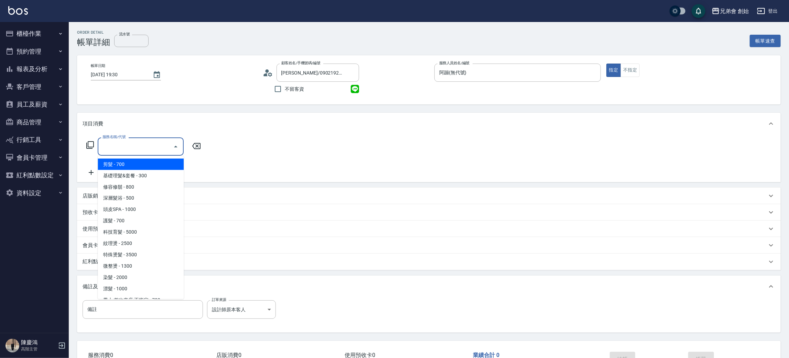
click at [168, 150] on input "服務名稱/代號" at bounding box center [135, 147] width 69 height 12
click at [168, 165] on span "剪髮 - 700" at bounding box center [141, 164] width 86 height 11
type input "剪髮(A01)"
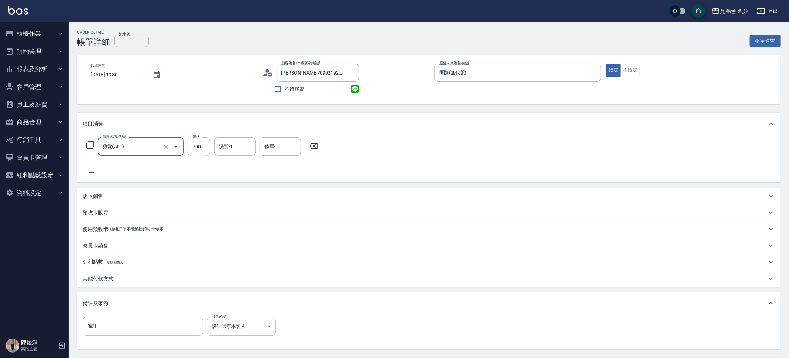
scroll to position [64, 0]
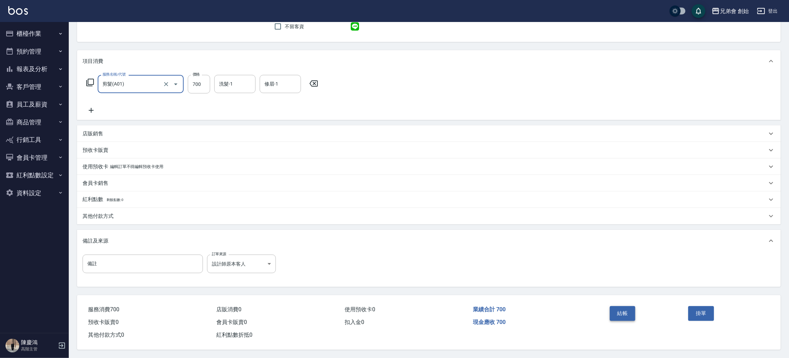
click at [618, 315] on button "結帳" at bounding box center [622, 313] width 26 height 14
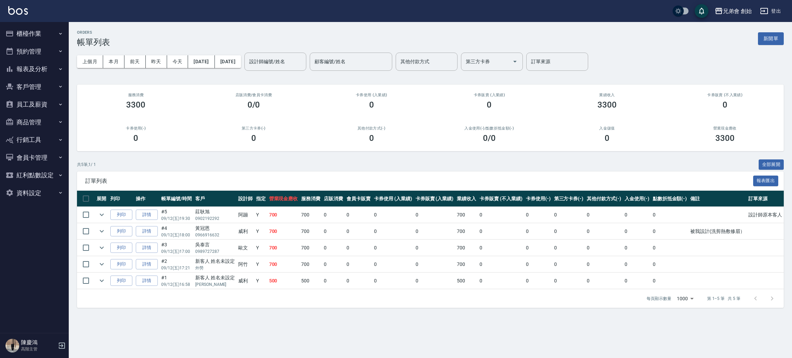
drag, startPoint x: 457, startPoint y: 118, endPoint x: 455, endPoint y: 112, distance: 6.0
click at [457, 120] on div "入金使用(-) /點數折抵金額(-) 0 /0" at bounding box center [489, 134] width 118 height 33
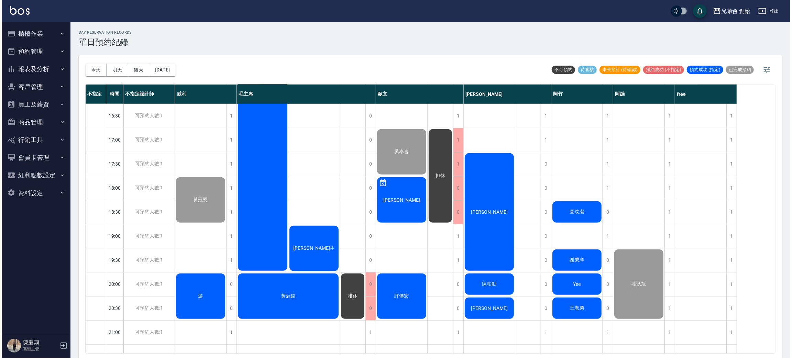
scroll to position [413, 0]
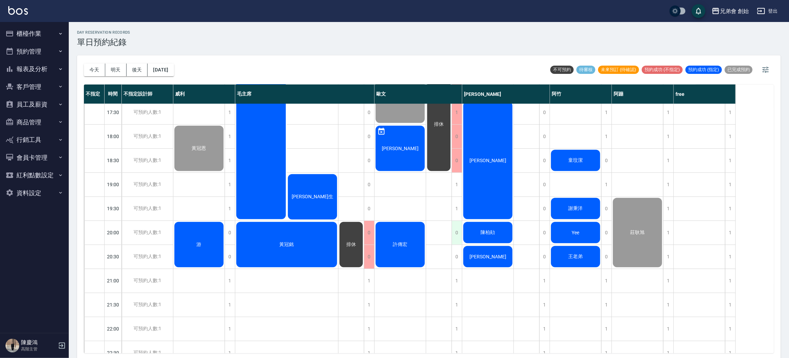
click at [456, 232] on div "0" at bounding box center [456, 233] width 10 height 24
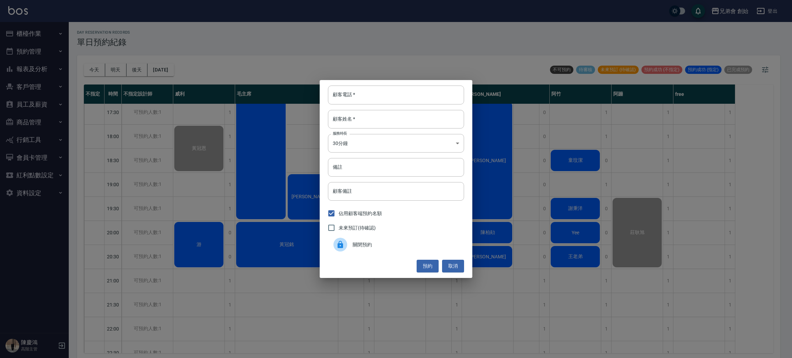
click at [363, 252] on div "關閉預約" at bounding box center [396, 244] width 136 height 19
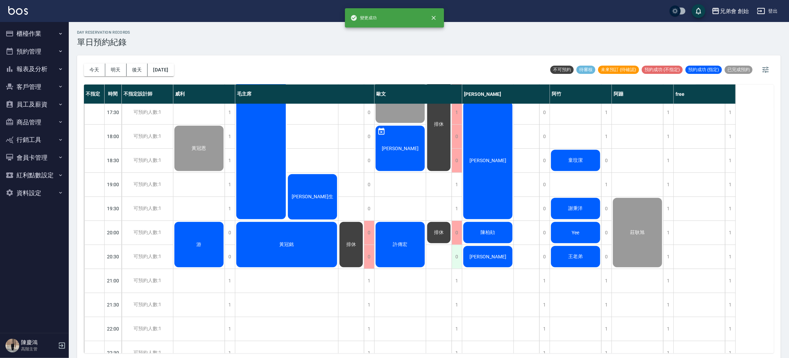
click at [453, 257] on div "0" at bounding box center [456, 257] width 10 height 24
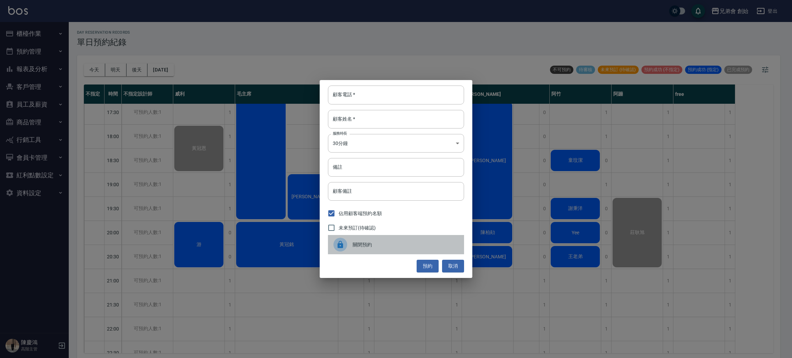
click at [372, 245] on span "關閉預約" at bounding box center [406, 244] width 106 height 7
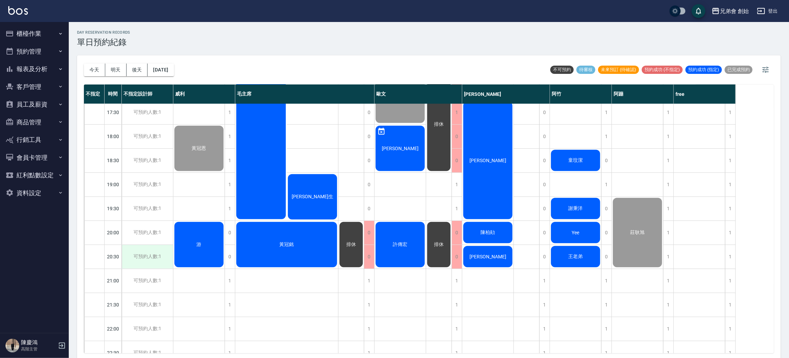
click at [153, 260] on div "可預約人數:1" at bounding box center [147, 257] width 51 height 24
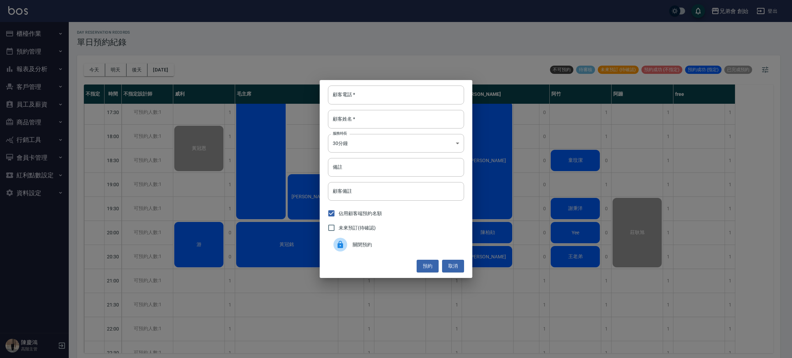
click at [350, 250] on div at bounding box center [342, 245] width 19 height 14
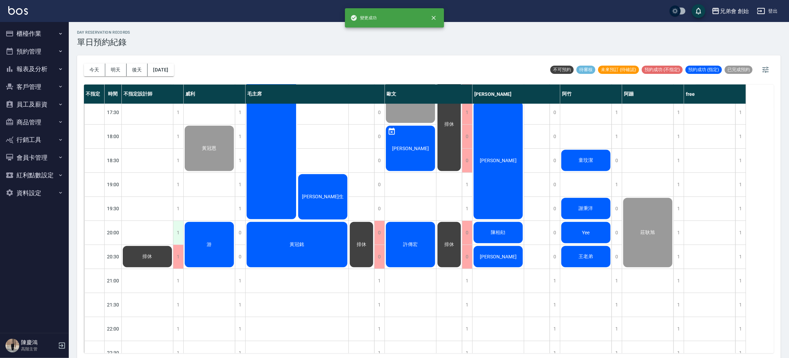
click at [180, 234] on div "1" at bounding box center [178, 233] width 10 height 24
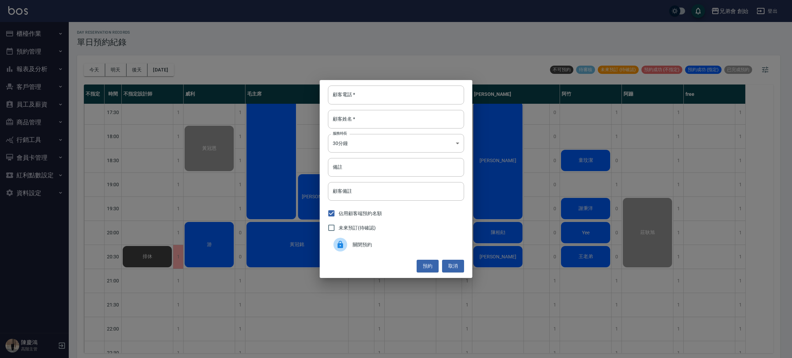
click at [344, 246] on div at bounding box center [340, 245] width 14 height 14
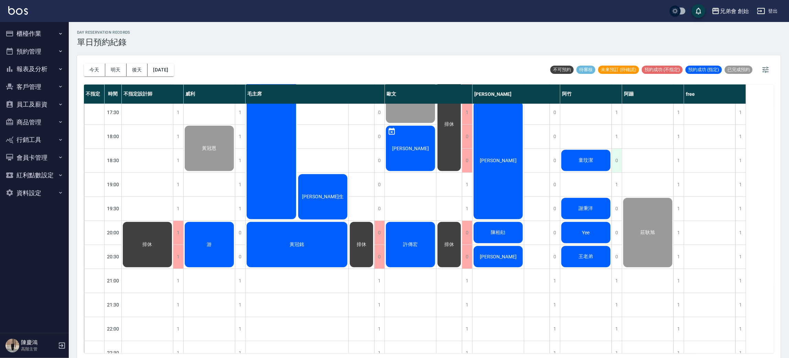
click at [616, 172] on div "0" at bounding box center [616, 161] width 10 height 24
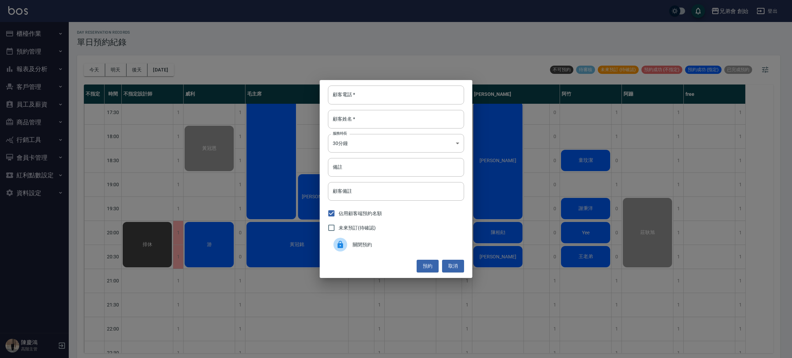
click at [593, 164] on div "顧客電話   * 顧客電話   * 顧客姓名   * 顧客姓名   * 服務時長 30分鐘 1 服務時長 備註 備註 顧客備註 顧客備註 佔用顧客端預約名額 …" at bounding box center [396, 179] width 792 height 358
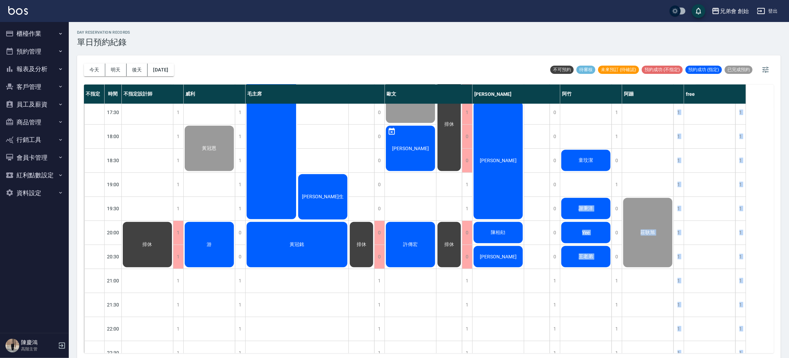
click at [592, 163] on span "童玟潔" at bounding box center [585, 160] width 17 height 6
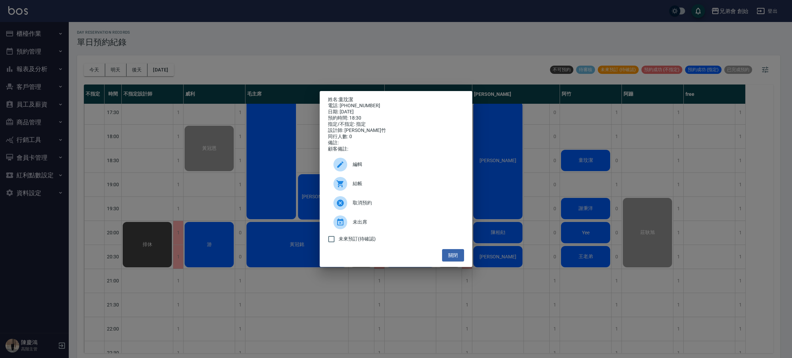
click at [387, 185] on span "結帳" at bounding box center [406, 183] width 106 height 7
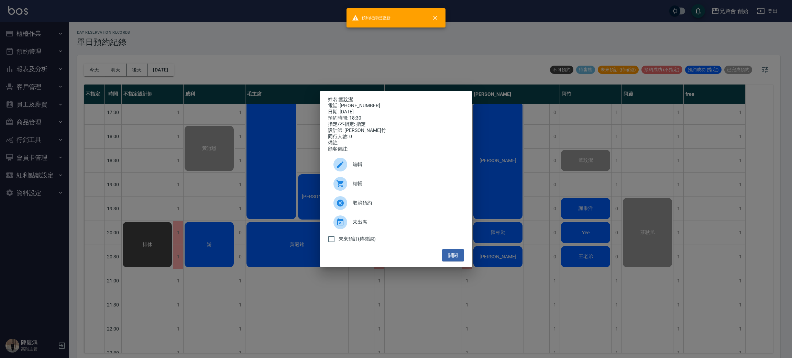
drag, startPoint x: 606, startPoint y: 246, endPoint x: 603, endPoint y: 227, distance: 20.2
click at [607, 247] on div "姓名: 童玟潔 電話: 0913241133 日期: 2025/09/12 預約時間: 18:30 指定/不指定: 指定 設計師: 阿竹 同行人數: 0 備註…" at bounding box center [396, 179] width 792 height 358
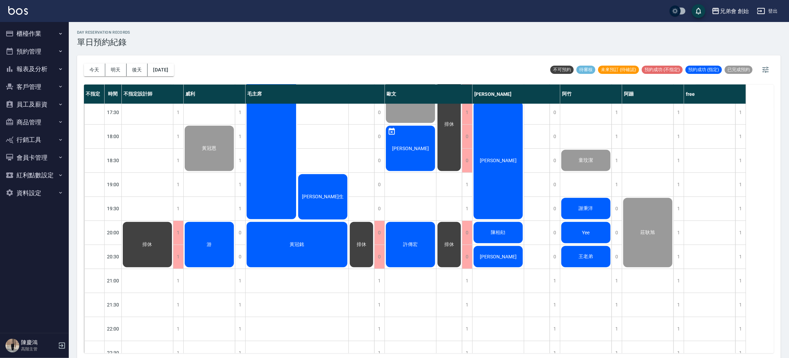
click at [583, 190] on div "劉士玄 童玟潔 謝秉洋 Yee 王老弟" at bounding box center [586, 40] width 52 height 698
click at [595, 213] on div "謝秉洋" at bounding box center [585, 208] width 51 height 23
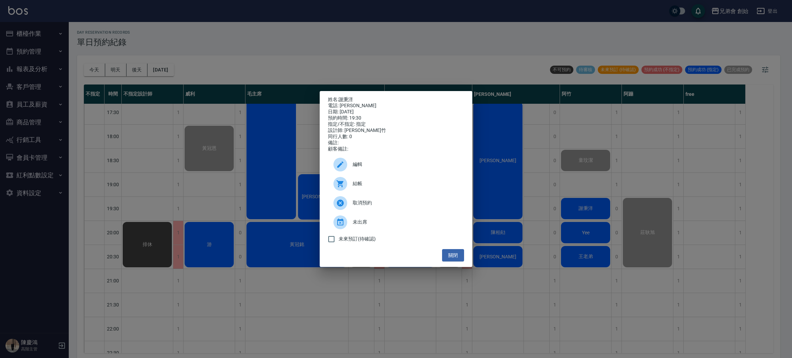
click at [387, 187] on span "結帳" at bounding box center [406, 183] width 106 height 7
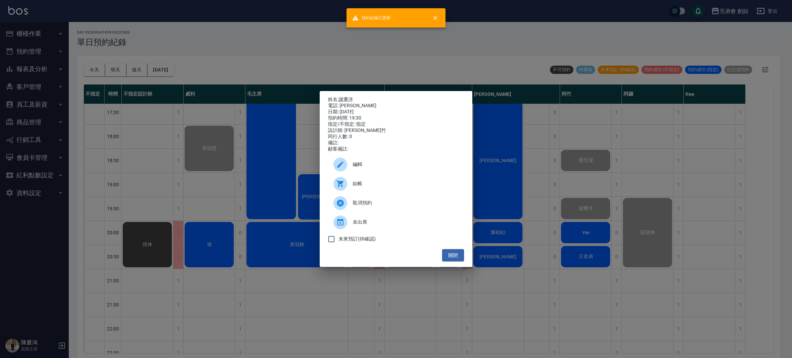
click at [561, 210] on div "姓名: 謝秉洋 電話: 謝秉洋 日期: 2025/09/12 預約時間: 19:30 指定/不指定: 指定 設計師: 阿竹 同行人數: 0 備註: 顧客備註:…" at bounding box center [396, 179] width 792 height 358
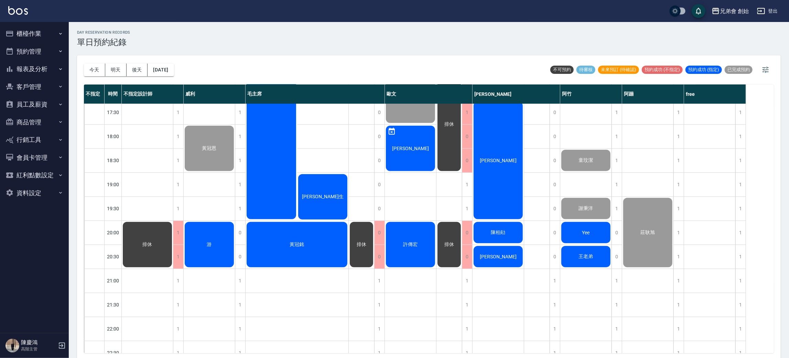
click at [583, 236] on div "Yee" at bounding box center [585, 232] width 51 height 23
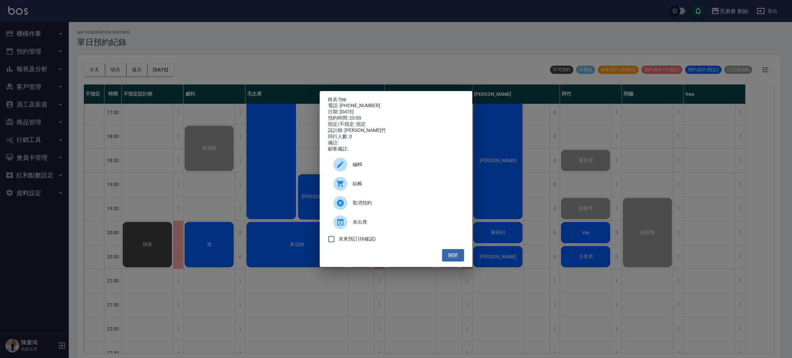
click at [366, 183] on div "結帳" at bounding box center [396, 183] width 136 height 19
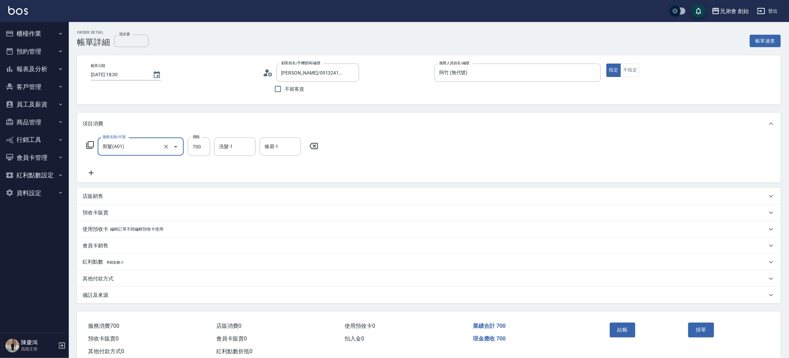
scroll to position [18, 0]
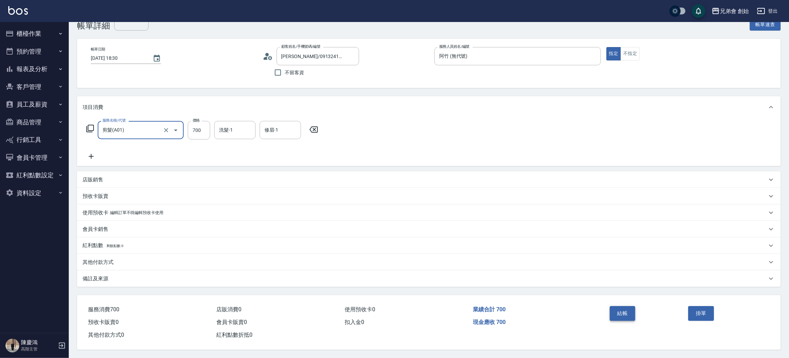
click at [620, 315] on button "結帳" at bounding box center [622, 313] width 26 height 14
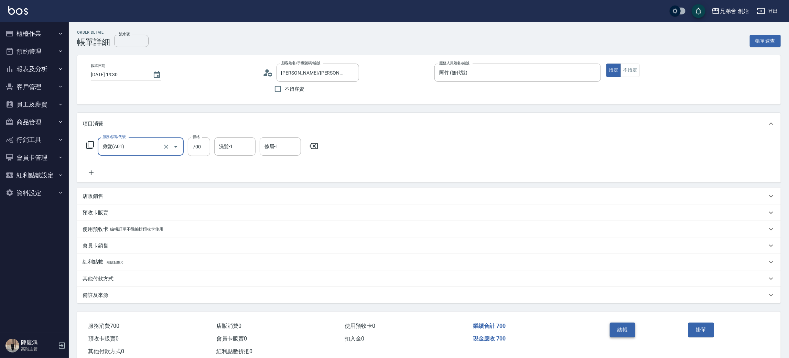
click at [618, 319] on div "結帳 掛單" at bounding box center [685, 335] width 174 height 46
click at [623, 330] on button "結帳" at bounding box center [622, 330] width 26 height 14
click at [614, 327] on button "結帳" at bounding box center [622, 330] width 26 height 14
